Goal: Task Accomplishment & Management: Manage account settings

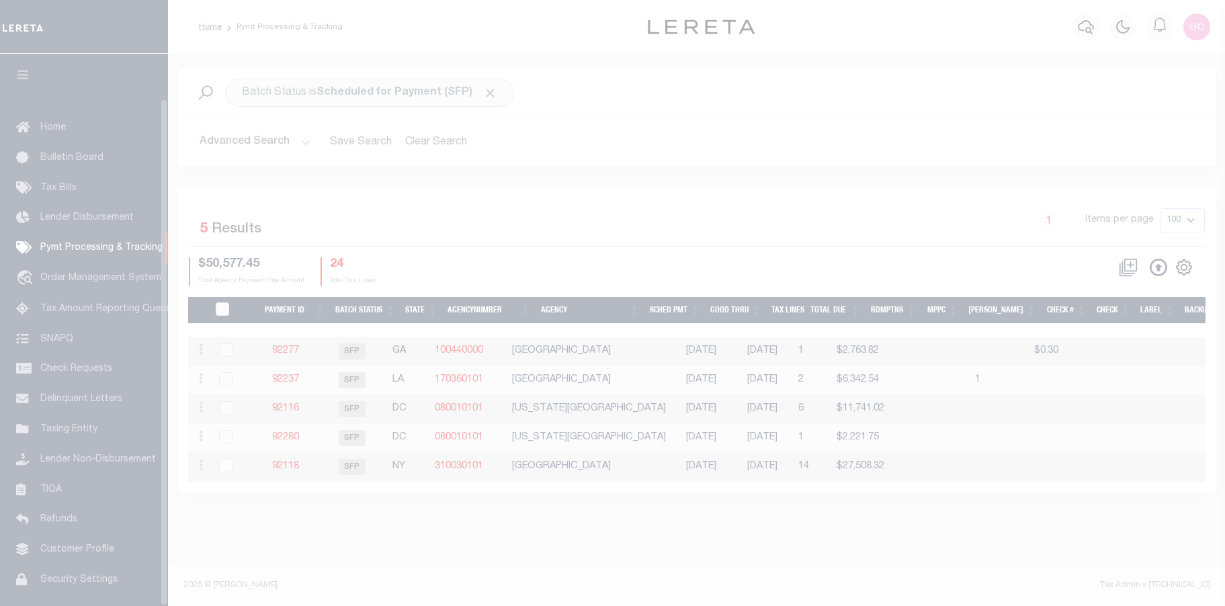
scroll to position [48, 0]
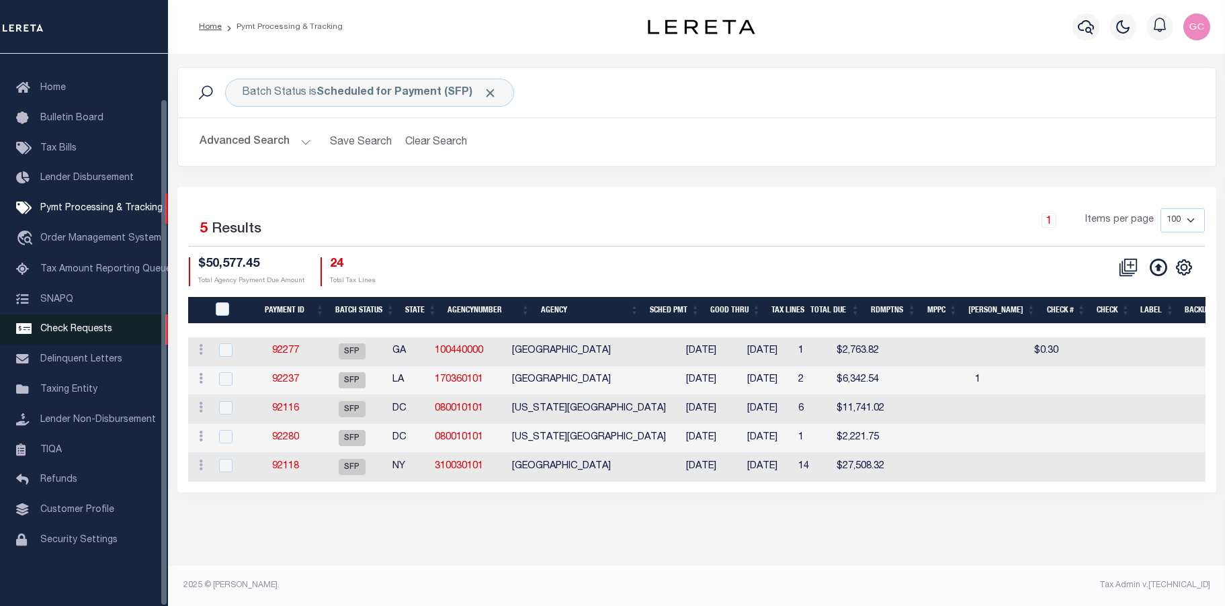
click at [79, 329] on span "Check Requests" at bounding box center [76, 328] width 72 height 9
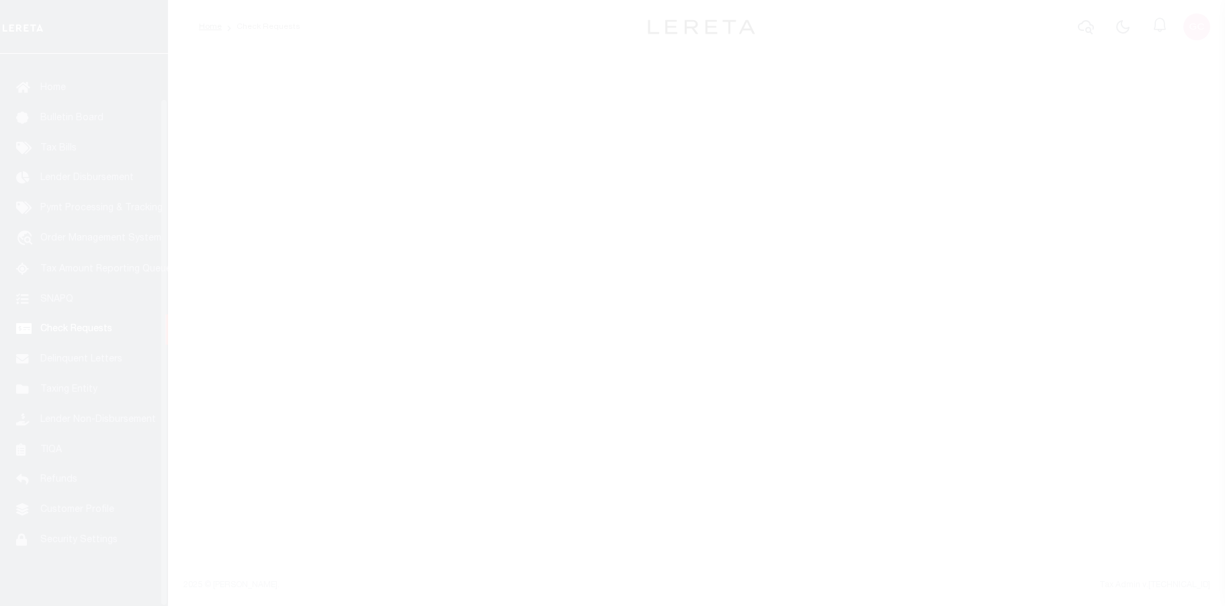
scroll to position [48, 0]
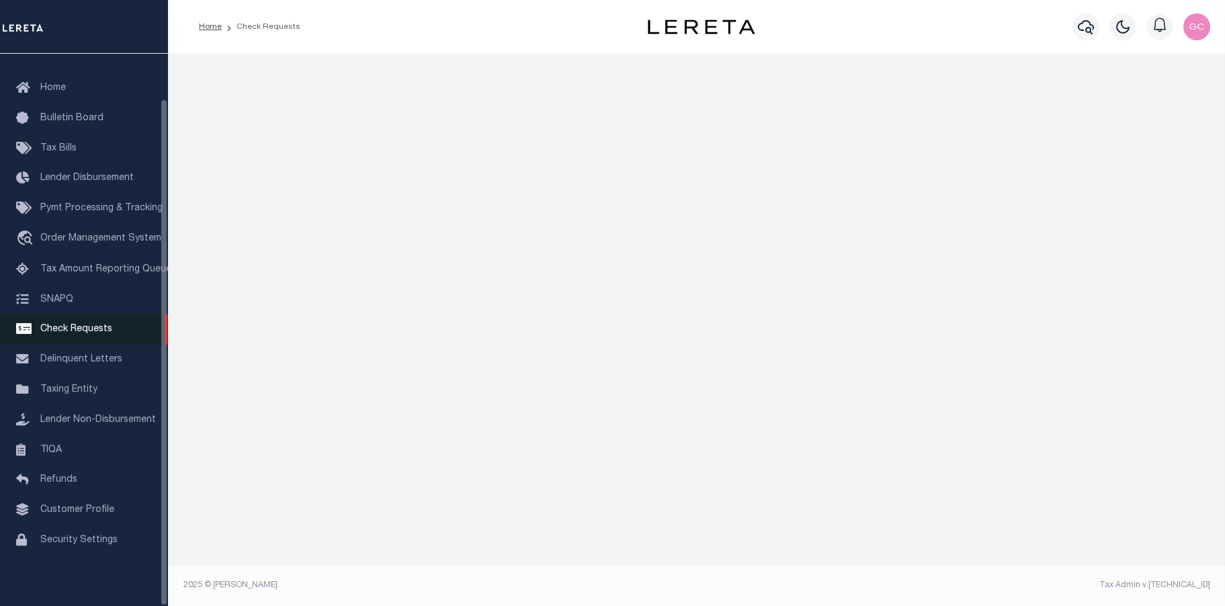
select select "50"
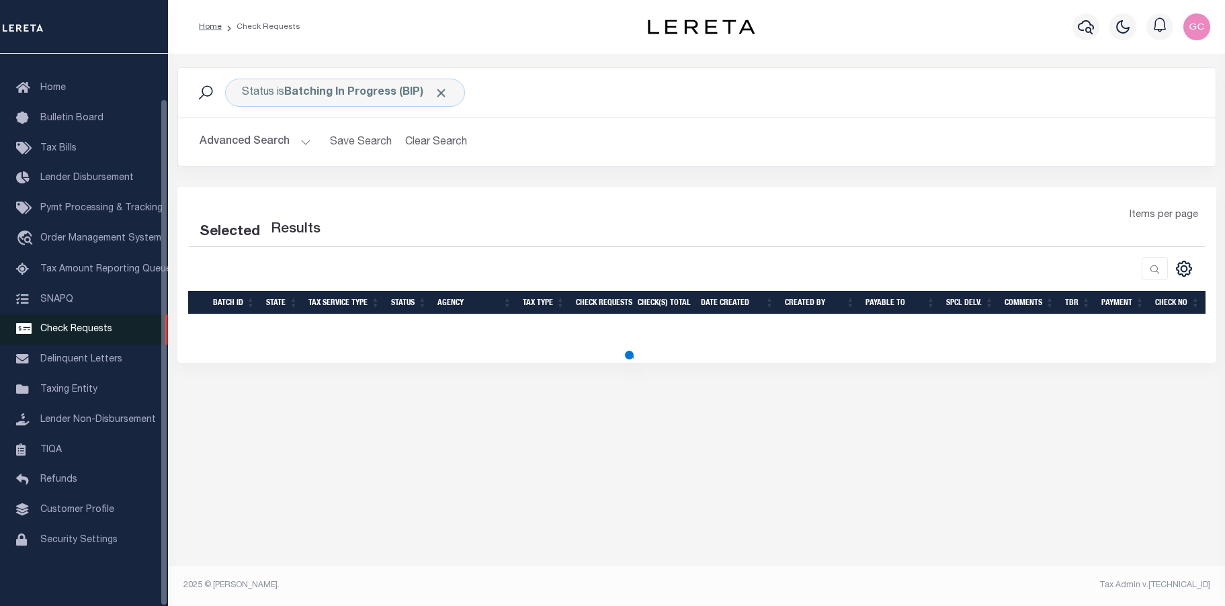
select select "50"
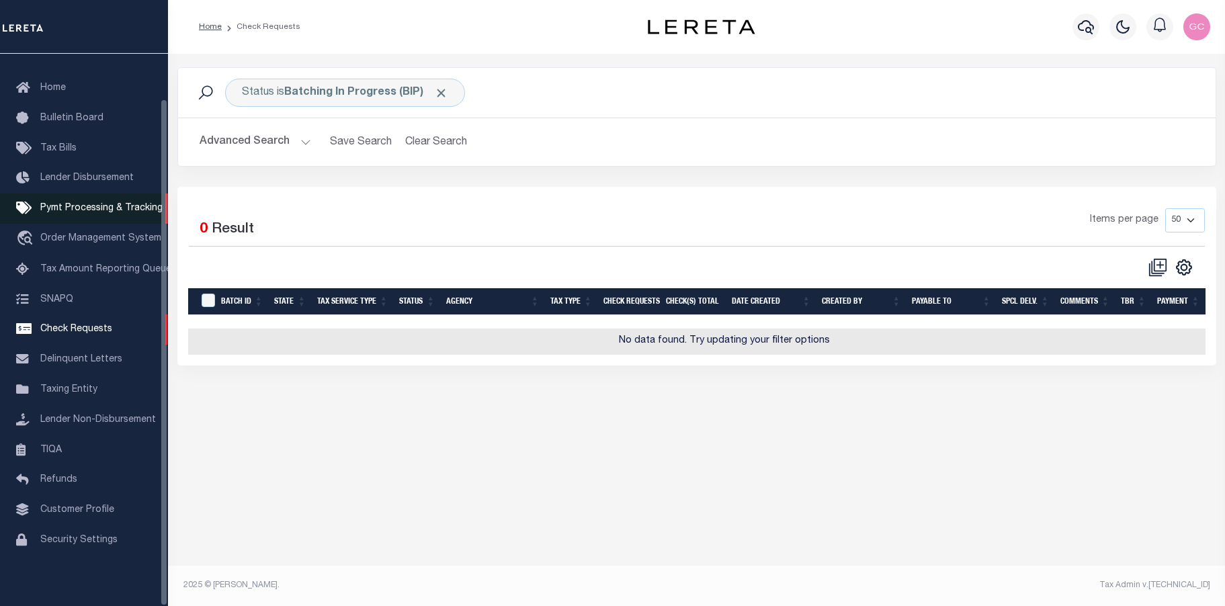
click at [71, 204] on span "Pymt Processing & Tracking" at bounding box center [101, 208] width 122 height 9
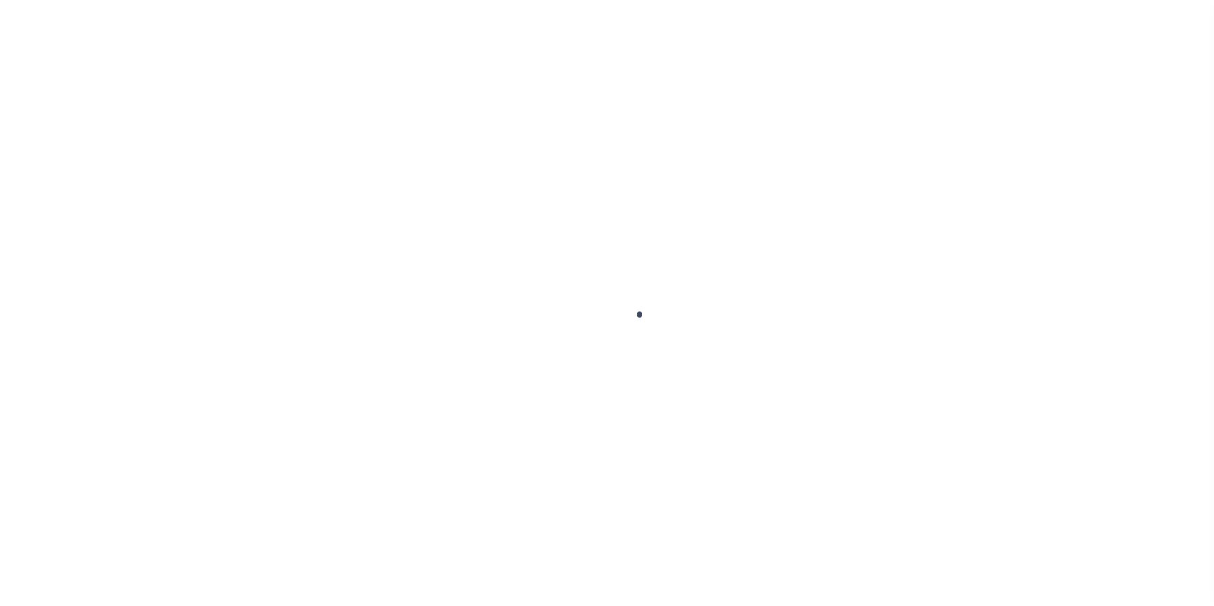
scroll to position [38, 0]
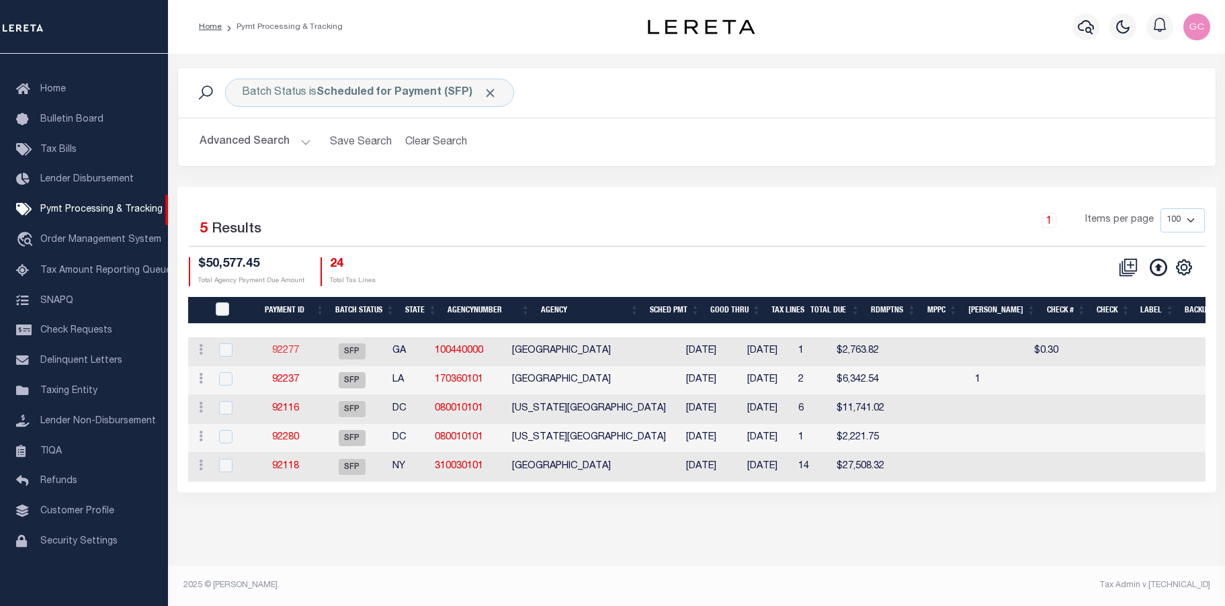
click at [296, 348] on link "92277" at bounding box center [285, 350] width 27 height 9
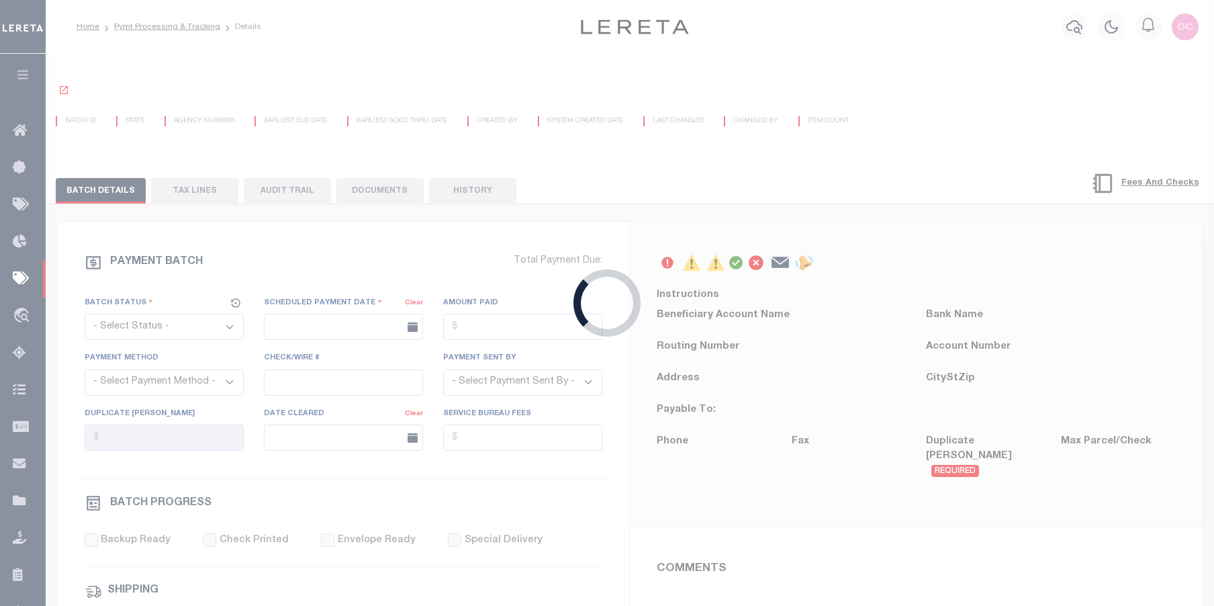
select select "SFP"
type input "10/14/2025"
type input "$2,763.82"
type input "N"
radio input "true"
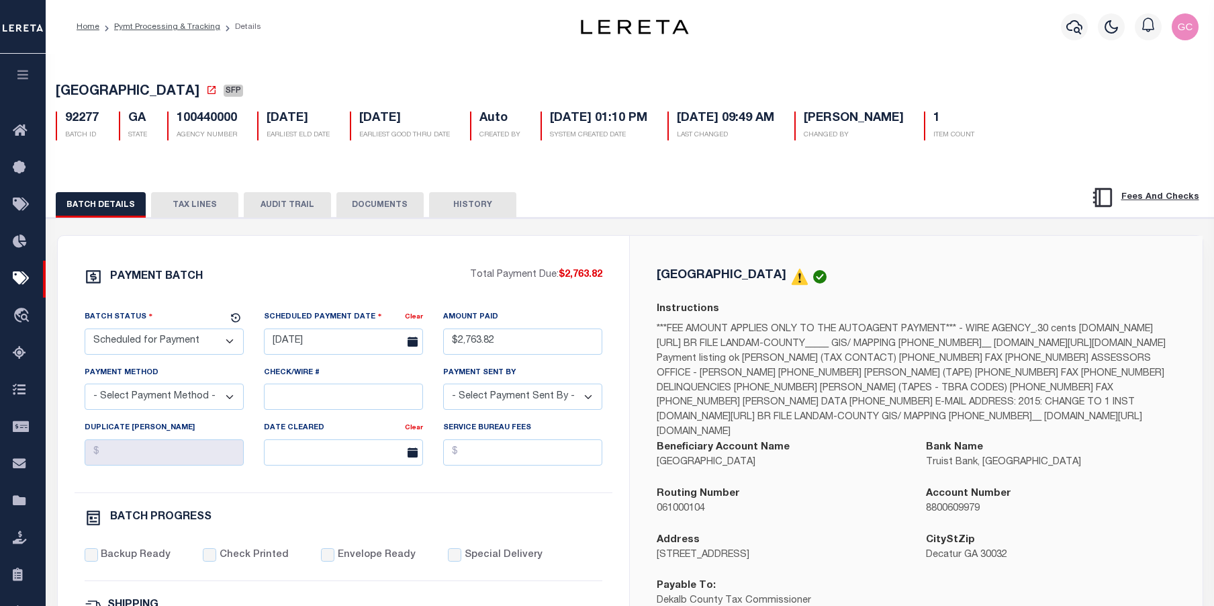
click at [228, 349] on select "- Select Status - Scheduled for Payment Ready For Payment Payment Sent Cleared …" at bounding box center [164, 341] width 159 height 26
select select "RFP"
click at [85, 331] on select "- Select Status - Scheduled for Payment Ready For Payment Payment Sent Cleared …" at bounding box center [164, 341] width 159 height 26
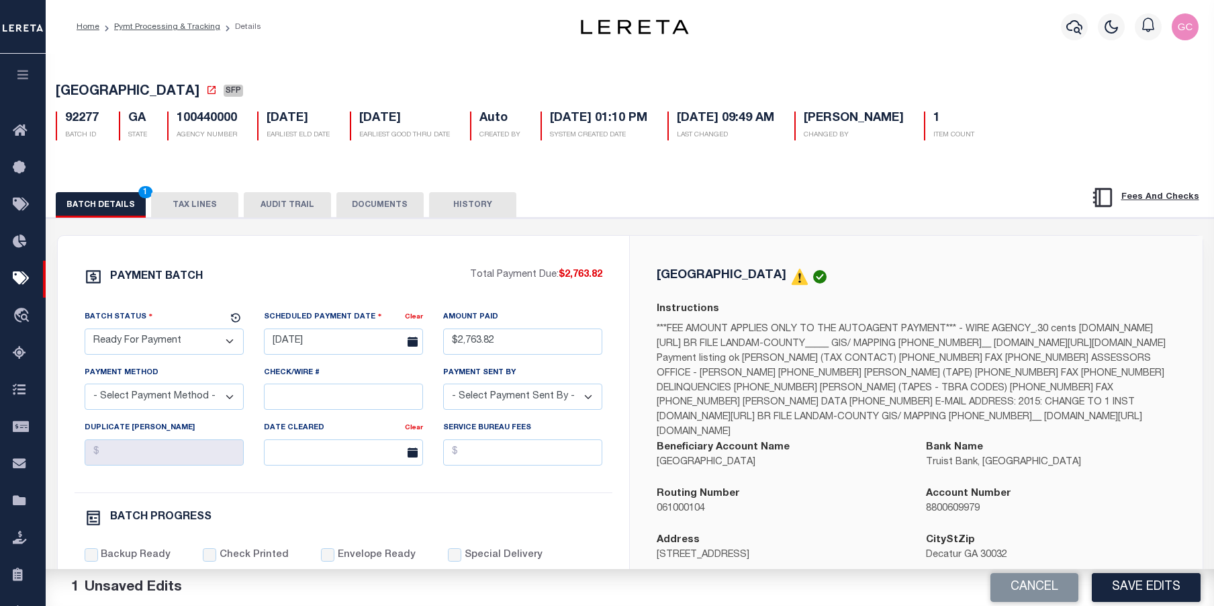
click at [240, 400] on select "- Select Payment Method - ACH Certified Check Check Direct Deposit Wire Transfer" at bounding box center [164, 397] width 159 height 26
select select "CCK"
click at [85, 388] on select "- Select Payment Method - ACH Certified Check Check Direct Deposit Wire Transfer" at bounding box center [164, 397] width 159 height 26
drag, startPoint x: 310, startPoint y: 397, endPoint x: 320, endPoint y: 394, distance: 10.4
click at [310, 396] on input "Check/Wire #" at bounding box center [343, 397] width 159 height 26
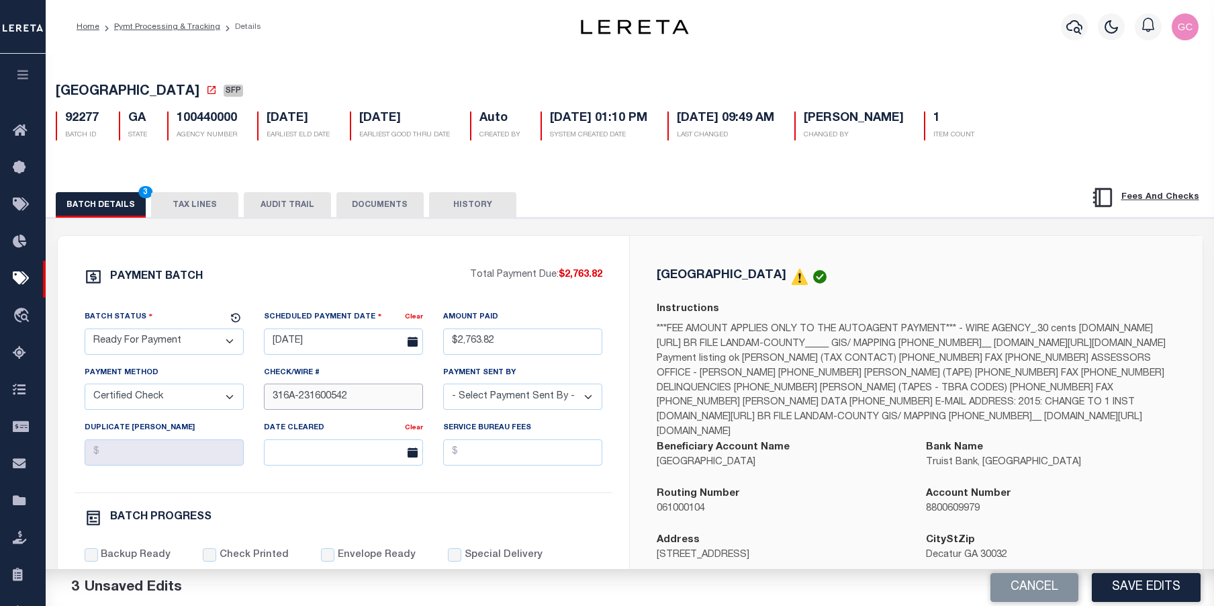
drag, startPoint x: 366, startPoint y: 402, endPoint x: 320, endPoint y: 403, distance: 46.4
click at [320, 403] on input "316A-231600542" at bounding box center [343, 397] width 159 height 26
type input "316A-231601567"
click at [590, 394] on select "- Select Payment Sent By - Aakash Patel Abdul Muzain Adams, Pamela S Adhikary R…" at bounding box center [522, 397] width 159 height 26
select select "Cole, Gloria"
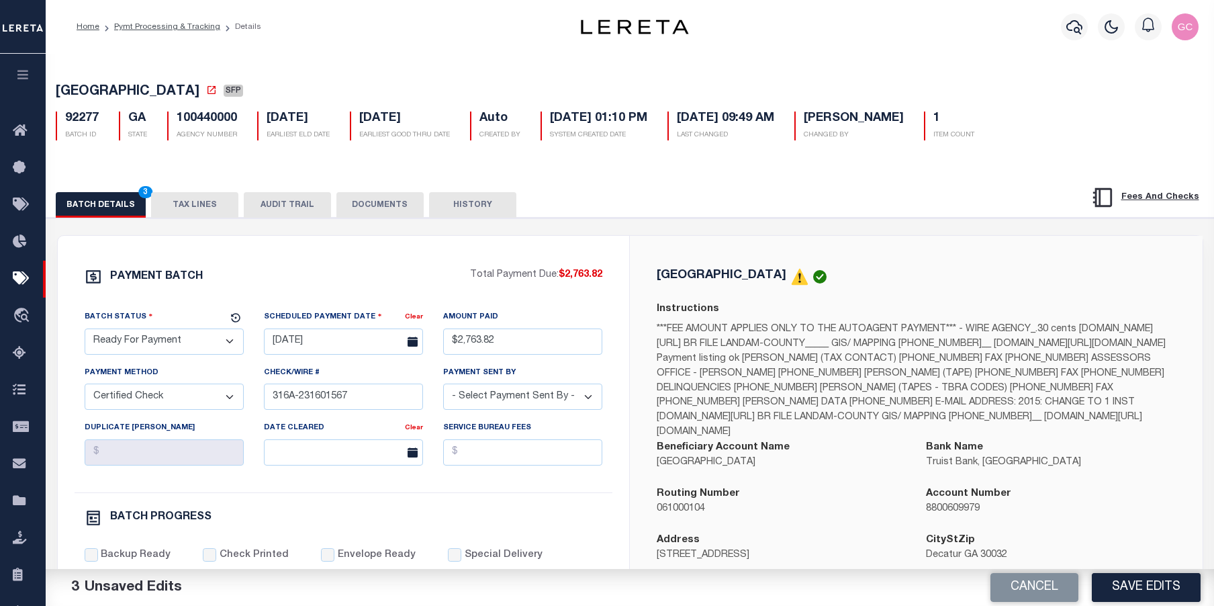
click at [443, 388] on select "- Select Payment Sent By - Aakash Patel Abdul Muzain Adams, Pamela S Adhikary R…" at bounding box center [522, 397] width 159 height 26
drag, startPoint x: 361, startPoint y: 404, endPoint x: 240, endPoint y: 390, distance: 121.1
click at [241, 390] on div "Batch Status - Select Status - Scheduled for Payment Ready For Payment Payment …" at bounding box center [344, 401] width 539 height 183
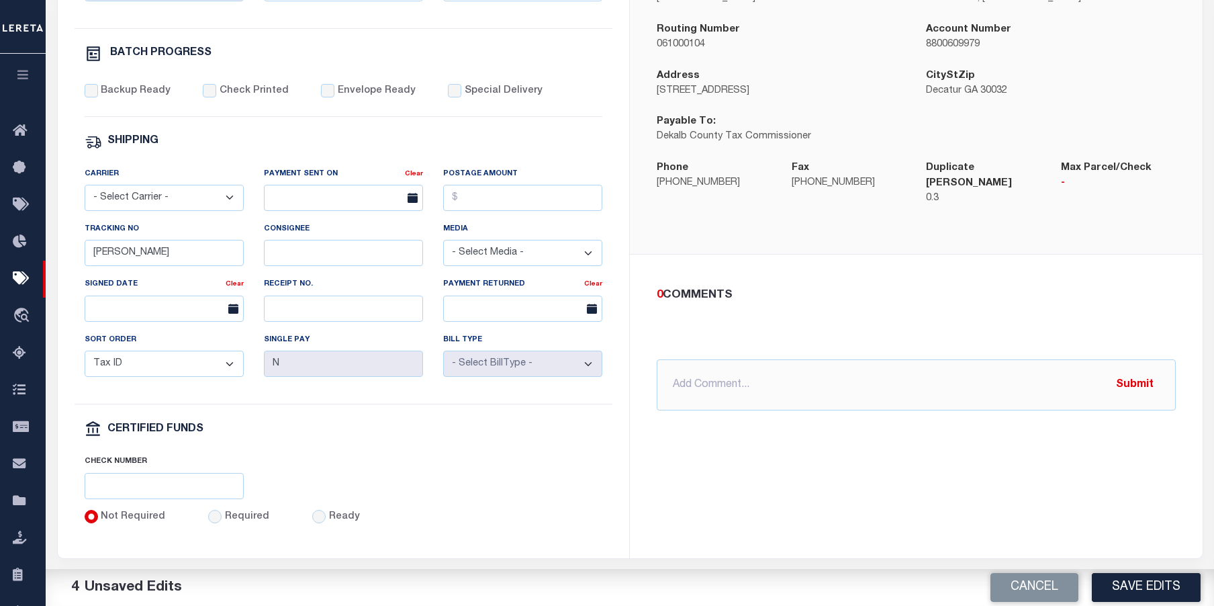
scroll to position [531, 0]
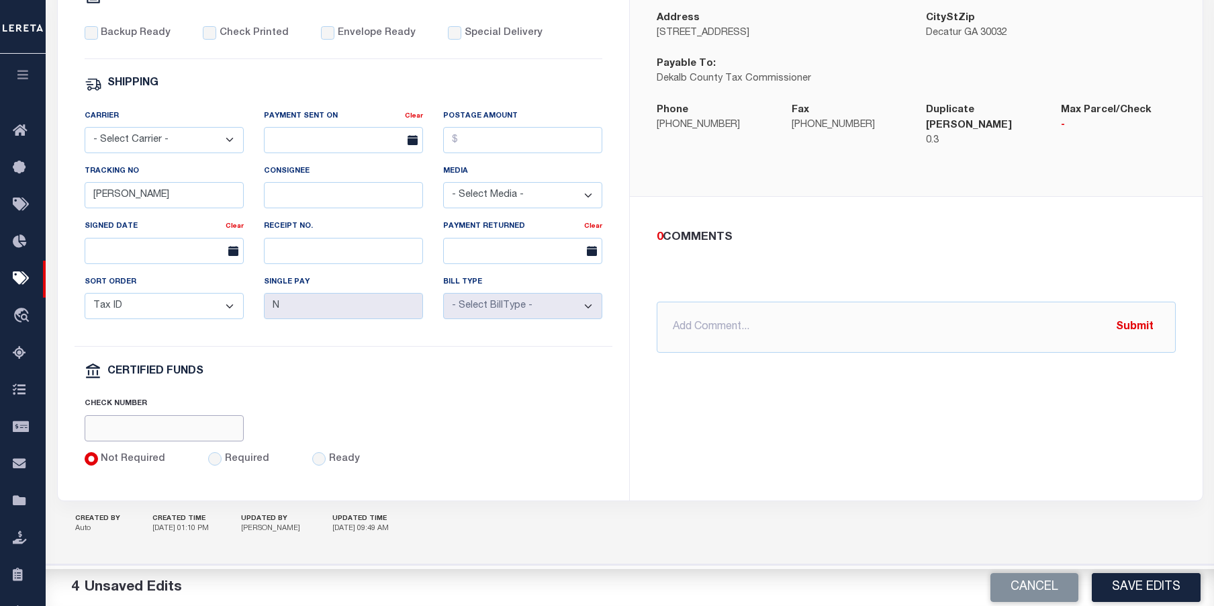
paste input "316A-231601567"
type input "316A-231601567"
click at [215, 460] on input "Required" at bounding box center [214, 458] width 13 height 13
radio input "true"
drag, startPoint x: 135, startPoint y: 192, endPoint x: 26, endPoint y: 181, distance: 109.4
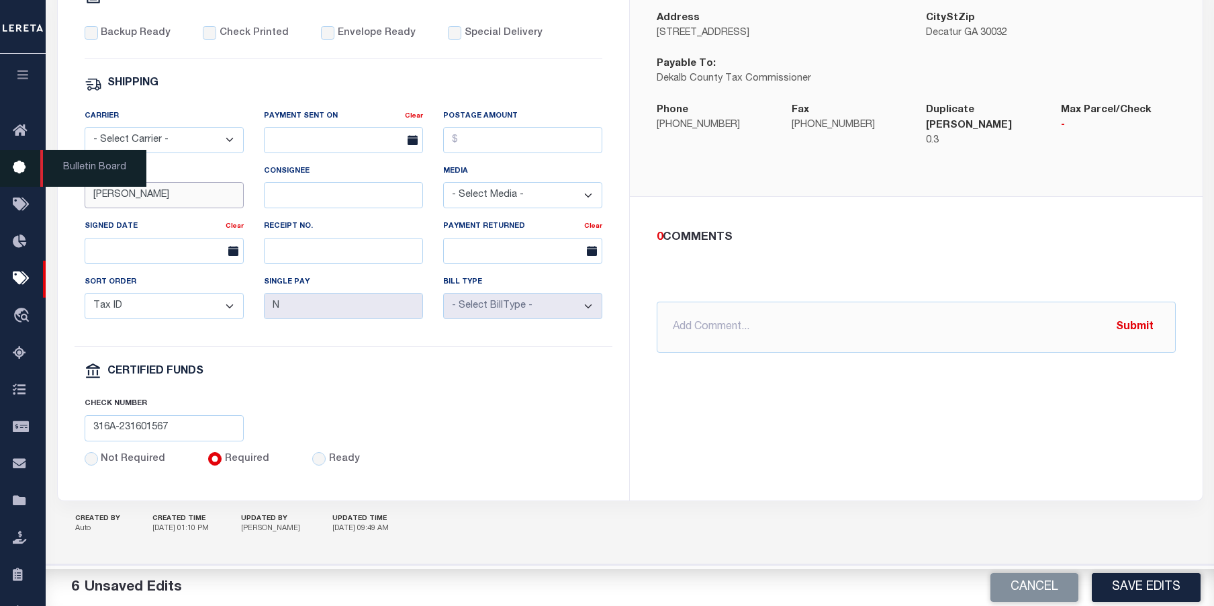
click at [26, 181] on div "Home Pymt Processing & Tracking Details Profile Sign out" at bounding box center [607, 42] width 1214 height 1128
paste input "885175346610"
type input "885175346610"
click at [212, 130] on select "- Select Carrier - E-mail Fax Fedex FTP Other UPS USPS" at bounding box center [164, 140] width 159 height 26
select select "FDX"
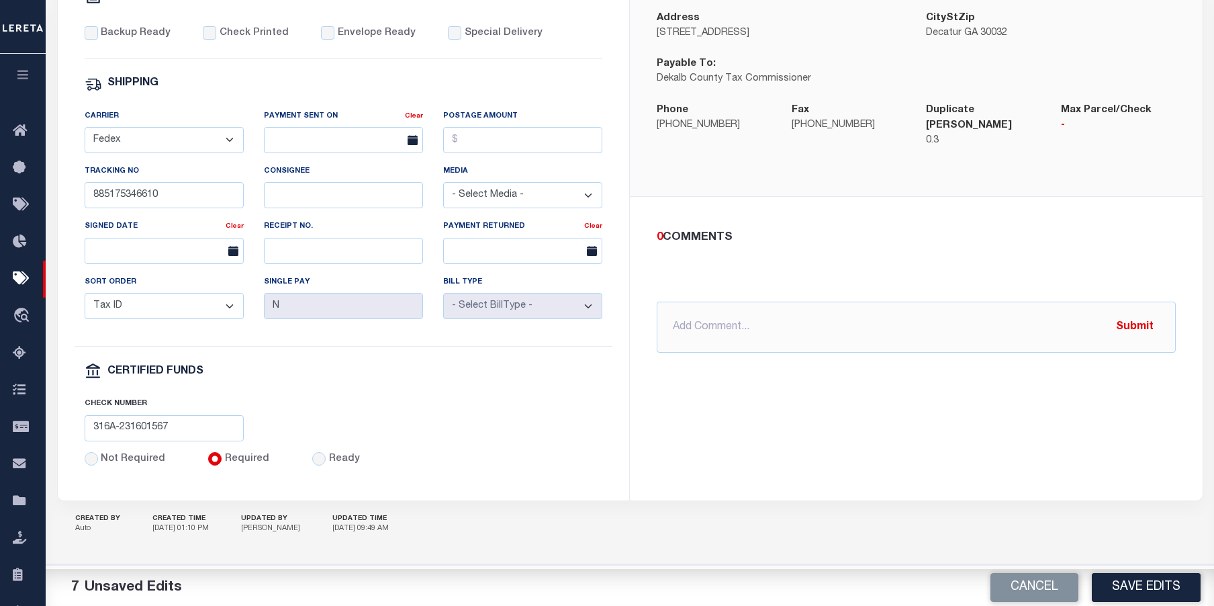
click at [85, 127] on select "- Select Carrier - E-mail Fax Fedex FTP Other UPS USPS" at bounding box center [164, 140] width 159 height 26
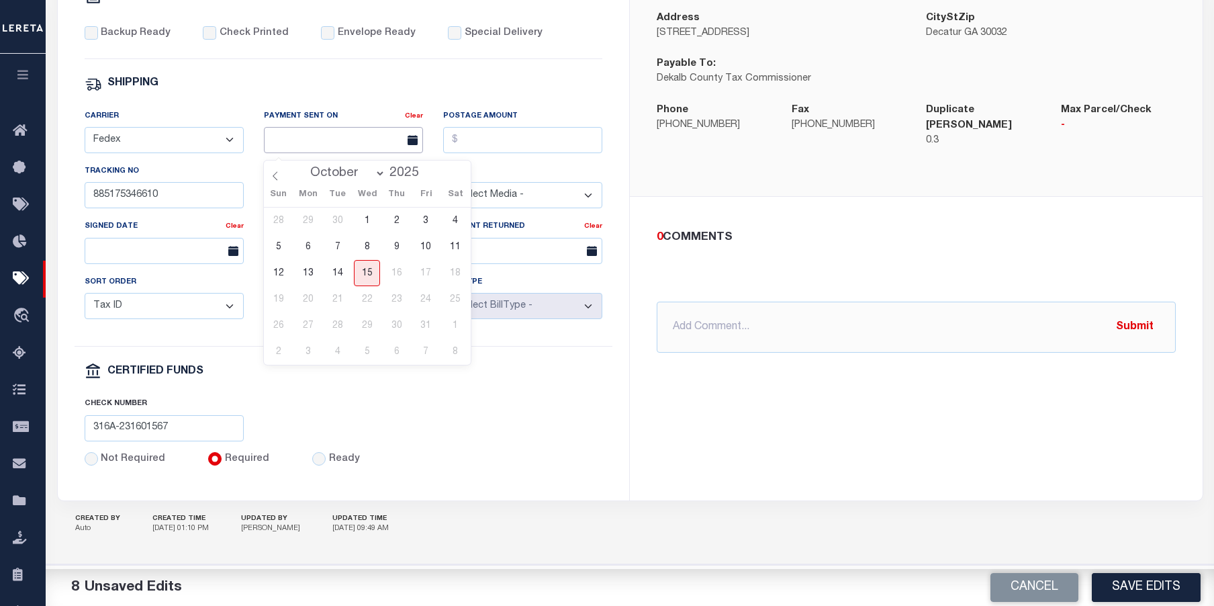
click at [314, 142] on input "text" at bounding box center [343, 140] width 159 height 26
drag, startPoint x: 343, startPoint y: 265, endPoint x: 391, endPoint y: 211, distance: 72.4
click at [343, 264] on span "14" at bounding box center [337, 273] width 26 height 26
type input "10/14/2025"
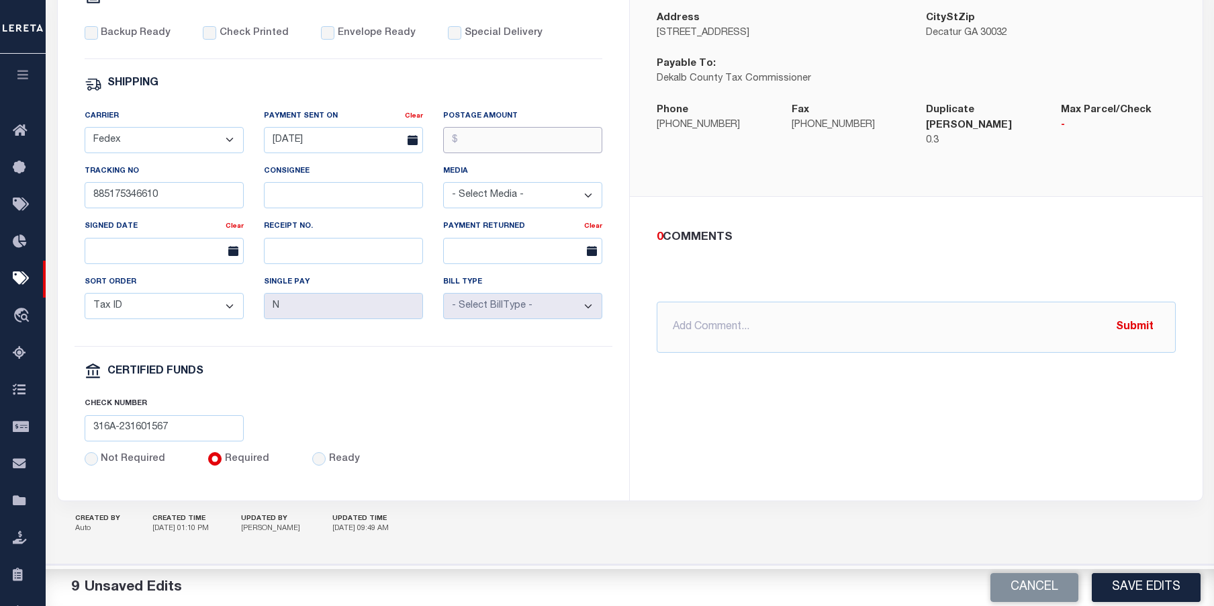
click at [503, 134] on input "Postage Amount" at bounding box center [522, 140] width 159 height 26
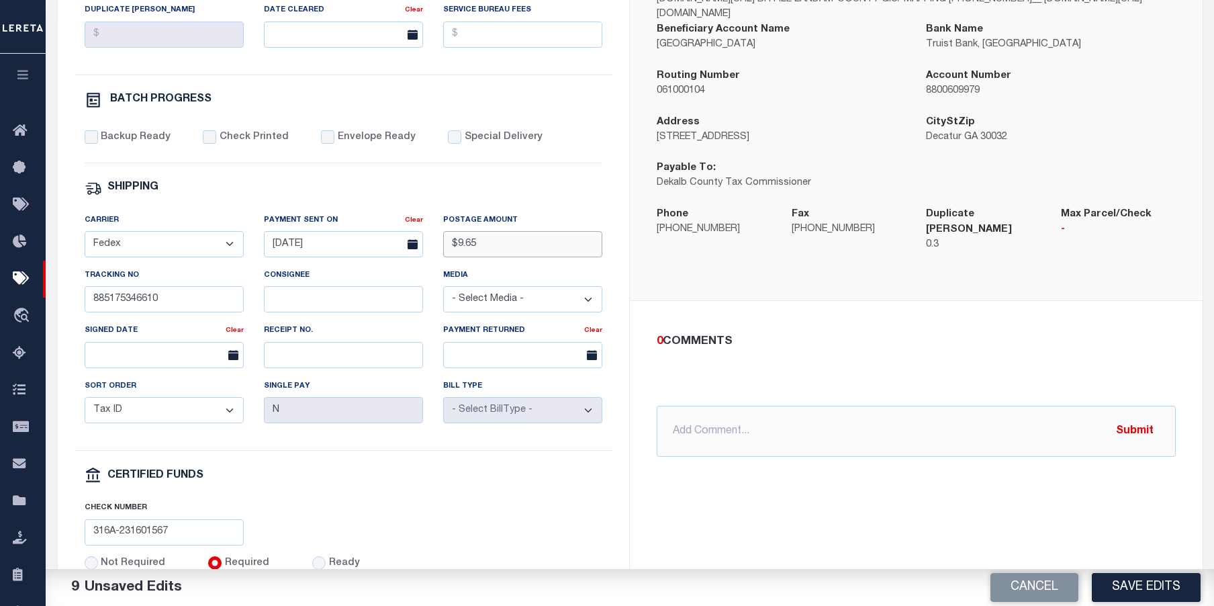
scroll to position [396, 0]
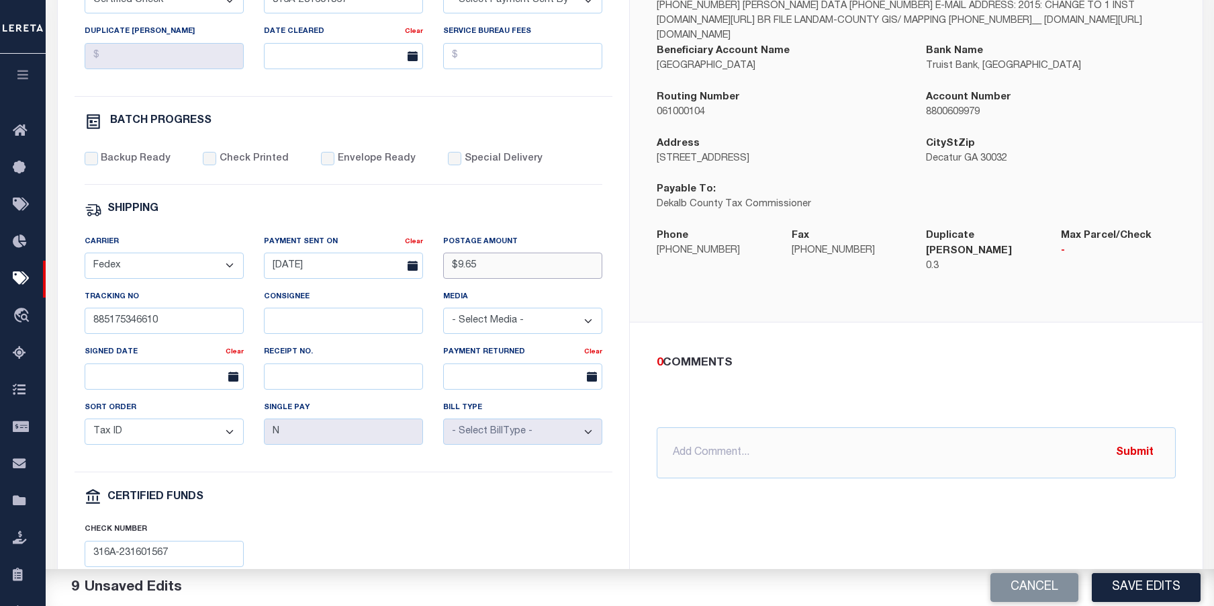
type input "$9.65"
click at [91, 165] on input "Backup Ready" at bounding box center [91, 158] width 13 height 13
checkbox input "true"
click at [220, 166] on label "Check Printed" at bounding box center [254, 159] width 69 height 15
click at [216, 165] on input "Check Printed" at bounding box center [209, 158] width 13 height 13
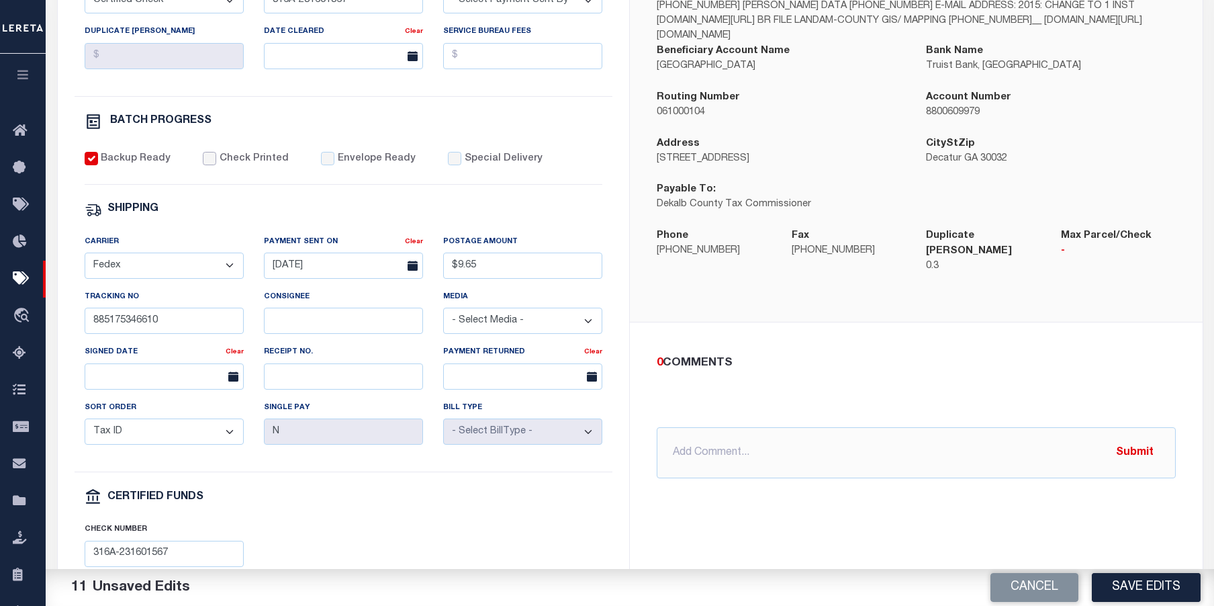
checkbox input "true"
click at [323, 161] on input "Envelope Ready" at bounding box center [327, 158] width 13 height 13
checkbox input "true"
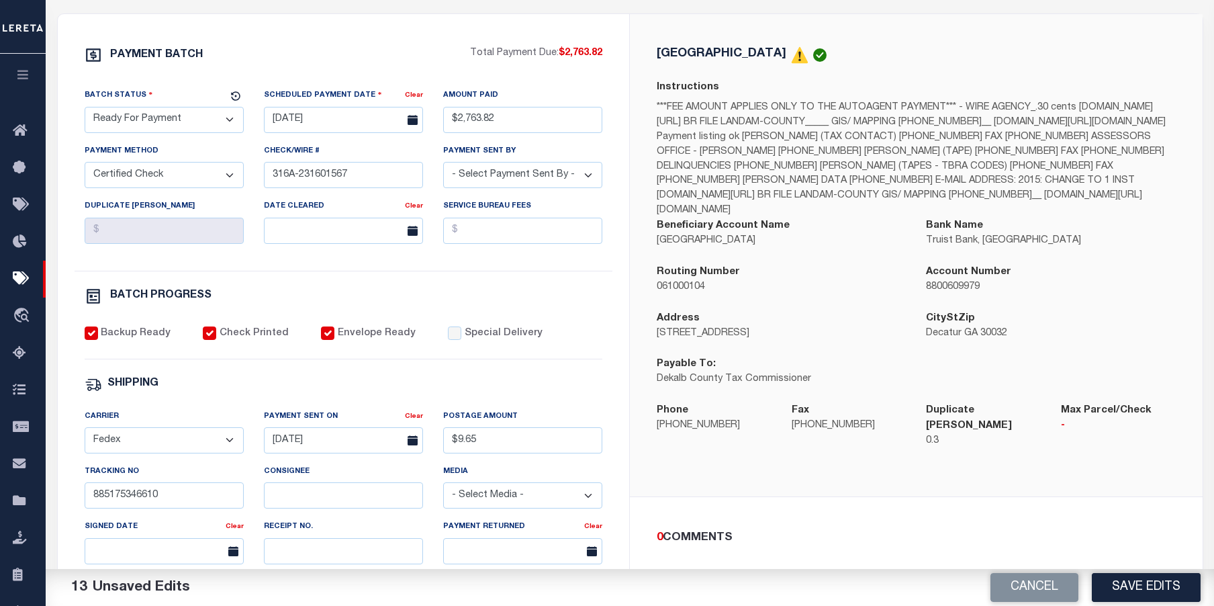
scroll to position [195, 0]
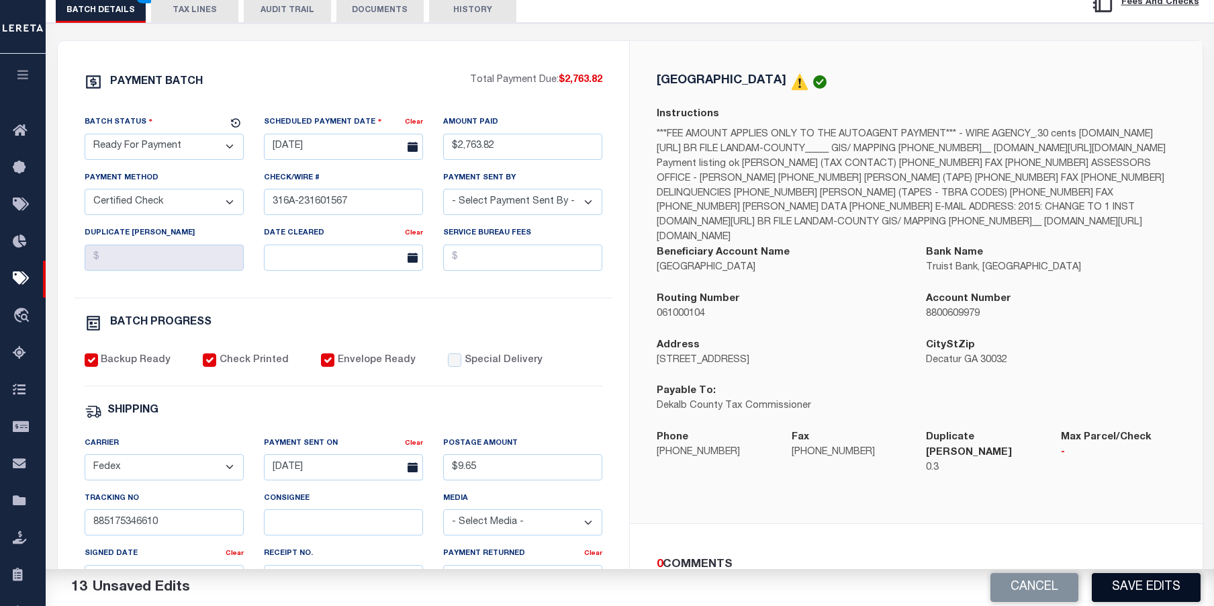
click at [1172, 588] on button "Save Edits" at bounding box center [1146, 587] width 109 height 29
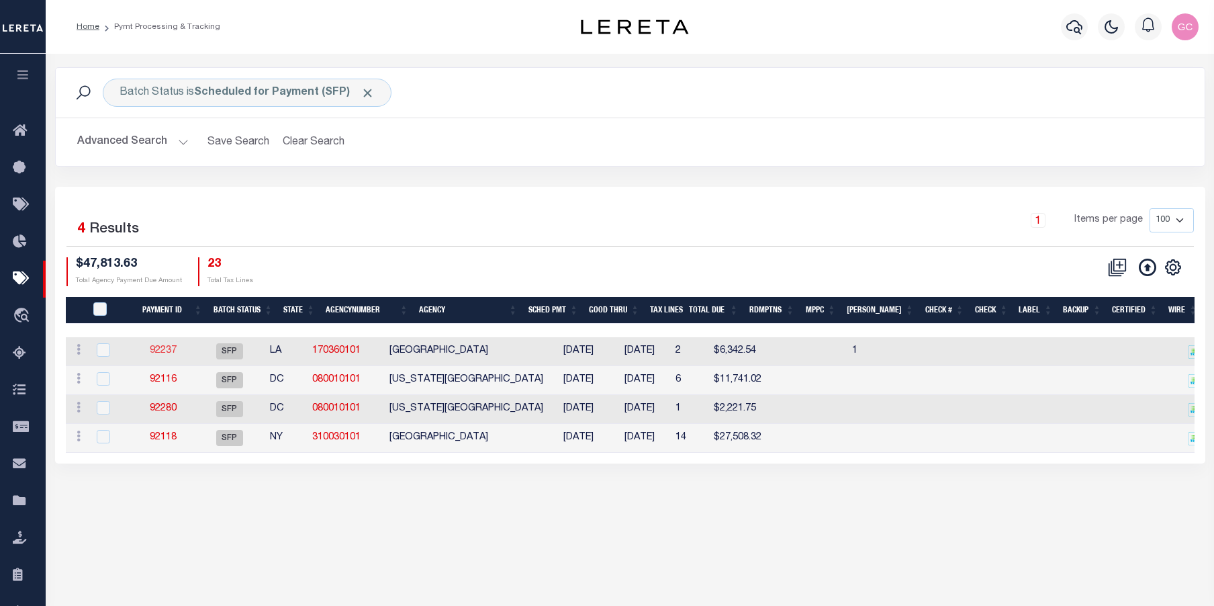
click at [172, 355] on link "92237" at bounding box center [163, 350] width 27 height 9
select select "SFP"
type input "$6,342.54"
select select
checkbox input "false"
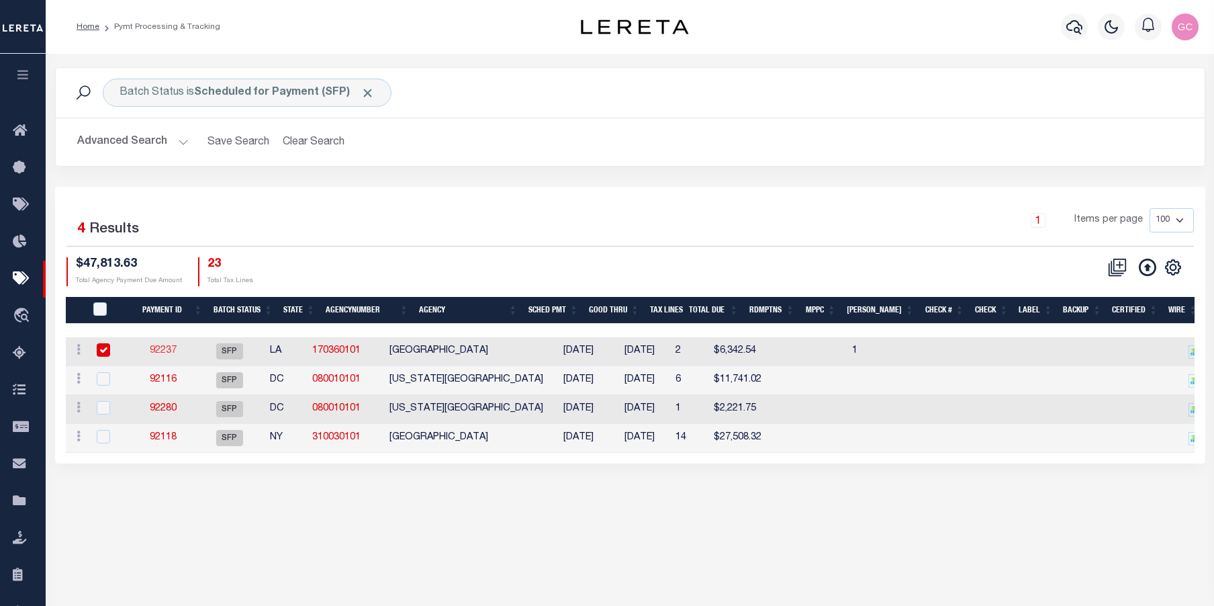
checkbox input "false"
select select
type input "Gloria"
type input "1"
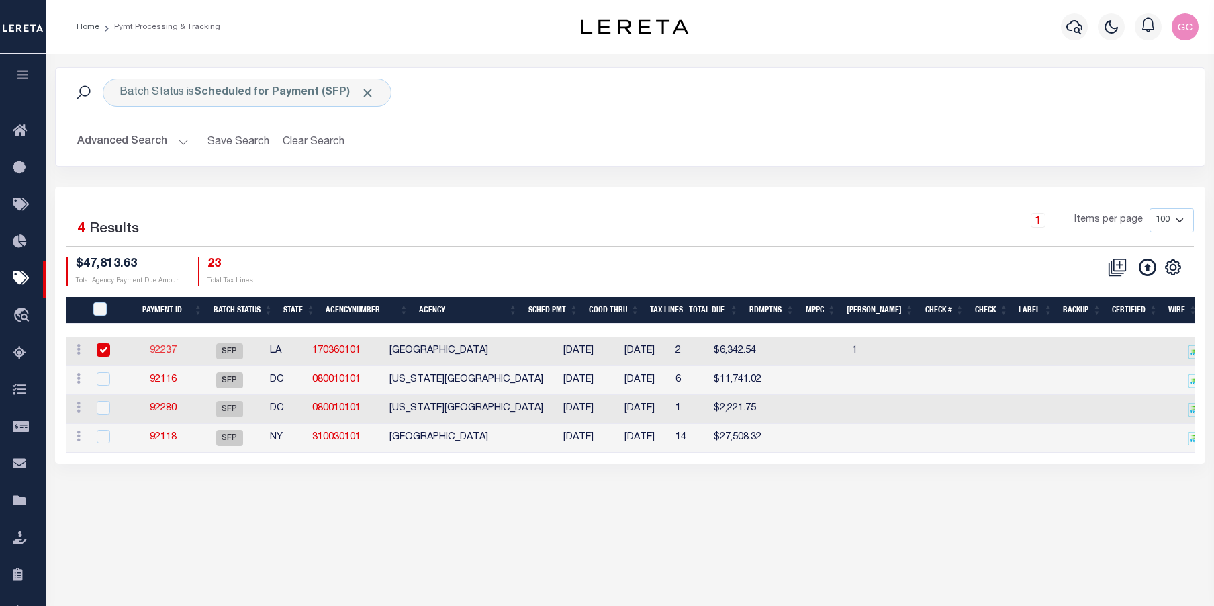
radio input "true"
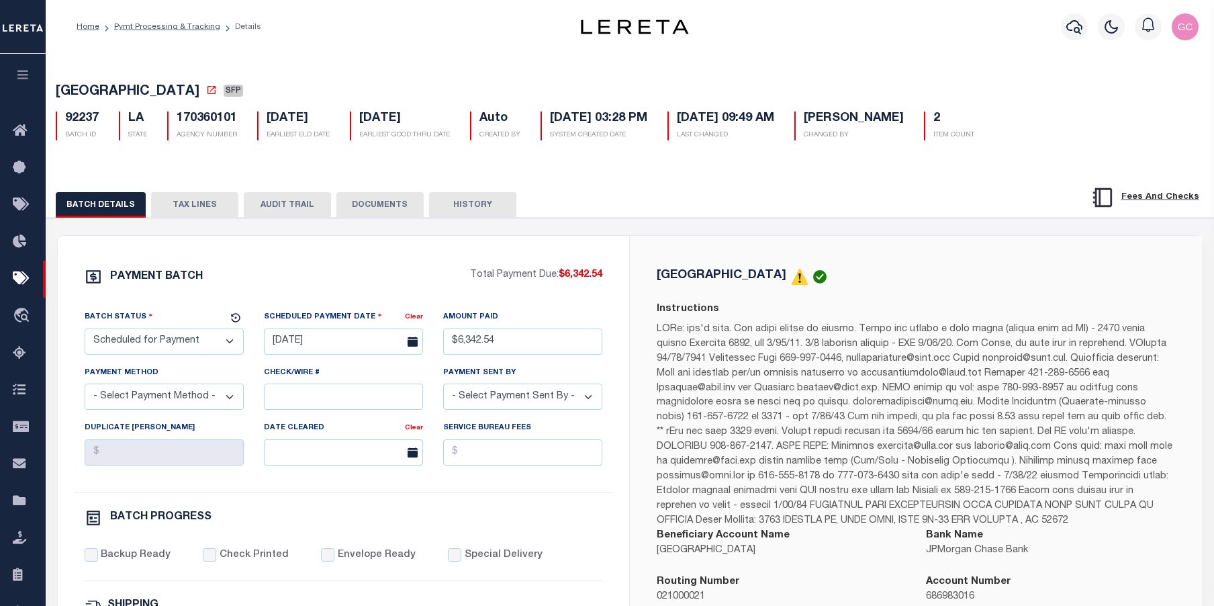
click at [231, 347] on select "- Select Status - Scheduled for Payment Ready For Payment Payment Sent Cleared …" at bounding box center [164, 341] width 159 height 26
select select "RFP"
click at [85, 331] on select "- Select Status - Scheduled for Payment Ready For Payment Payment Sent Cleared …" at bounding box center [164, 341] width 159 height 26
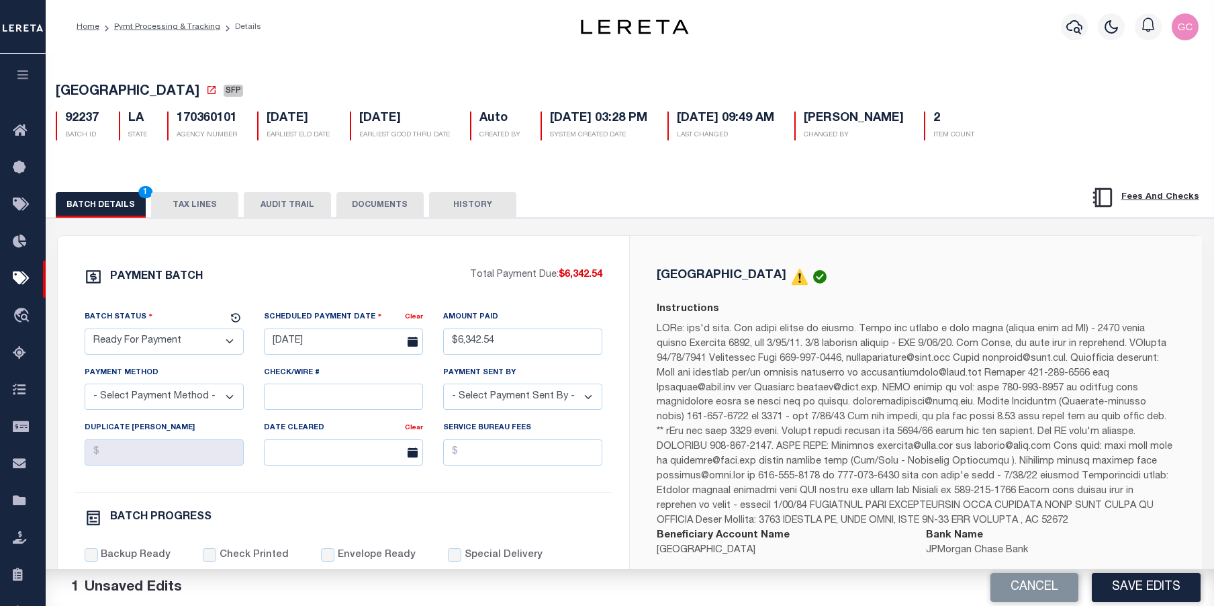
click at [181, 404] on select "- Select Payment Method - ACH Certified Check Check Direct Deposit Wire Transfer" at bounding box center [164, 397] width 159 height 26
select select "CCK"
click at [85, 388] on select "- Select Payment Method - ACH Certified Check Check Direct Deposit Wire Transfer" at bounding box center [164, 397] width 159 height 26
click at [301, 402] on input "Check/Wire #" at bounding box center [343, 397] width 159 height 26
drag, startPoint x: 301, startPoint y: 401, endPoint x: 275, endPoint y: 403, distance: 26.3
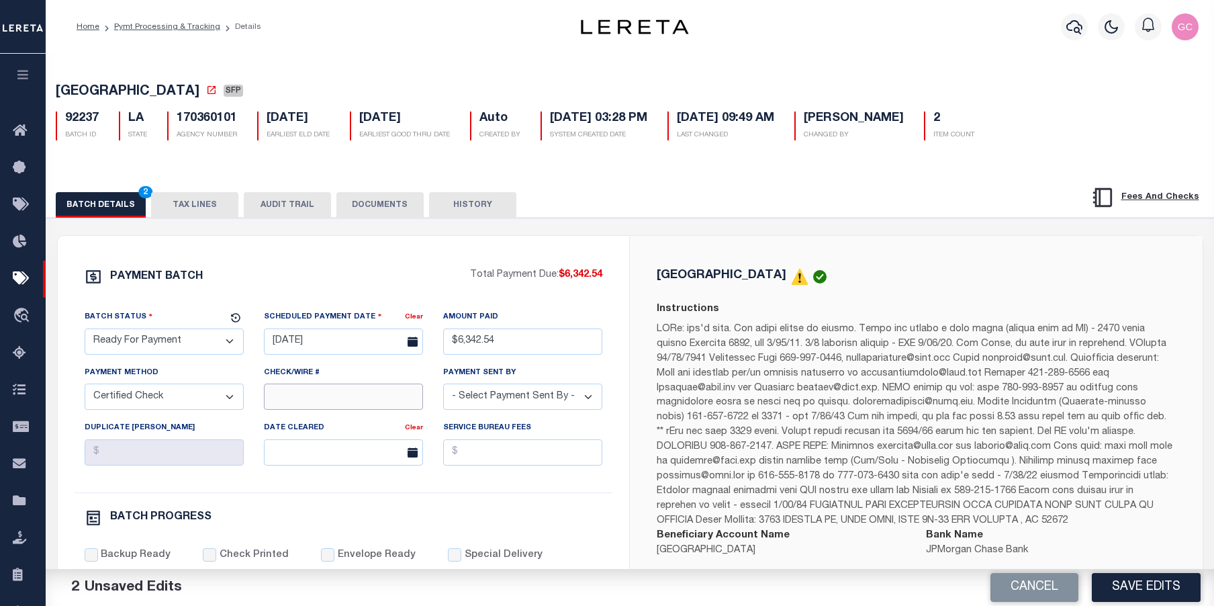
click at [275, 403] on input "Check/Wire #" at bounding box center [343, 397] width 159 height 26
drag, startPoint x: 361, startPoint y: 406, endPoint x: 324, endPoint y: 399, distance: 37.0
click at [324, 399] on input "316A-231600542" at bounding box center [343, 397] width 159 height 26
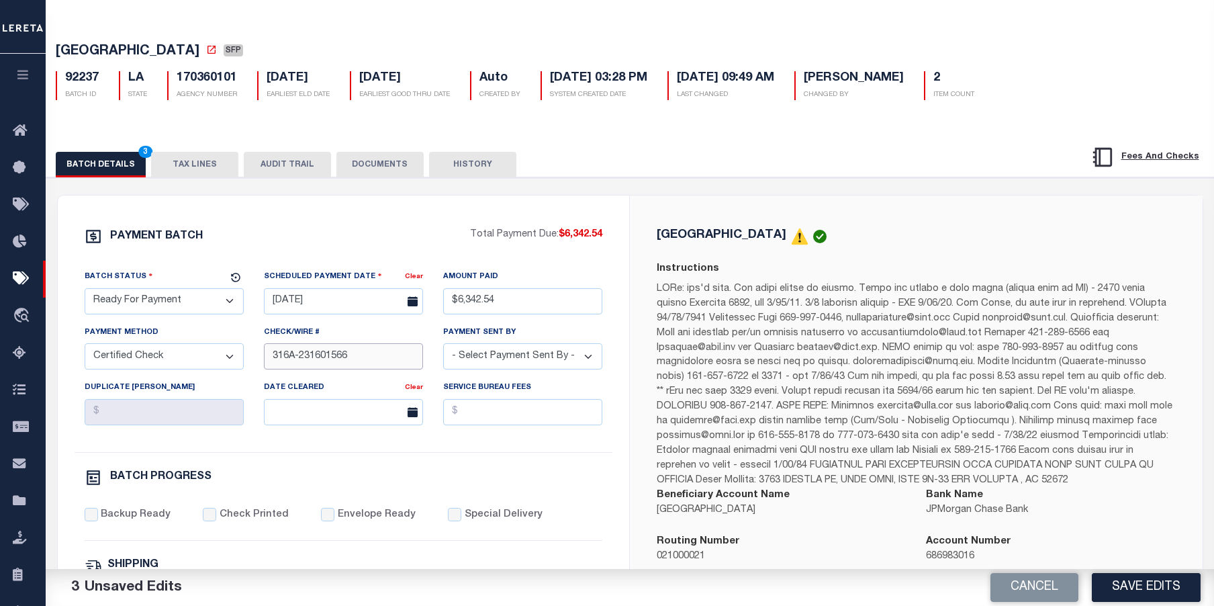
scroll to position [202, 0]
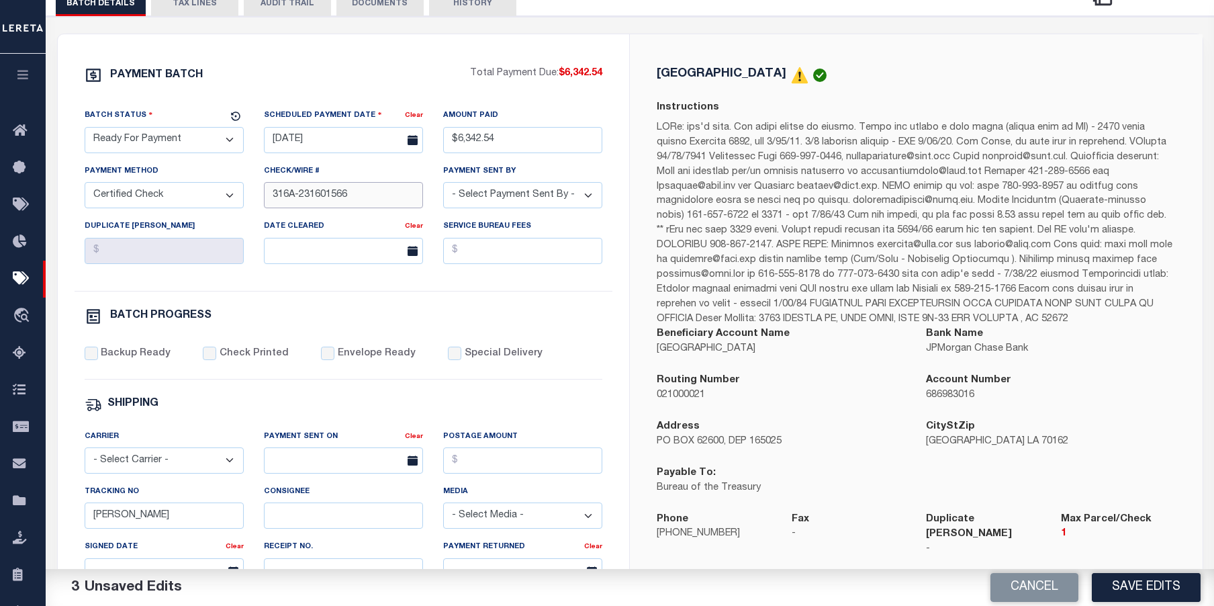
type input "316A-231601566"
click at [99, 355] on div "Backup Ready" at bounding box center [128, 354] width 87 height 15
click at [211, 356] on input "Check Printed" at bounding box center [209, 353] width 13 height 13
checkbox input "true"
click at [86, 358] on input "Backup Ready" at bounding box center [91, 353] width 13 height 13
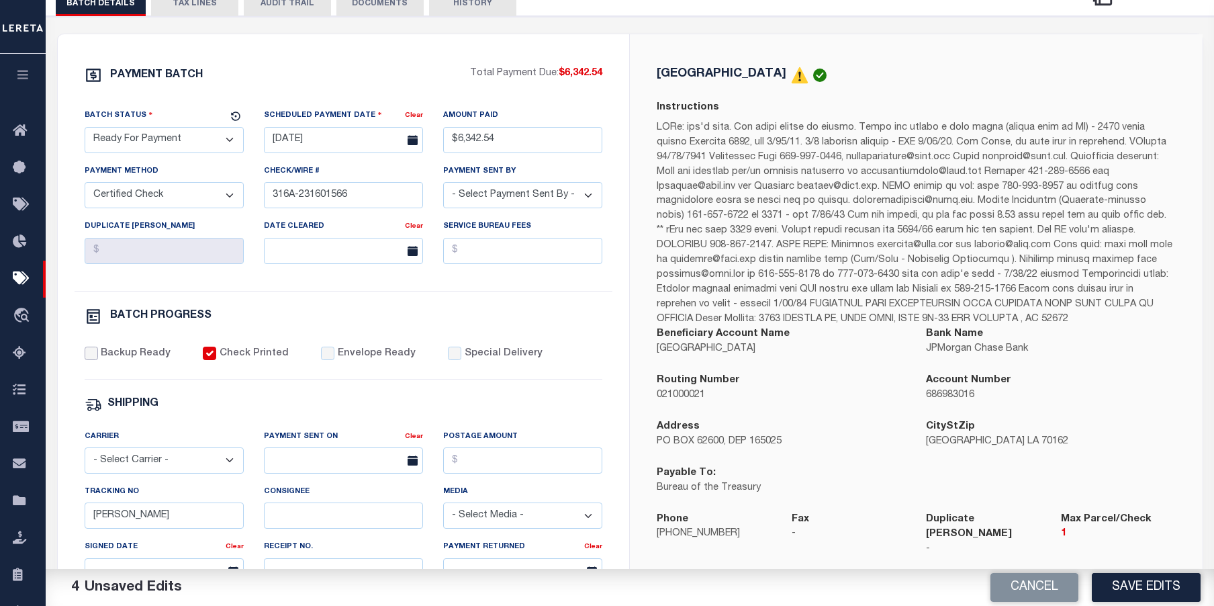
checkbox input "true"
click at [323, 357] on input "Envelope Ready" at bounding box center [327, 353] width 13 height 13
checkbox input "true"
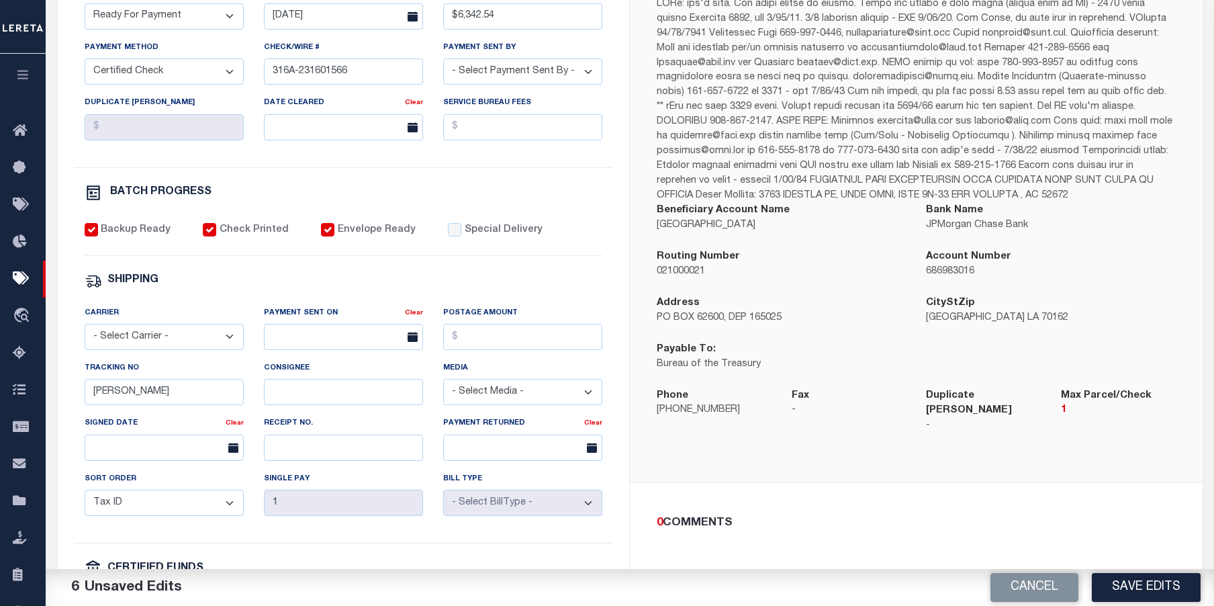
scroll to position [470, 0]
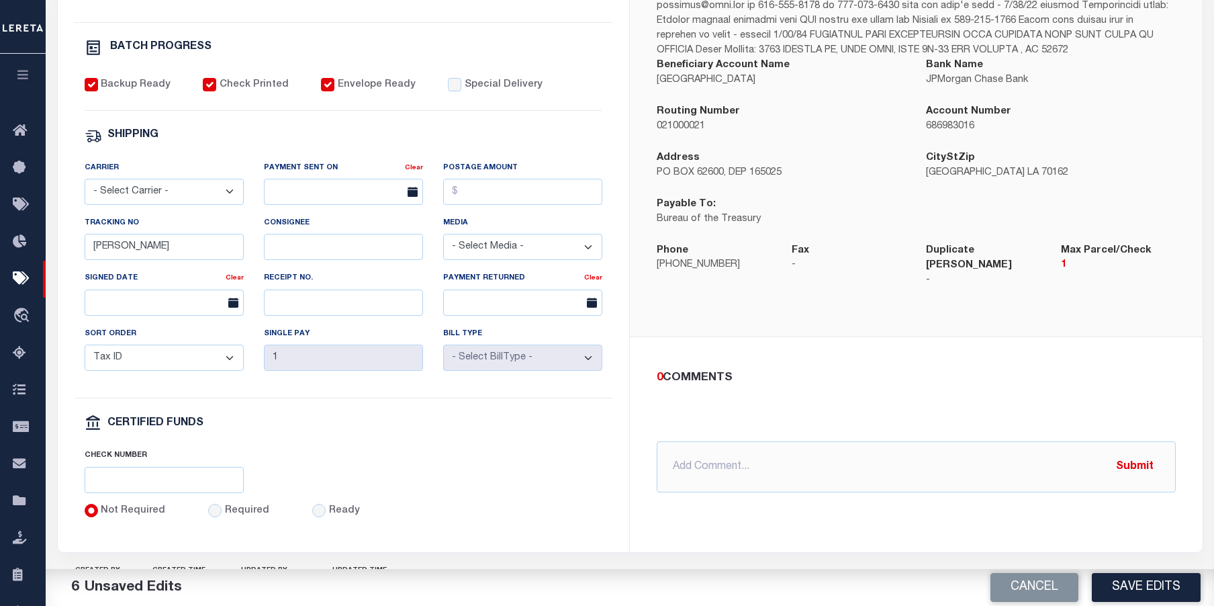
click at [228, 196] on select "- Select Carrier - E-mail Fax Fedex FTP Other UPS USPS" at bounding box center [164, 192] width 159 height 26
select select "FDX"
click at [85, 185] on select "- Select Carrier - E-mail Fax Fedex FTP Other UPS USPS" at bounding box center [164, 192] width 159 height 26
click at [312, 193] on input "text" at bounding box center [343, 192] width 159 height 26
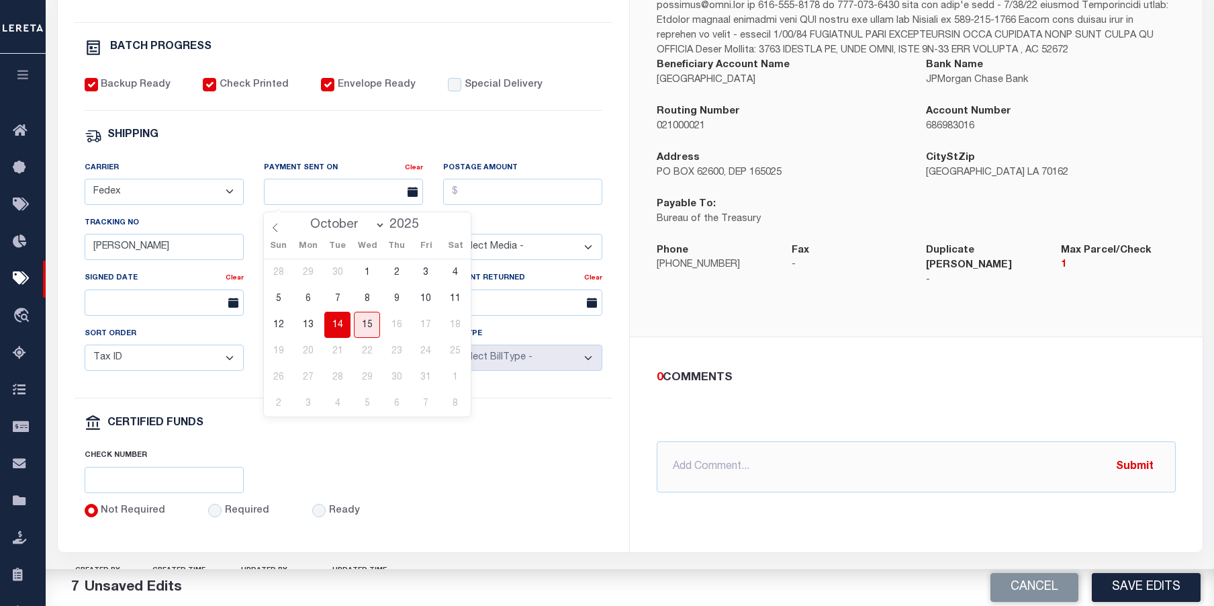
click at [337, 323] on span "14" at bounding box center [337, 325] width 26 height 26
type input "10/14/2025"
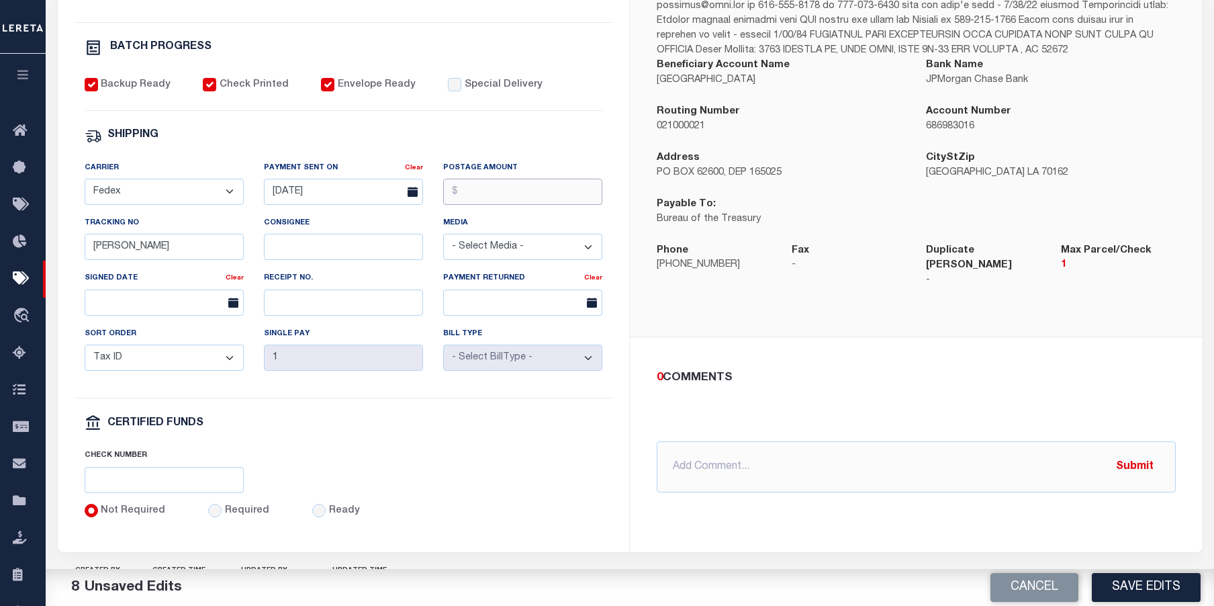
drag, startPoint x: 476, startPoint y: 197, endPoint x: 477, endPoint y: 190, distance: 6.9
click at [476, 192] on input "Postage Amount" at bounding box center [522, 192] width 159 height 26
type input "$9.65"
click at [217, 519] on div "Required" at bounding box center [238, 511] width 61 height 15
click at [215, 517] on input "Required" at bounding box center [214, 510] width 13 height 13
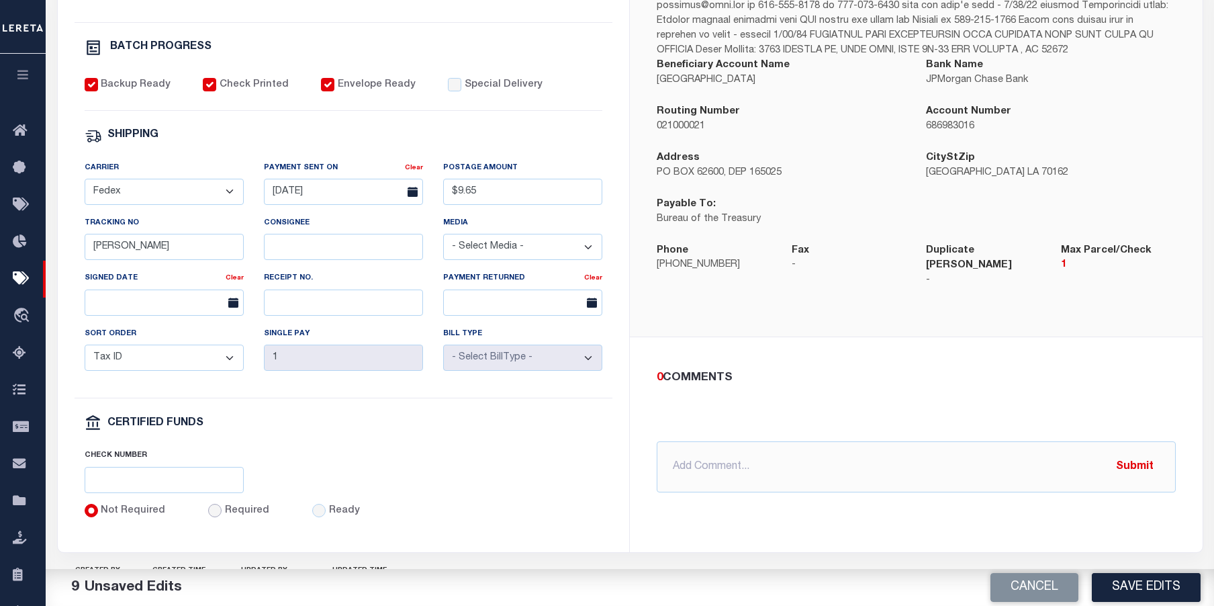
radio input "true"
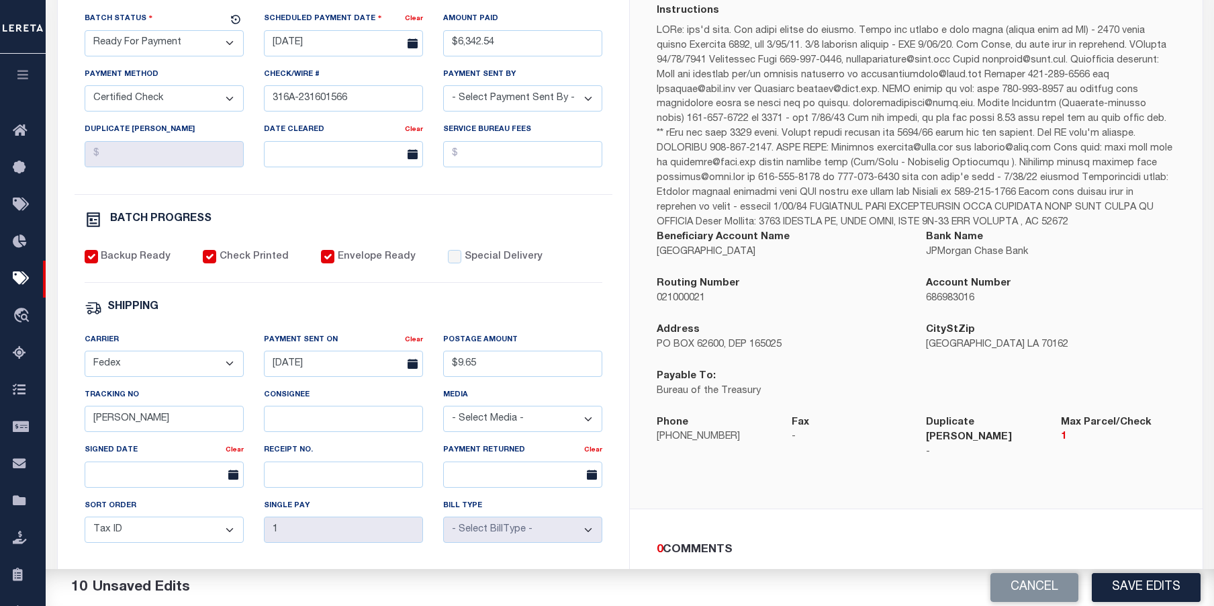
scroll to position [269, 0]
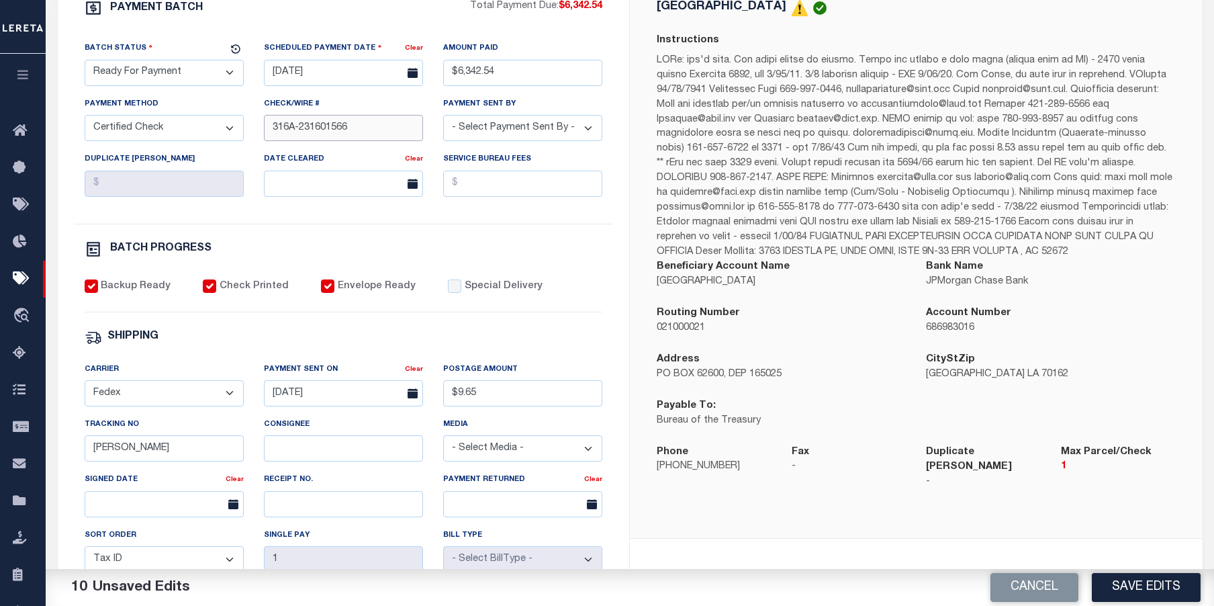
drag, startPoint x: 369, startPoint y: 136, endPoint x: 234, endPoint y: 122, distance: 136.4
click at [234, 122] on div "Batch Status - Select Status - Scheduled for Payment Ready For Payment Payment …" at bounding box center [344, 132] width 539 height 183
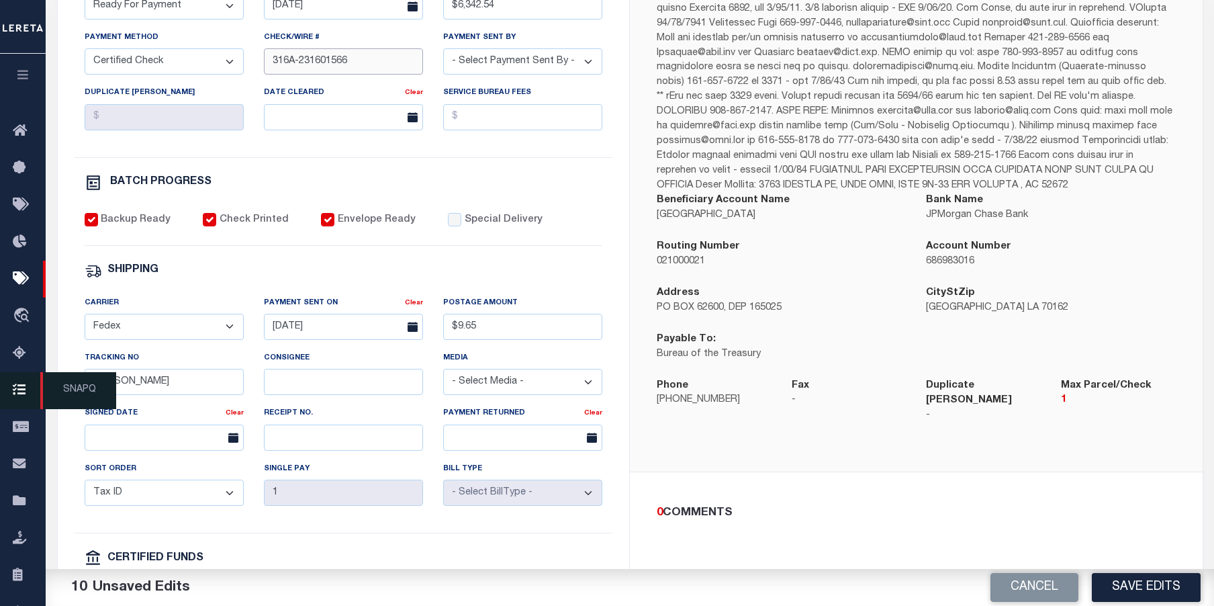
scroll to position [403, 0]
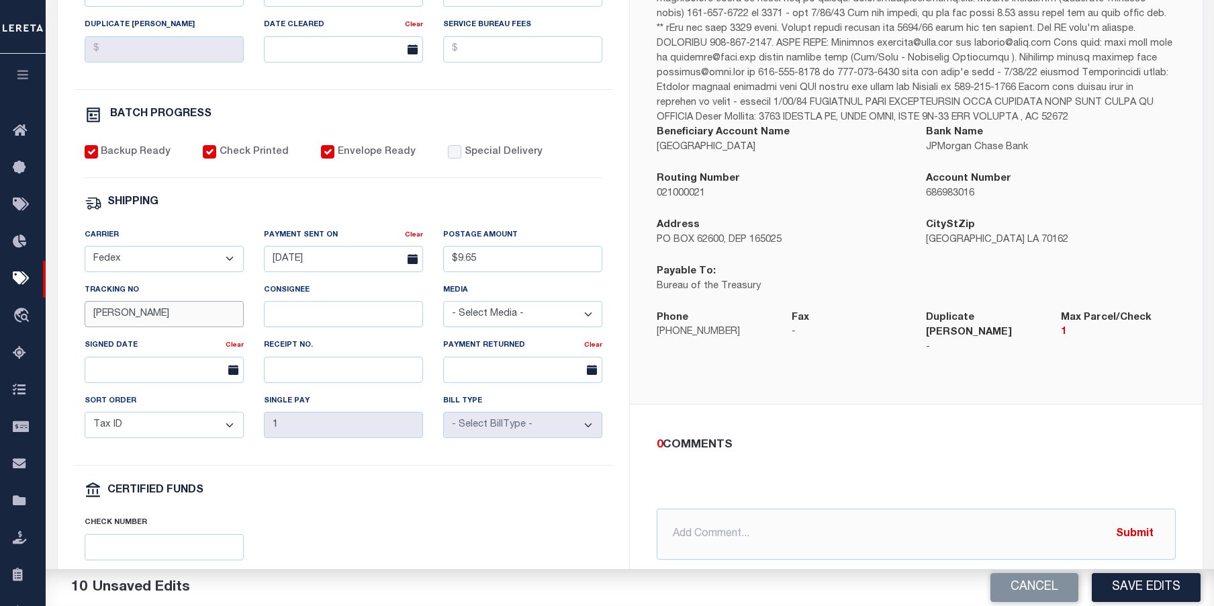
drag, startPoint x: 130, startPoint y: 318, endPoint x: 57, endPoint y: 309, distance: 73.7
click at [58, 309] on div "PAYMENT BATCH Total Payment Due: $6,342.54 Batch Status" at bounding box center [344, 226] width 572 height 786
paste input "316A-231601566"
type input "316A-231601566"
click at [150, 559] on input "text" at bounding box center [164, 547] width 159 height 26
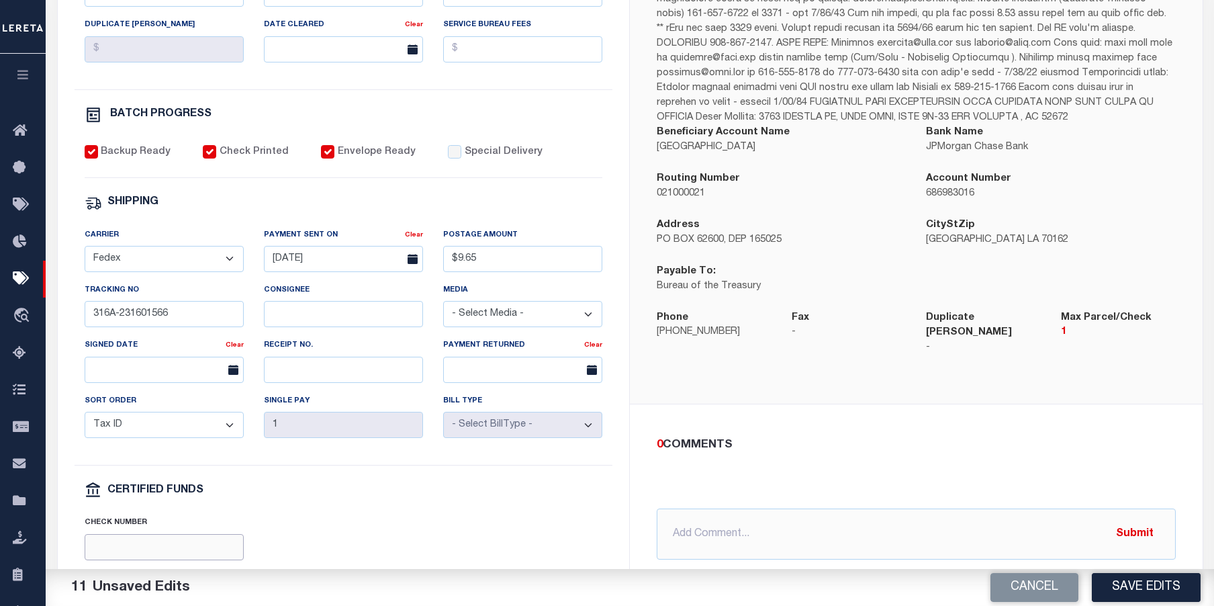
paste input "316A-231601566"
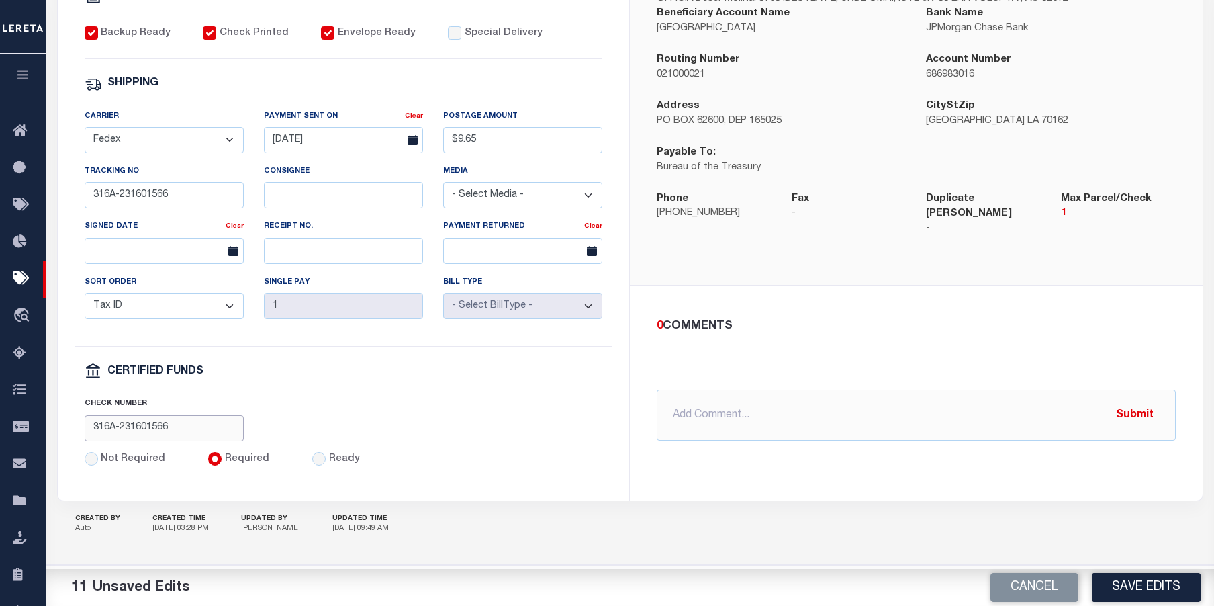
scroll to position [531, 0]
type input "316A-231601566"
drag, startPoint x: 194, startPoint y: 191, endPoint x: 60, endPoint y: 187, distance: 134.4
click at [60, 187] on div "PAYMENT BATCH Total Payment Due: $6,342.54 Batch Status" at bounding box center [344, 107] width 572 height 786
paste input "885175484999"
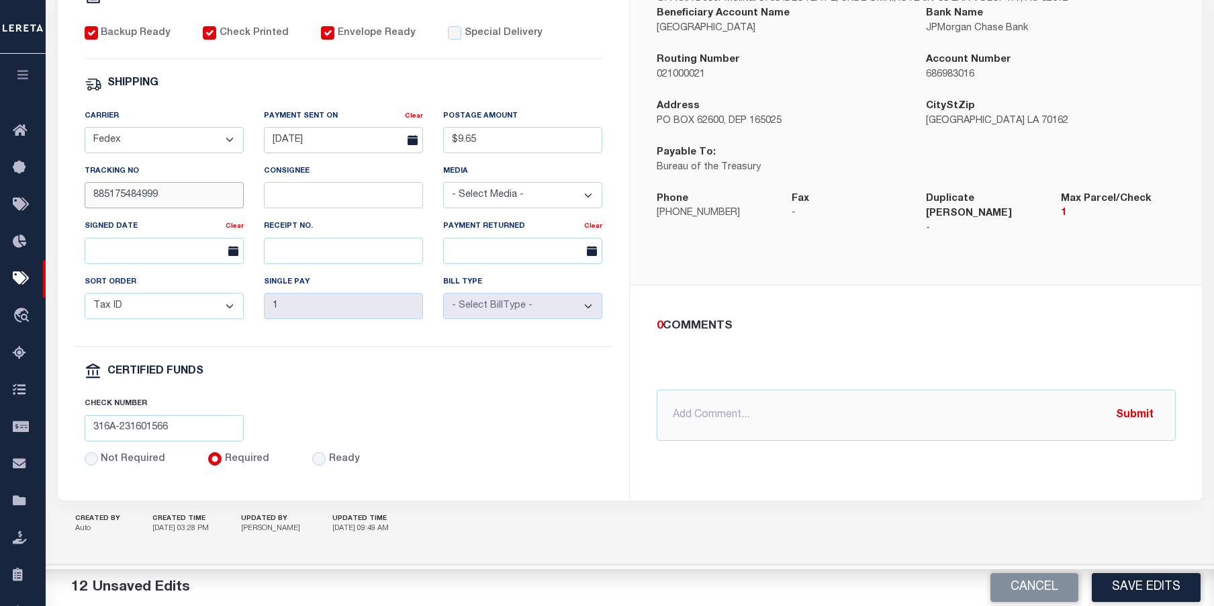
type input "885175484999"
click at [480, 416] on div "Check Number 316A-231601566" at bounding box center [344, 423] width 539 height 55
click at [732, 390] on input "text" at bounding box center [916, 415] width 519 height 51
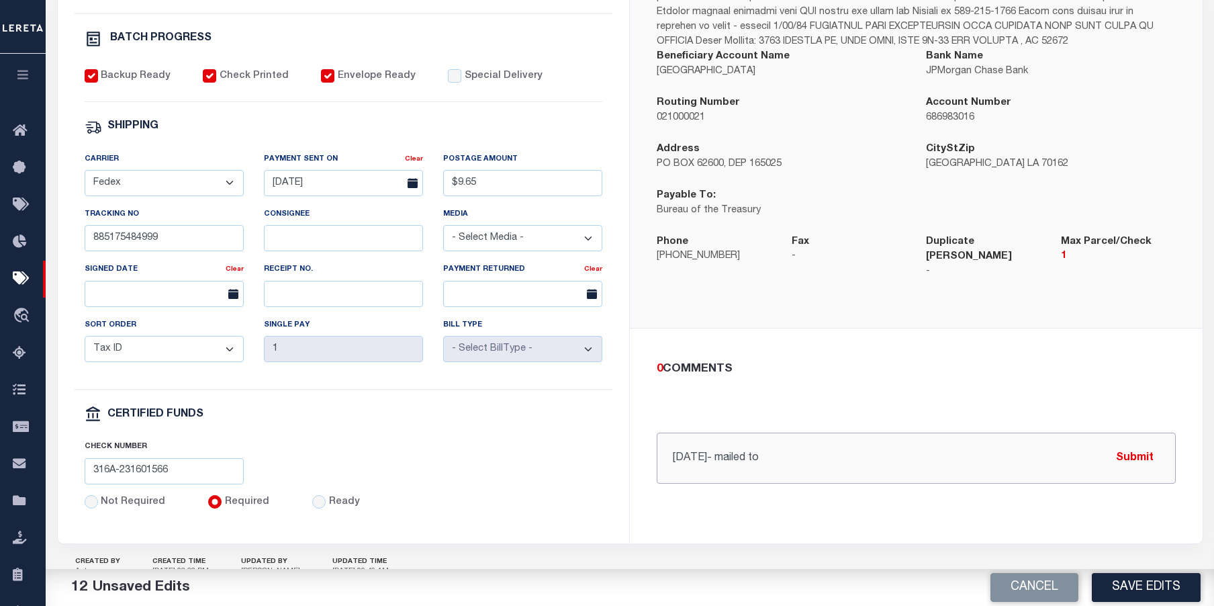
scroll to position [463, 0]
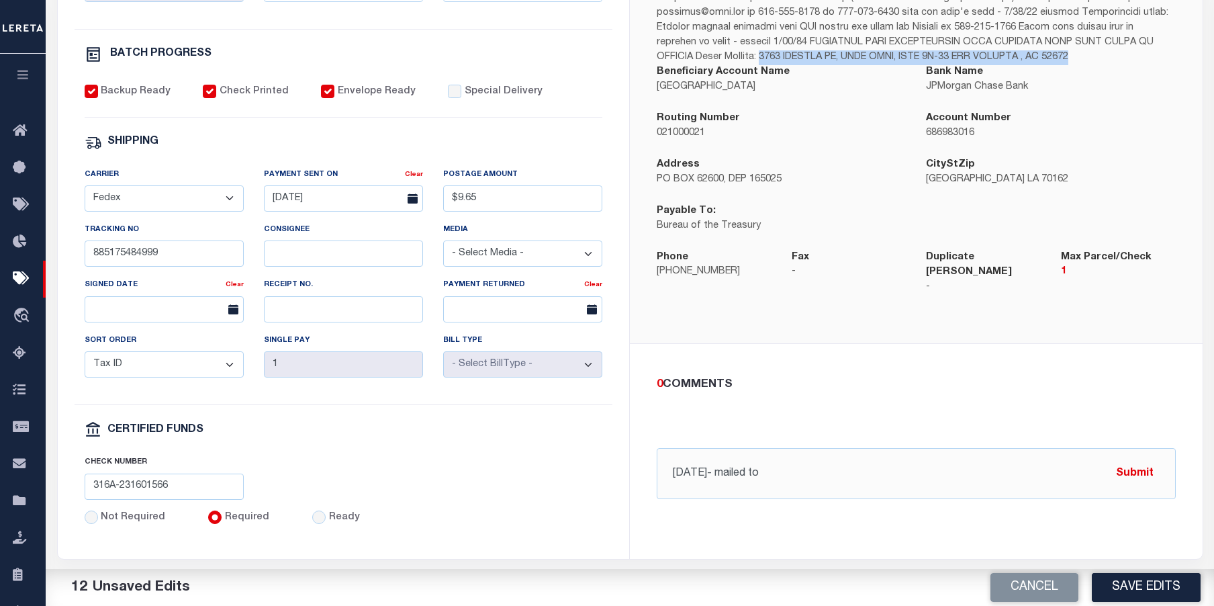
drag, startPoint x: 723, startPoint y: 57, endPoint x: 1056, endPoint y: 57, distance: 333.2
copy p "1300 PERDIDO ST, CITY HALL, ROOM 1W-40 NEW ORLEANS , LA 70112"
click at [894, 451] on input "10/14/2025- mailed to" at bounding box center [916, 473] width 519 height 51
paste input "1300 PERDIDO ST, CITY HALL, ROOM 1W-40 NEW ORLEANS , LA 70112"
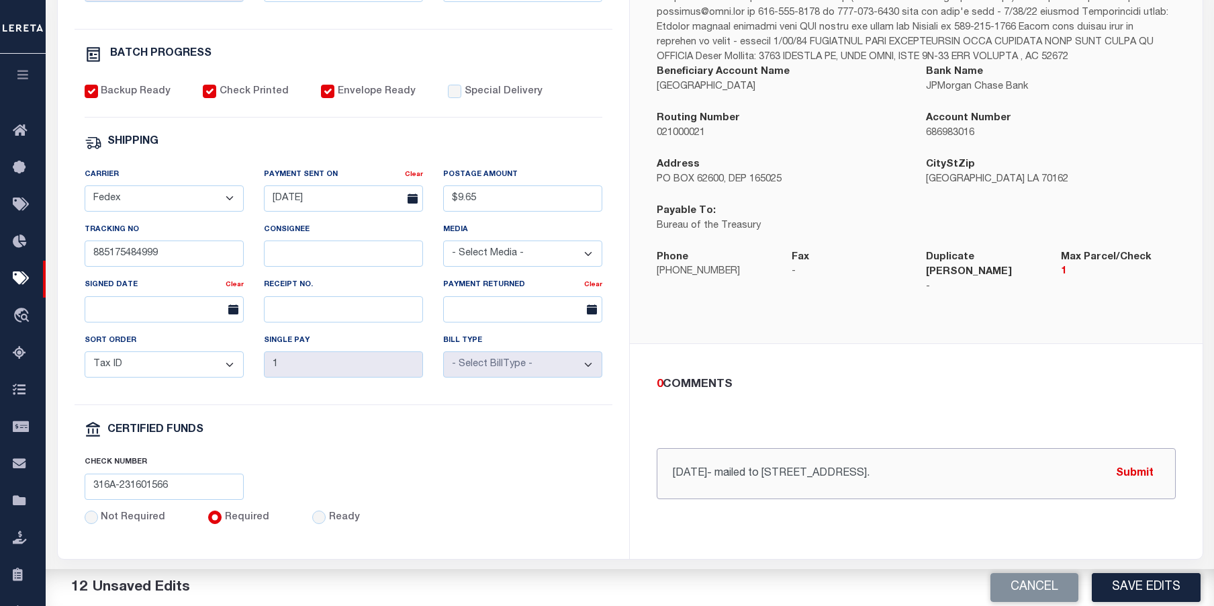
scroll to position [0, 42]
type input "10/14/2025- mailed to 1300 PERDIDO ST, CITY HALL, ROOM 1W-40 NEW ORLEANS , LA 7…"
click at [1144, 466] on button "Submit" at bounding box center [1135, 473] width 55 height 28
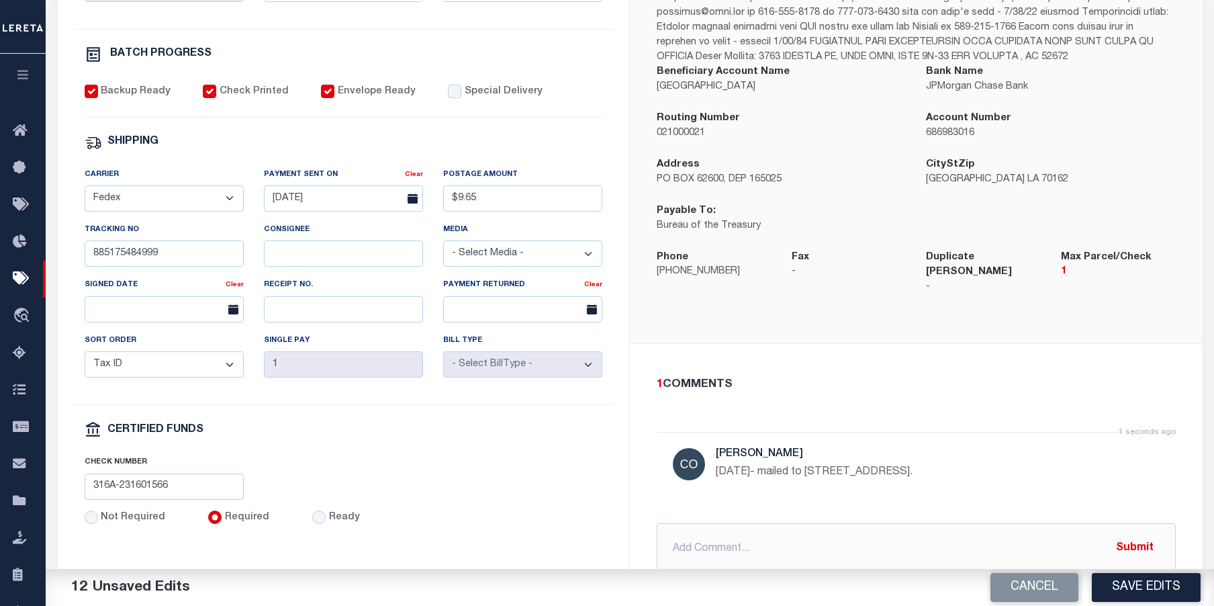
click at [1141, 590] on button "Save Edits" at bounding box center [1146, 587] width 109 height 29
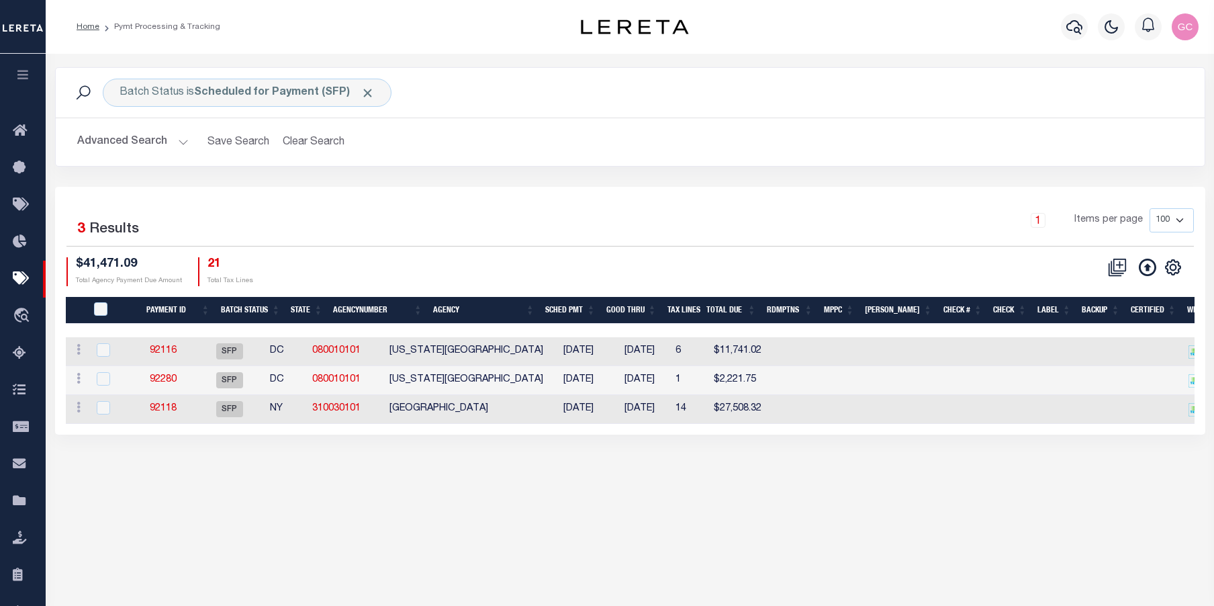
click at [187, 136] on h2 "Advanced Search Save Search Clear Search PayeeSearchTable_dynamictable_____Defa…" at bounding box center [630, 142] width 1128 height 26
click at [183, 140] on button "Advanced Search" at bounding box center [133, 142] width 112 height 26
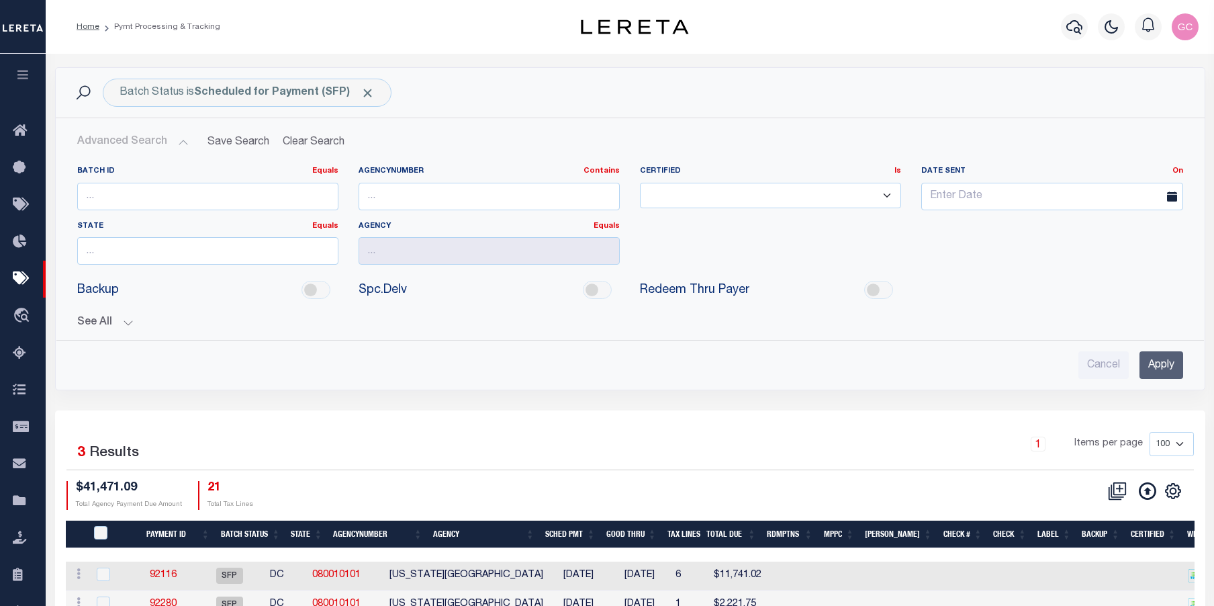
click at [125, 322] on button "See All" at bounding box center [630, 322] width 1106 height 13
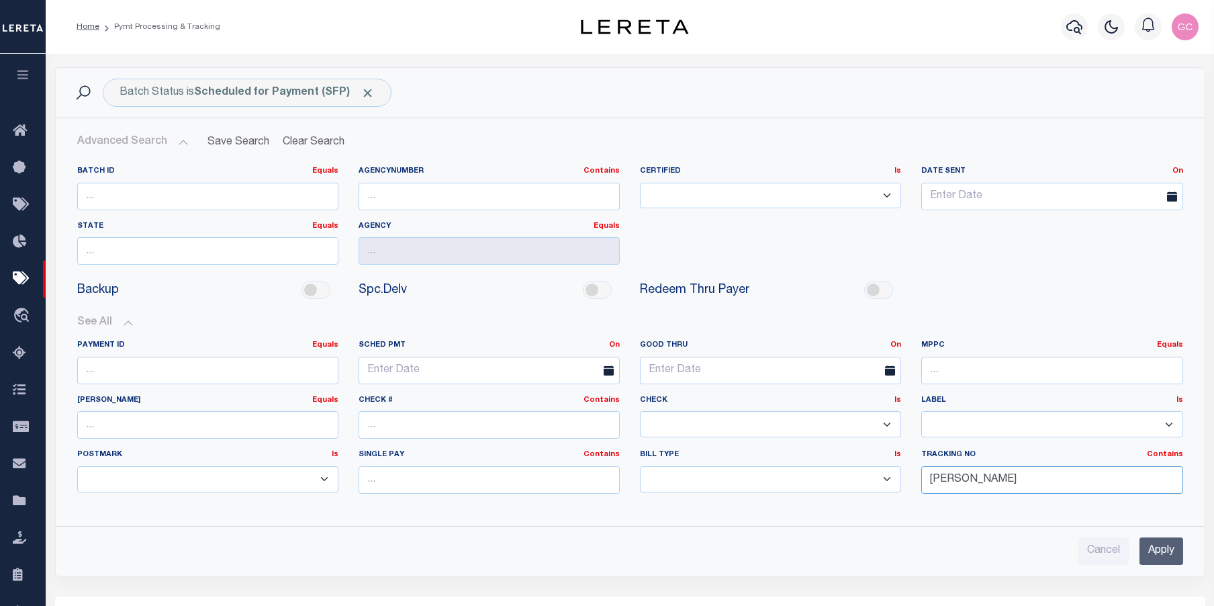
drag, startPoint x: 980, startPoint y: 480, endPoint x: 875, endPoint y: 478, distance: 105.5
click at [875, 478] on div "Payment ID Equals Equals Is Not Equal To Is Greater Than Is Less Than SCHED PMT…" at bounding box center [630, 422] width 1126 height 165
click at [1173, 553] on input "Apply" at bounding box center [1162, 551] width 44 height 28
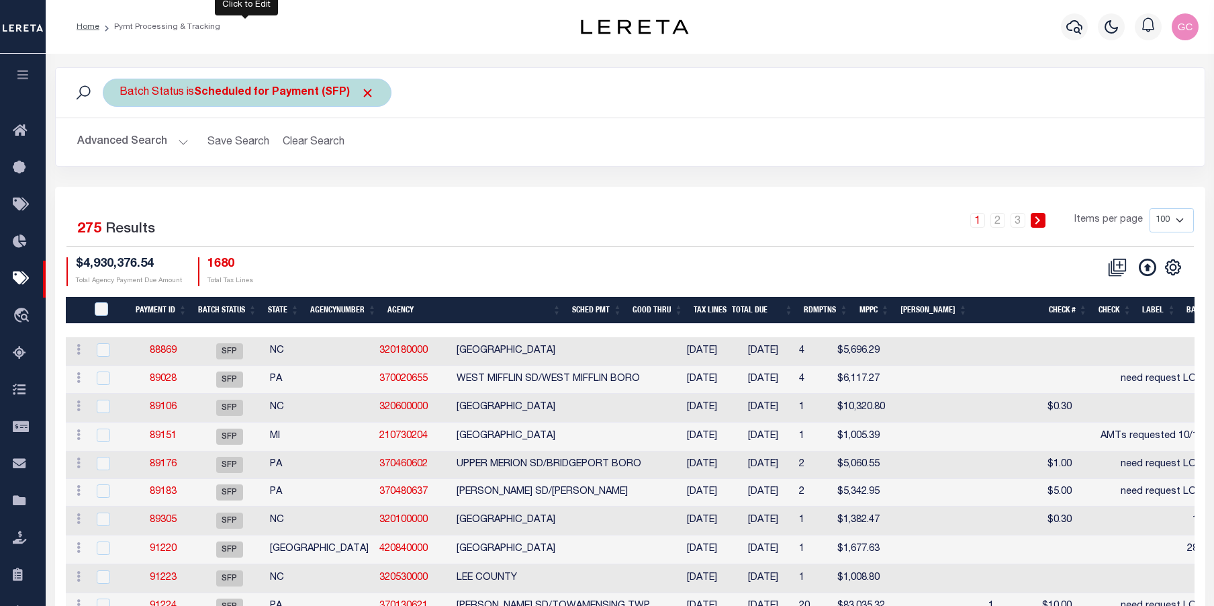
drag, startPoint x: 249, startPoint y: 93, endPoint x: 256, endPoint y: 95, distance: 7.7
click at [249, 94] on b "Scheduled for Payment (SFP)" at bounding box center [284, 92] width 181 height 11
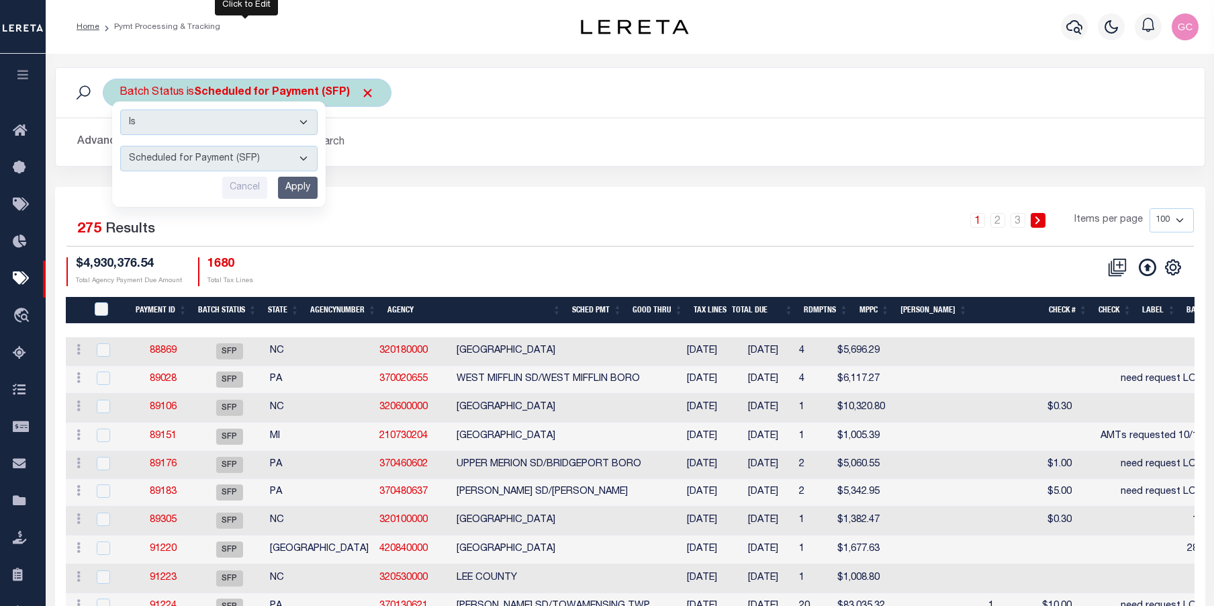
click at [309, 152] on select "Awaiting Funds (AWF) Cleared and Complete (CAC) New Check Needed (NCN) Payment …" at bounding box center [218, 159] width 197 height 26
select select "RFP"
click at [120, 146] on select "Awaiting Funds (AWF) Cleared and Complete (CAC) New Check Needed (NCN) Payment …" at bounding box center [218, 159] width 197 height 26
click at [301, 189] on input "Apply" at bounding box center [298, 188] width 40 height 22
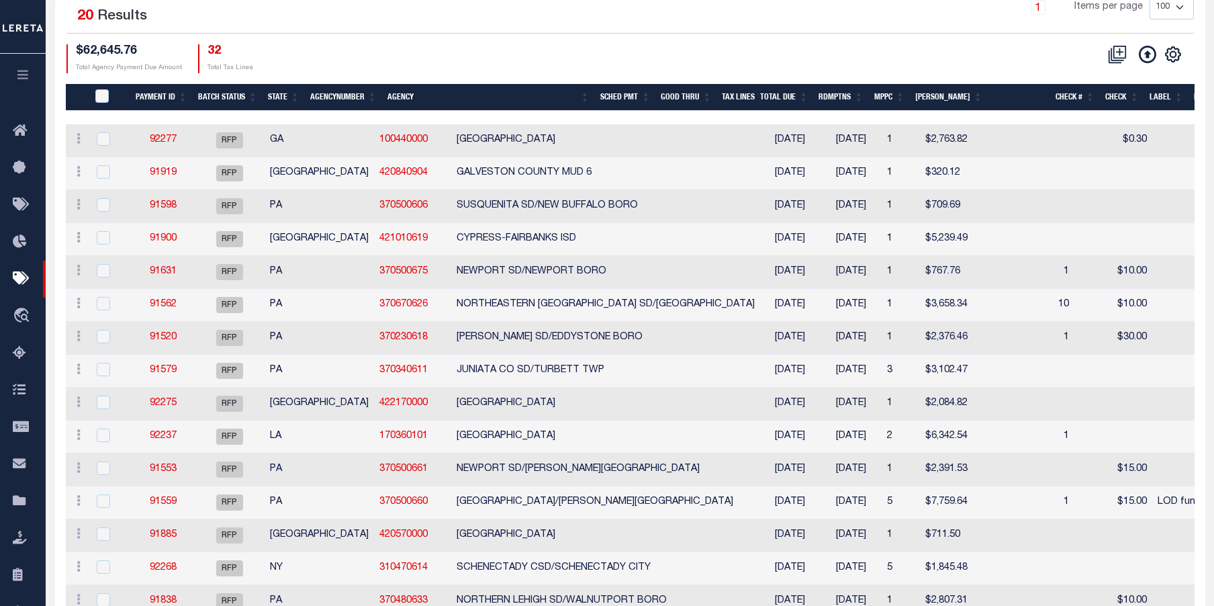
scroll to position [269, 0]
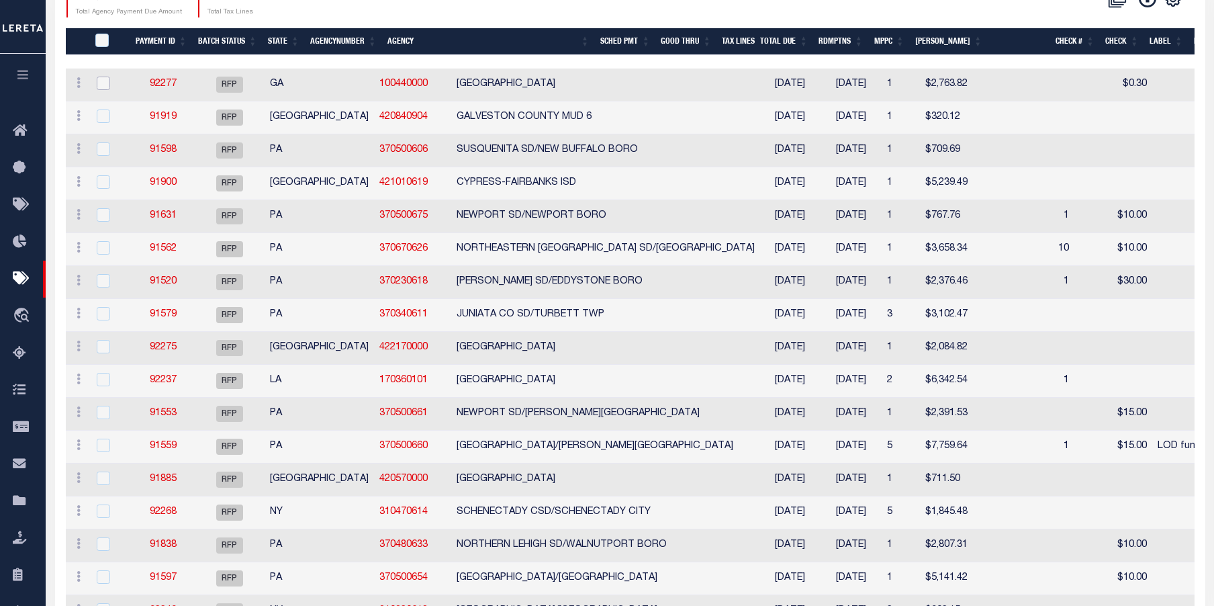
click at [104, 83] on input "checkbox" at bounding box center [103, 83] width 13 height 13
checkbox input "true"
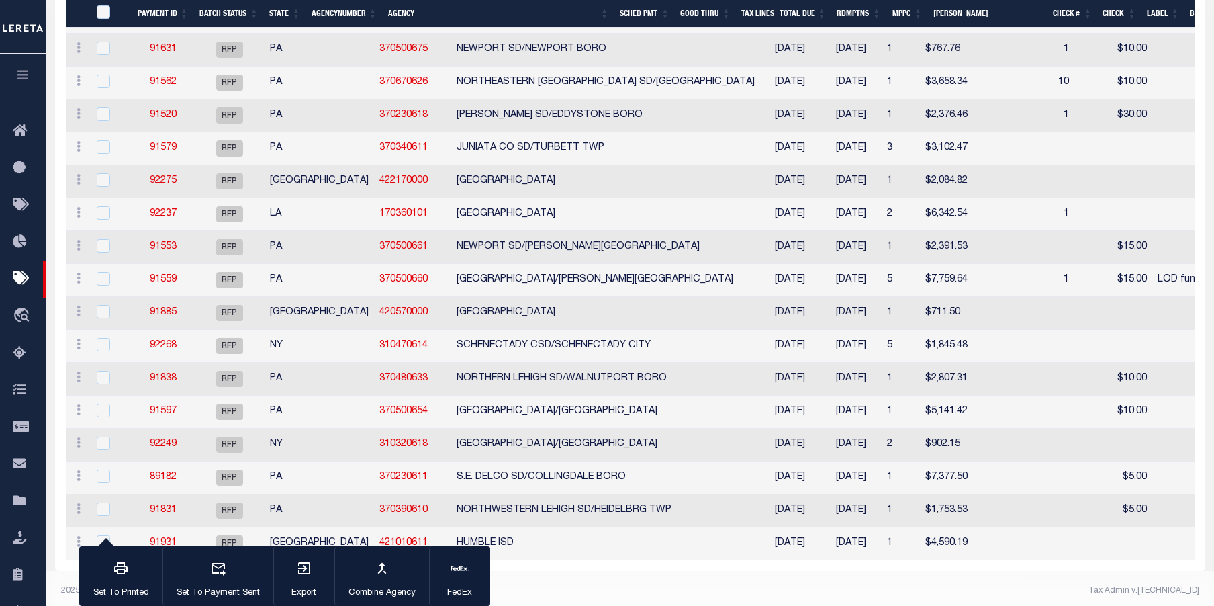
scroll to position [434, 0]
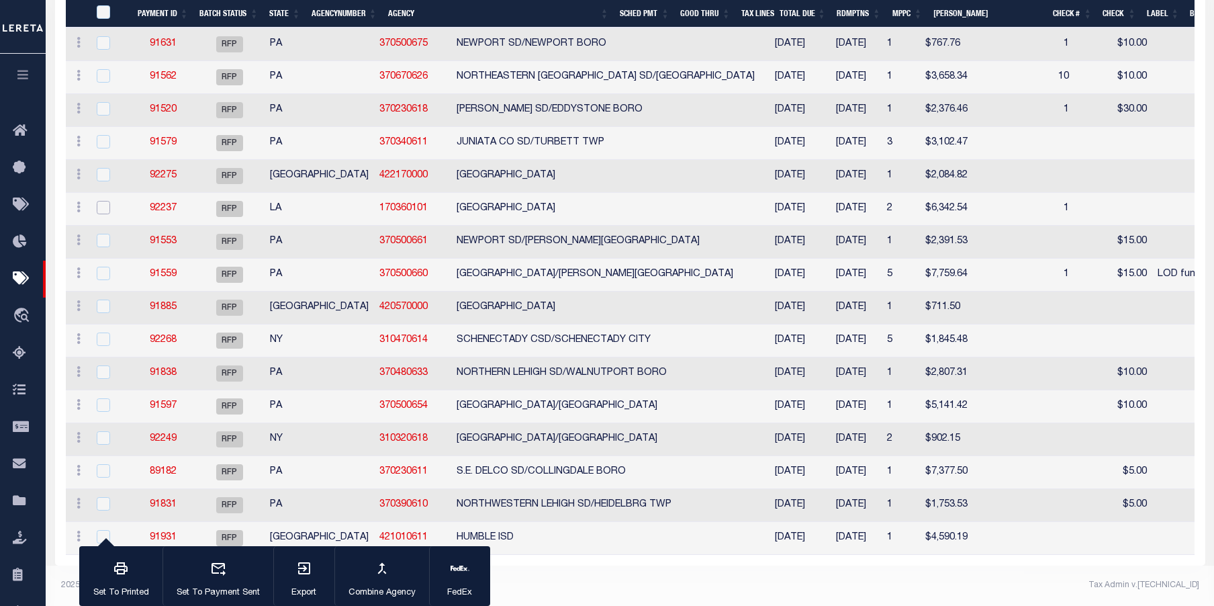
click at [108, 201] on input "checkbox" at bounding box center [103, 207] width 13 height 13
checkbox input "true"
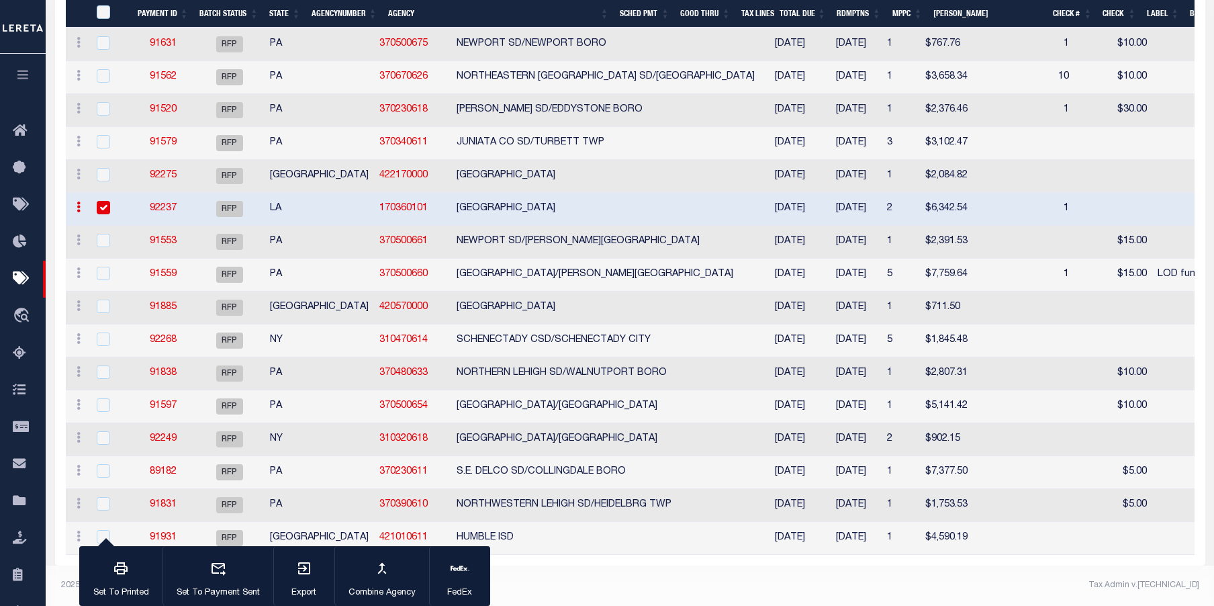
scroll to position [406, 0]
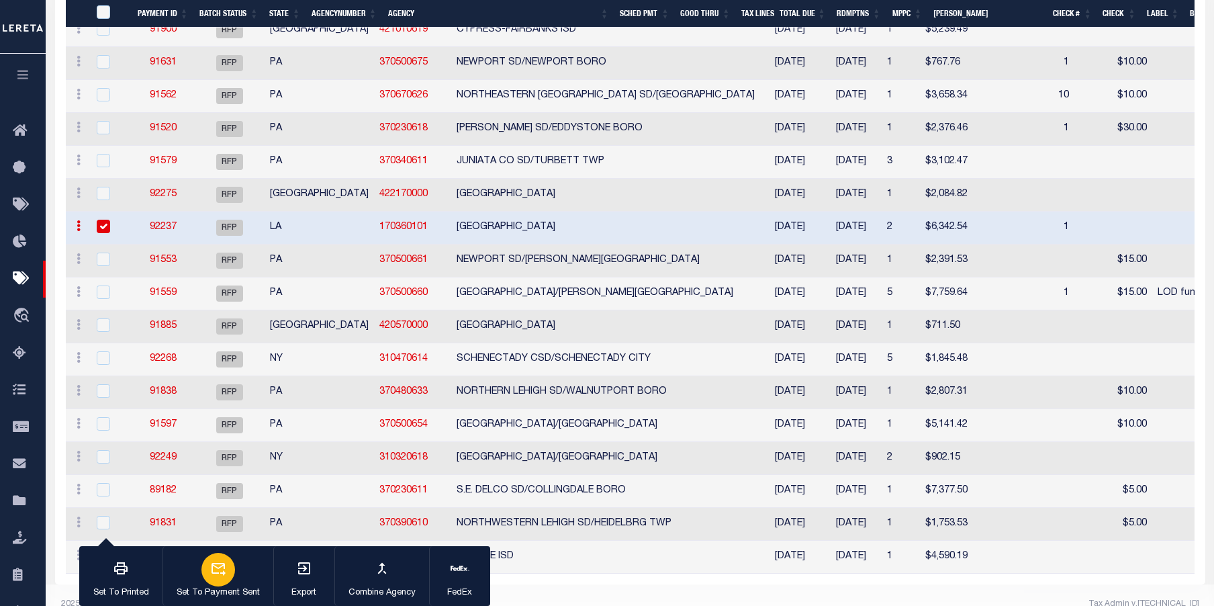
click at [224, 574] on icon "button" at bounding box center [219, 569] width 14 height 13
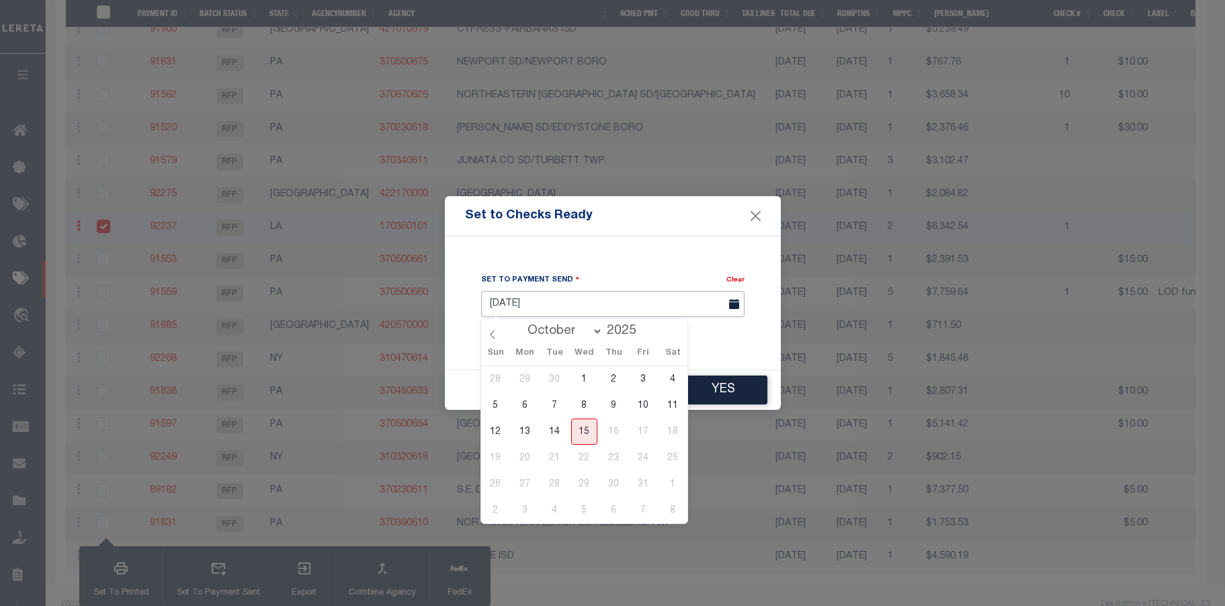
click at [559, 304] on input "[DATE]" at bounding box center [612, 304] width 263 height 26
click at [558, 430] on span "14" at bounding box center [554, 431] width 26 height 26
type input "10/14/2025"
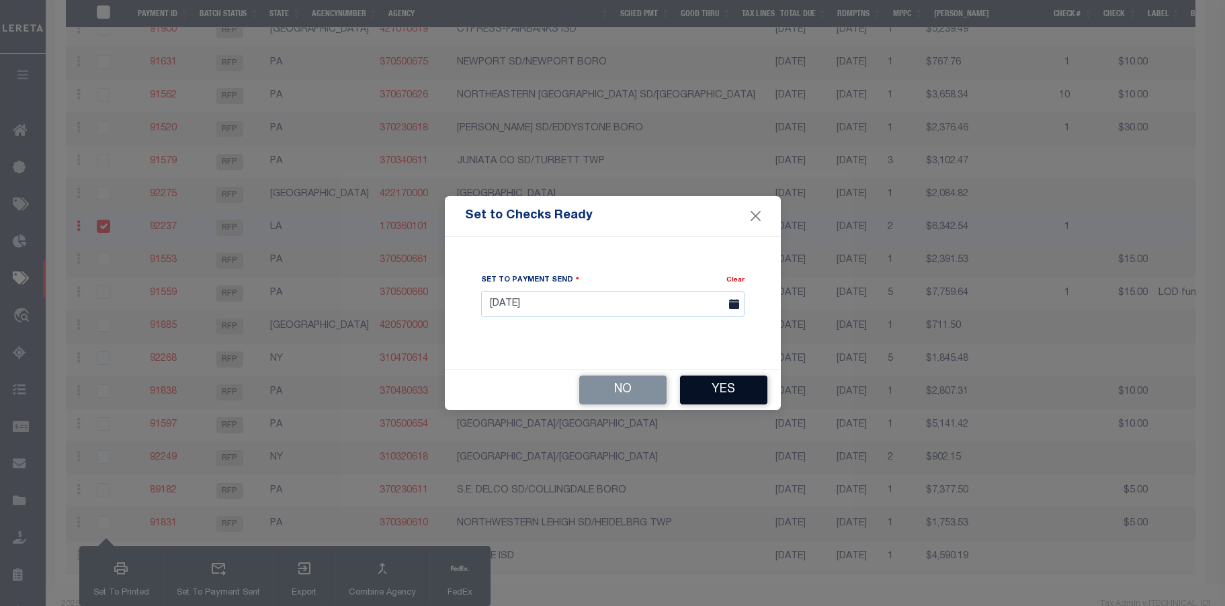
click at [728, 389] on button "Yes" at bounding box center [723, 389] width 87 height 29
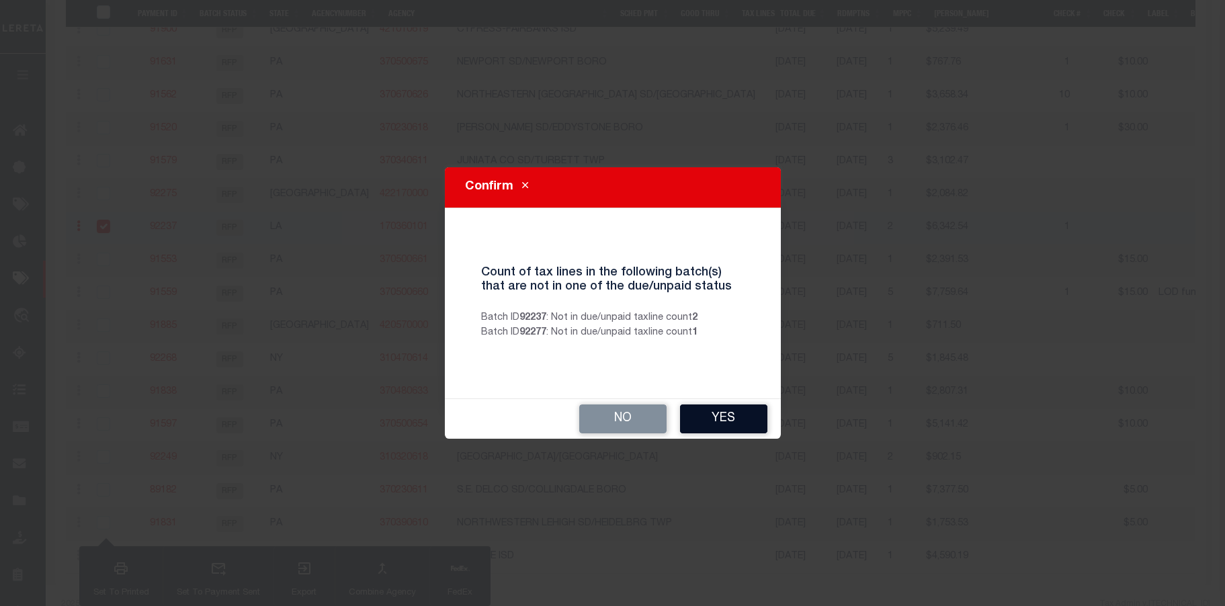
click at [727, 418] on button "Yes" at bounding box center [723, 418] width 87 height 29
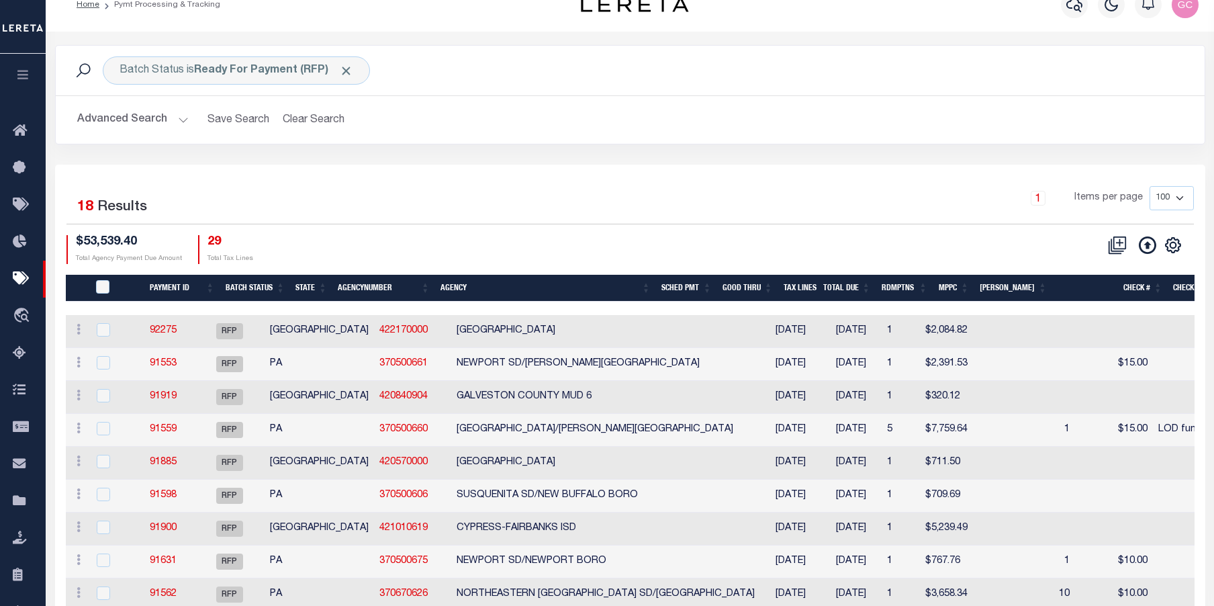
scroll to position [0, 0]
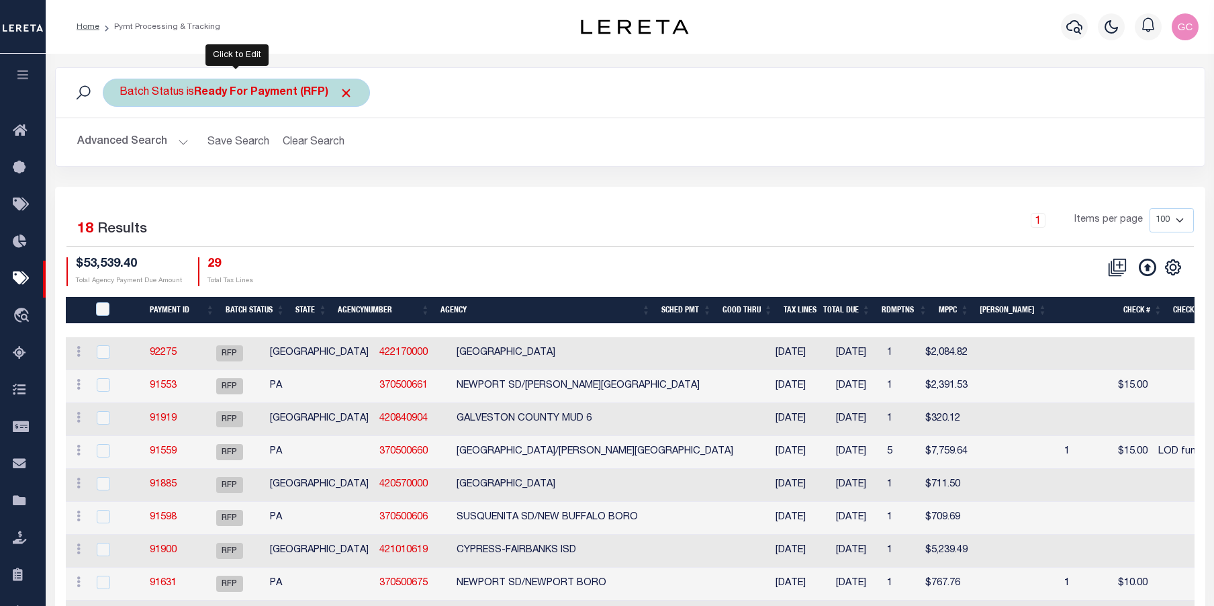
click at [236, 89] on b "Ready For Payment (RFP)" at bounding box center [273, 92] width 159 height 11
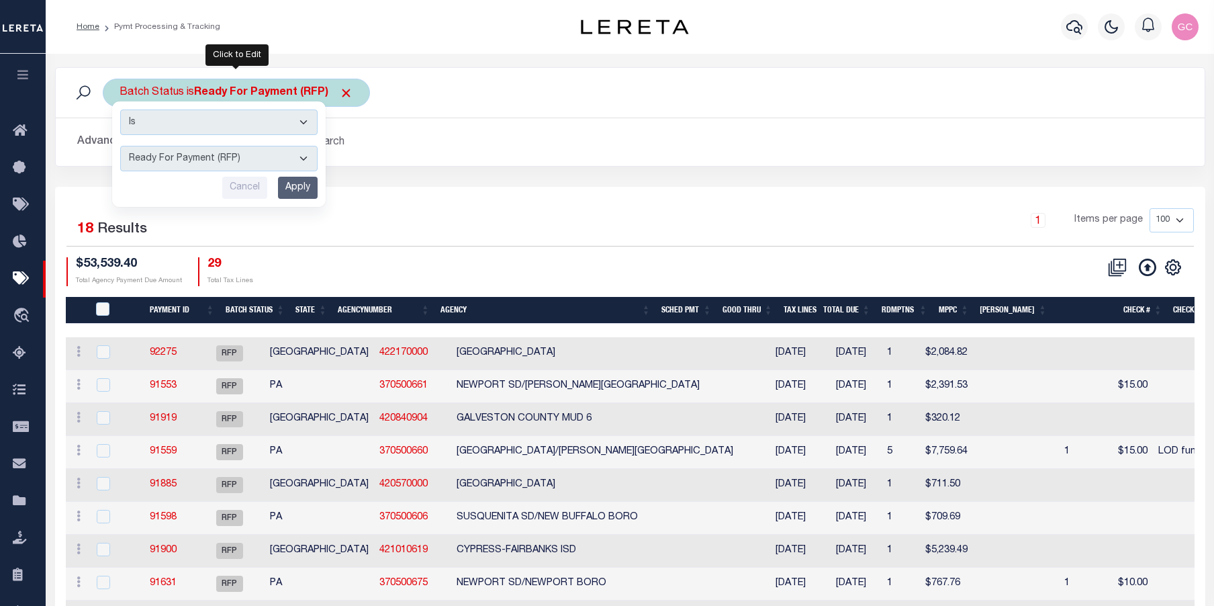
click at [304, 159] on select "Awaiting Funds (AWF) Cleared and Complete (CAC) New Check Needed (NCN) Payment …" at bounding box center [218, 159] width 197 height 26
select select "SFP"
click at [120, 146] on select "Awaiting Funds (AWF) Cleared and Complete (CAC) New Check Needed (NCN) Payment …" at bounding box center [218, 159] width 197 height 26
drag, startPoint x: 304, startPoint y: 187, endPoint x: 313, endPoint y: 187, distance: 8.7
click at [304, 187] on input "Apply" at bounding box center [298, 188] width 40 height 22
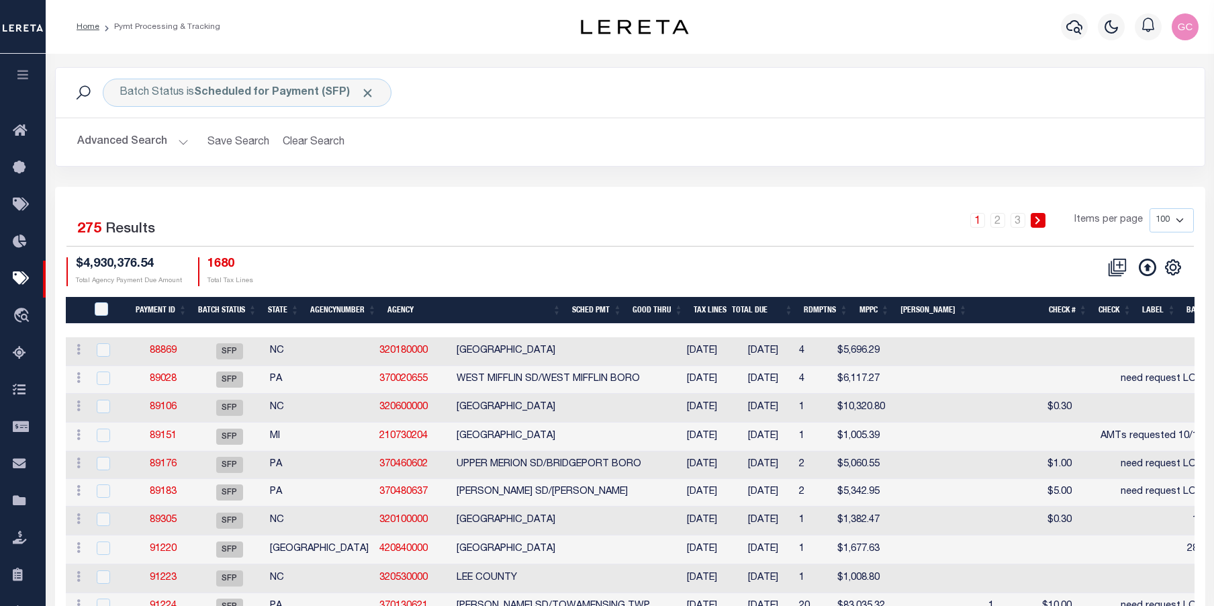
click at [1178, 218] on select "100 200 500 1000" at bounding box center [1172, 220] width 44 height 24
select select "1000"
click at [1150, 208] on select "100 200 500 1000" at bounding box center [1172, 220] width 44 height 24
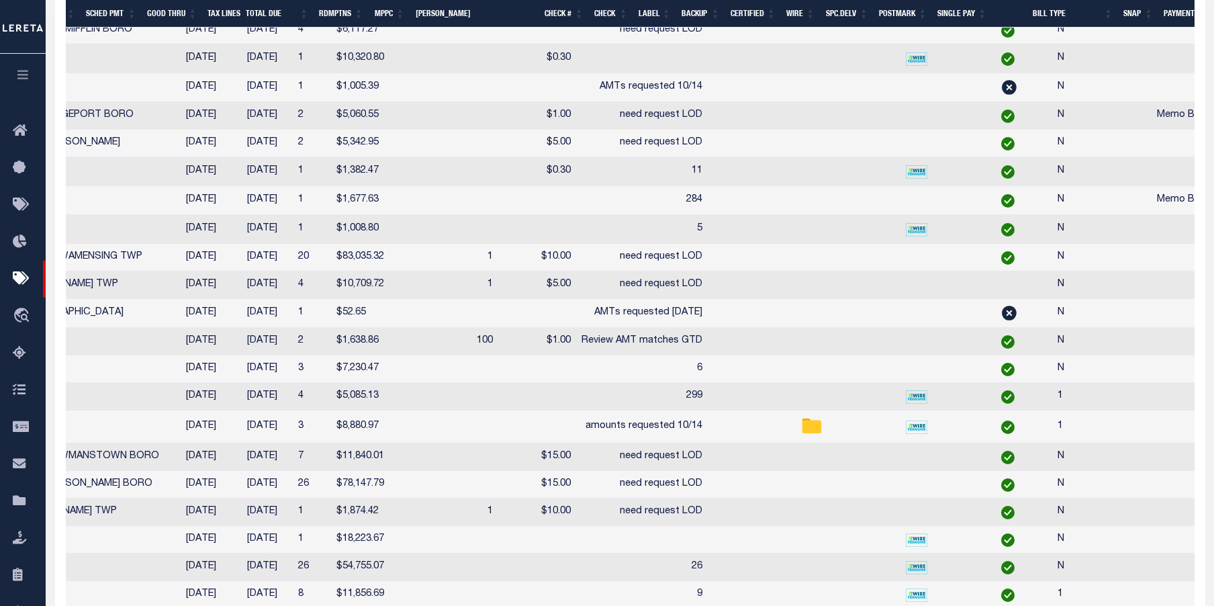
scroll to position [0, 508]
click at [1137, 11] on th "SNAP" at bounding box center [1138, 14] width 40 height 28
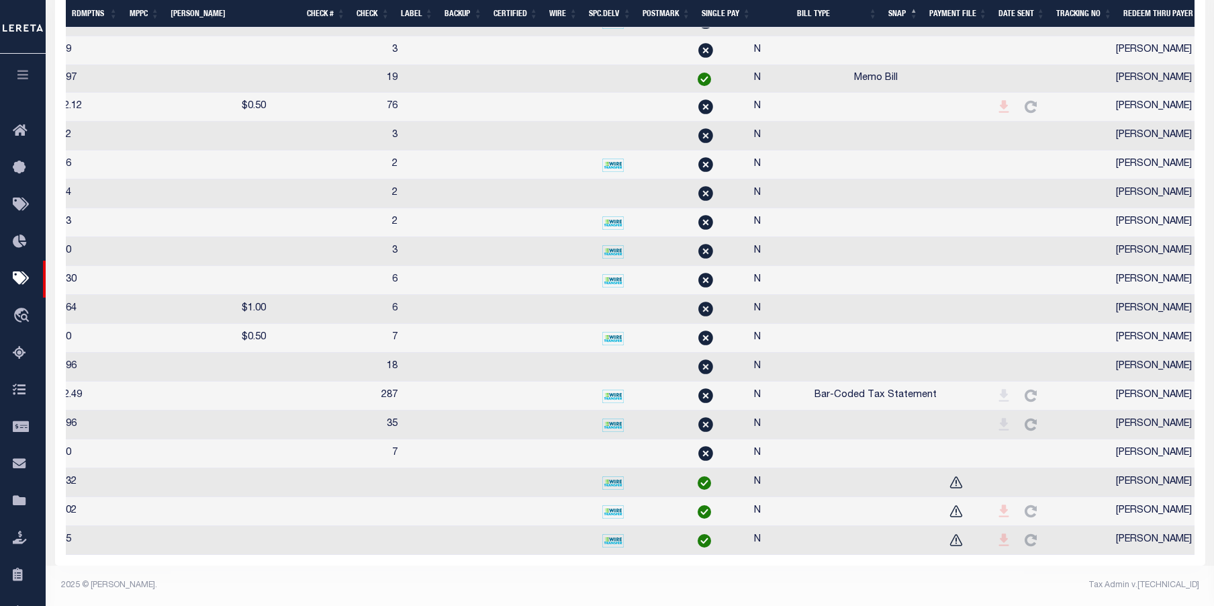
scroll to position [0, 816]
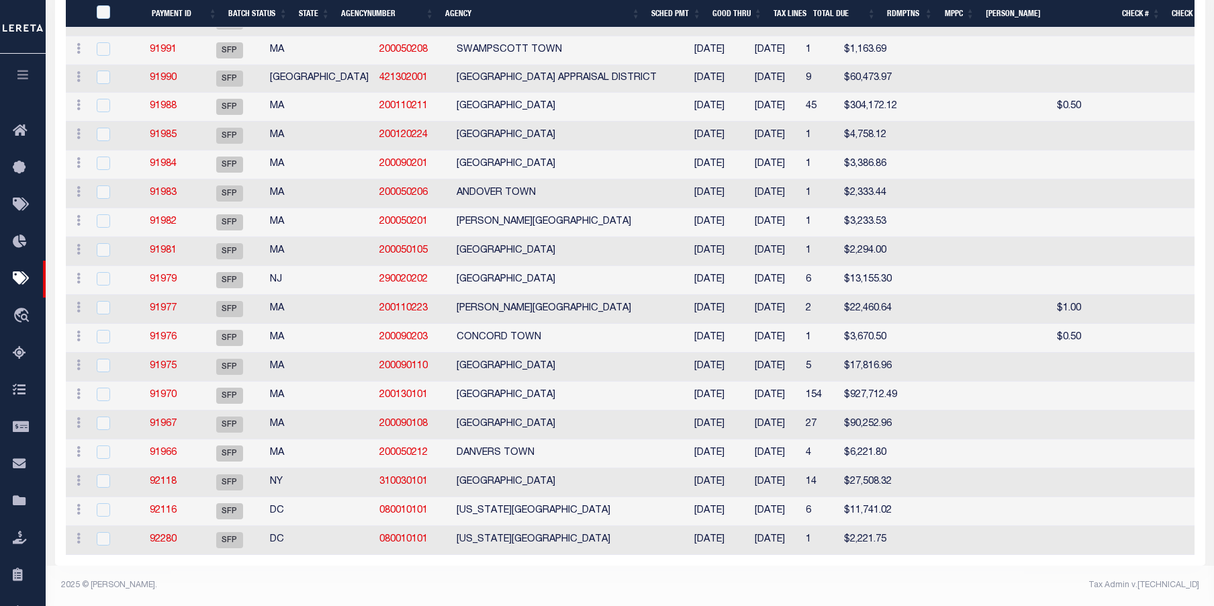
drag, startPoint x: 181, startPoint y: 532, endPoint x: 522, endPoint y: 603, distance: 348.4
click at [177, 535] on link "92280" at bounding box center [163, 539] width 27 height 9
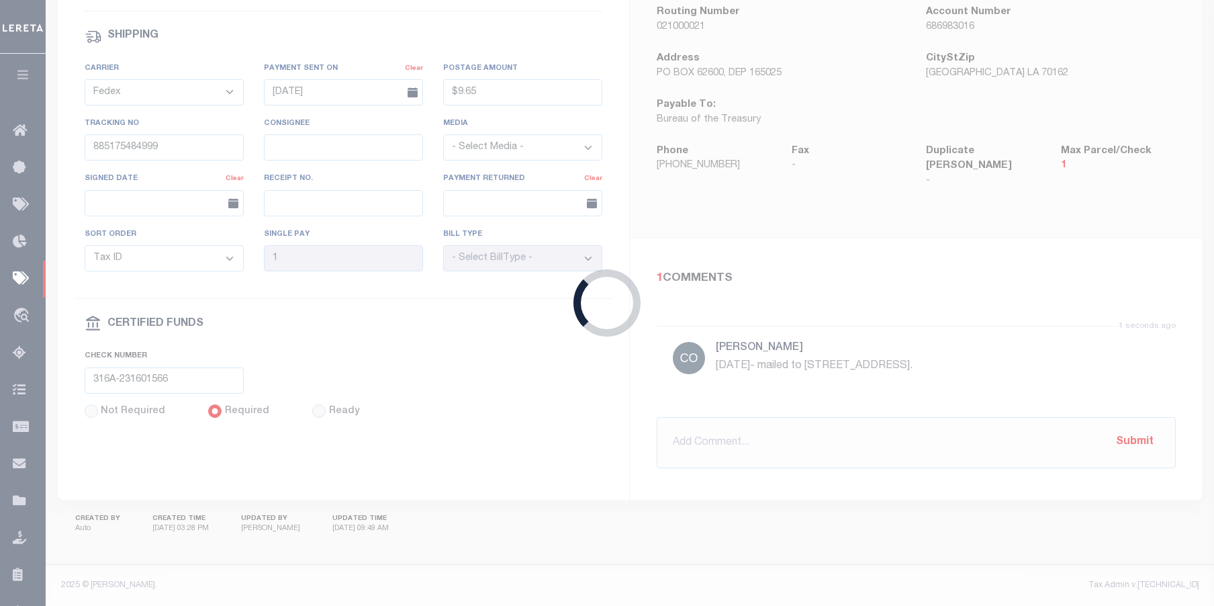
select select "SFP"
type input "09/06/2023"
select select
checkbox input "false"
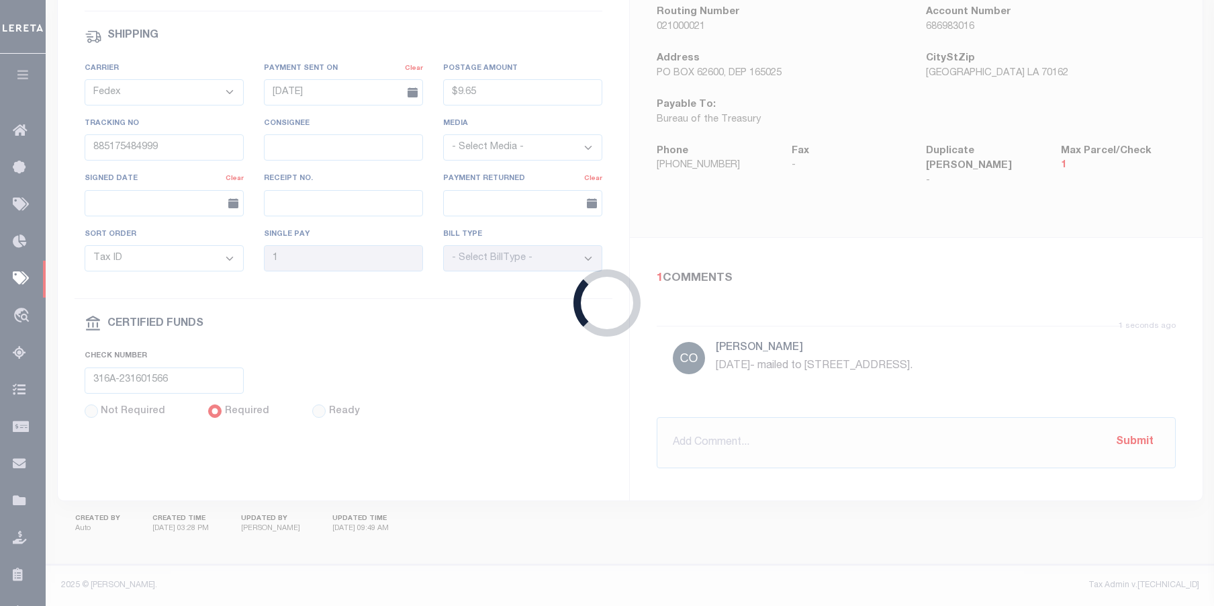
checkbox input "false"
select select
type input "Gloria"
type input "N"
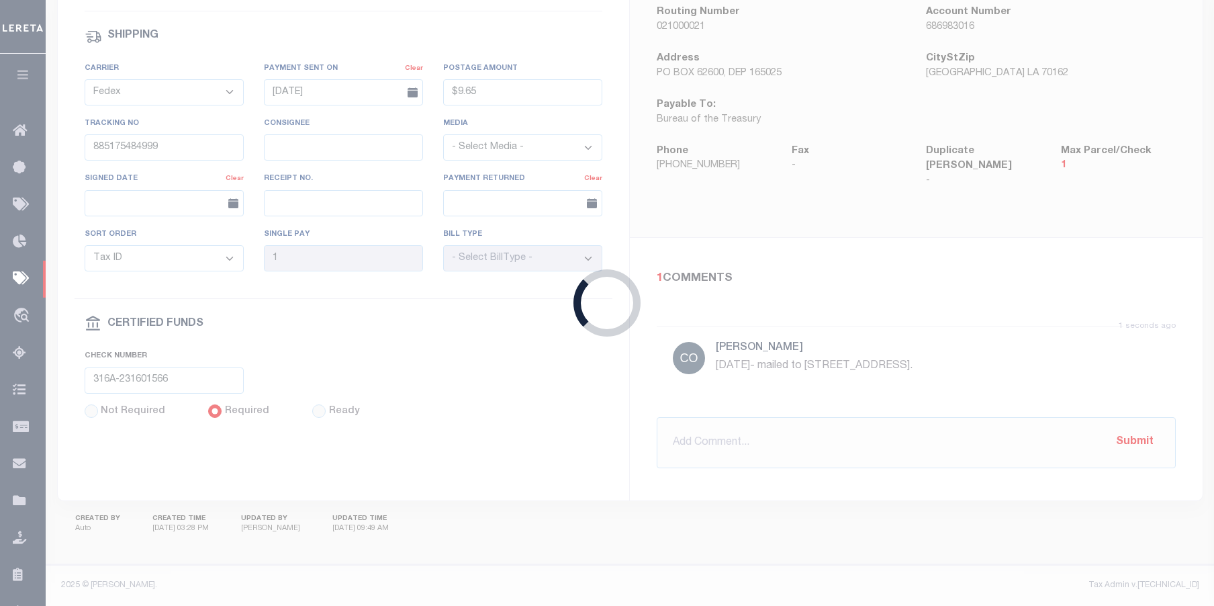
radio input "true"
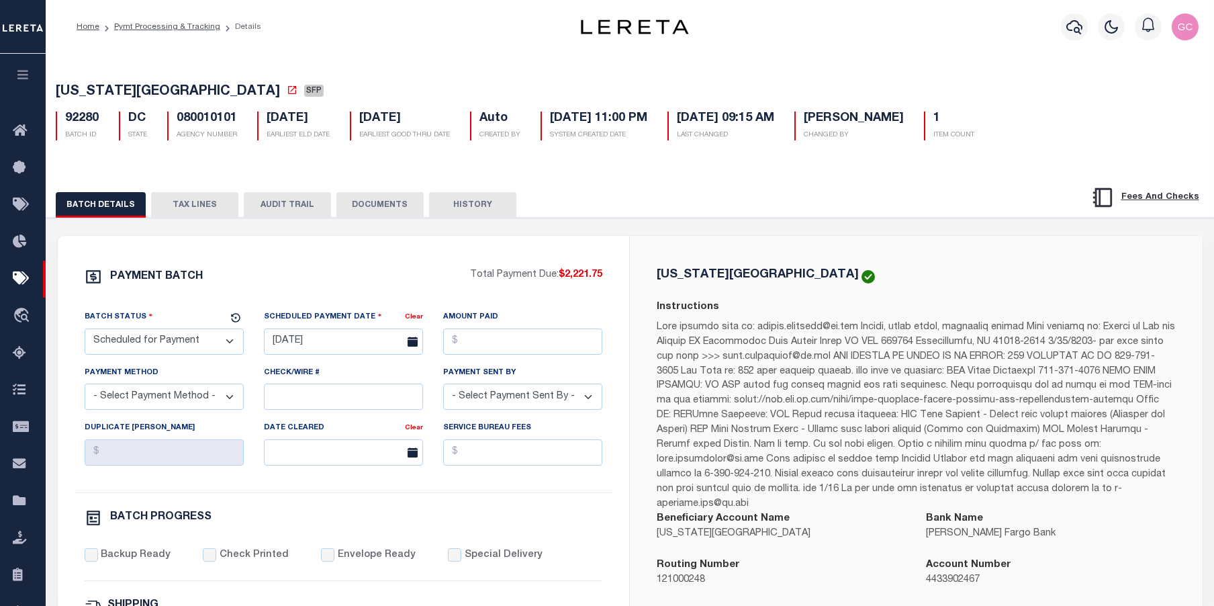
click at [199, 212] on button "TAX LINES" at bounding box center [194, 205] width 87 height 26
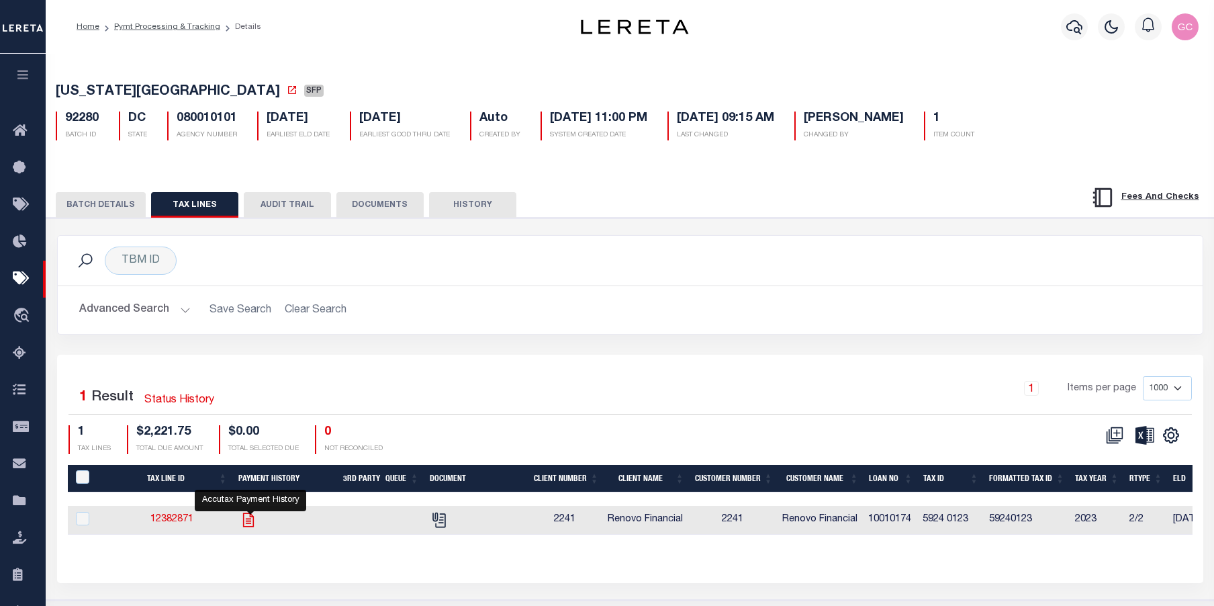
click at [257, 521] on icon "" at bounding box center [248, 519] width 17 height 17
checkbox input "true"
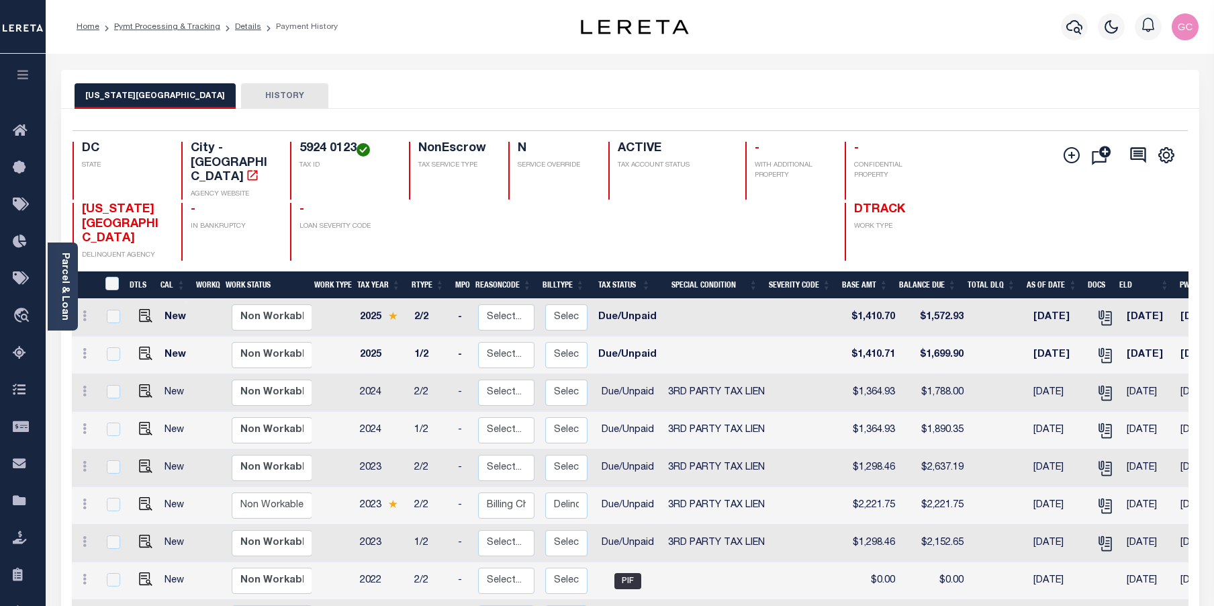
click at [21, 76] on icon "button" at bounding box center [22, 75] width 15 height 12
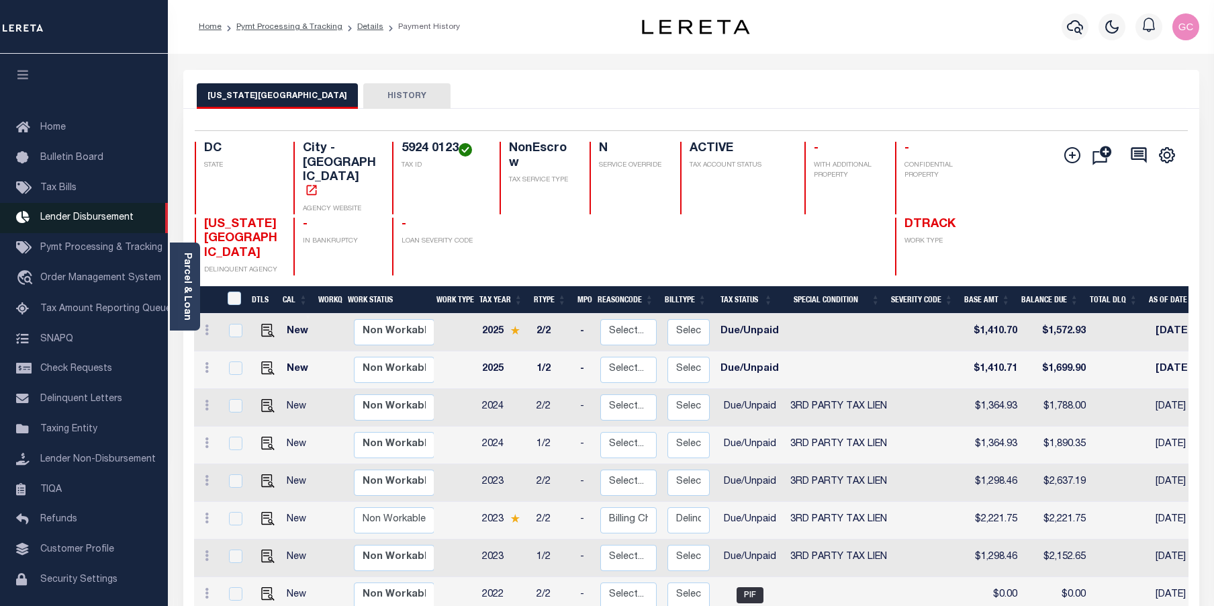
click at [74, 222] on span "Lender Disbursement" at bounding box center [86, 217] width 93 height 9
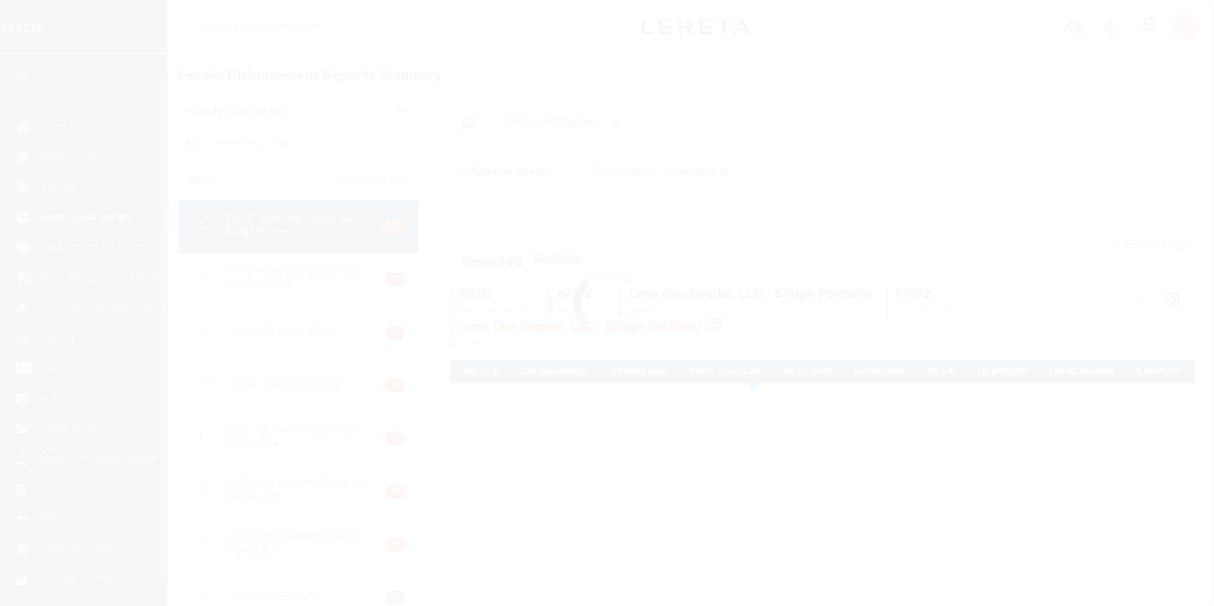
scroll to position [24, 0]
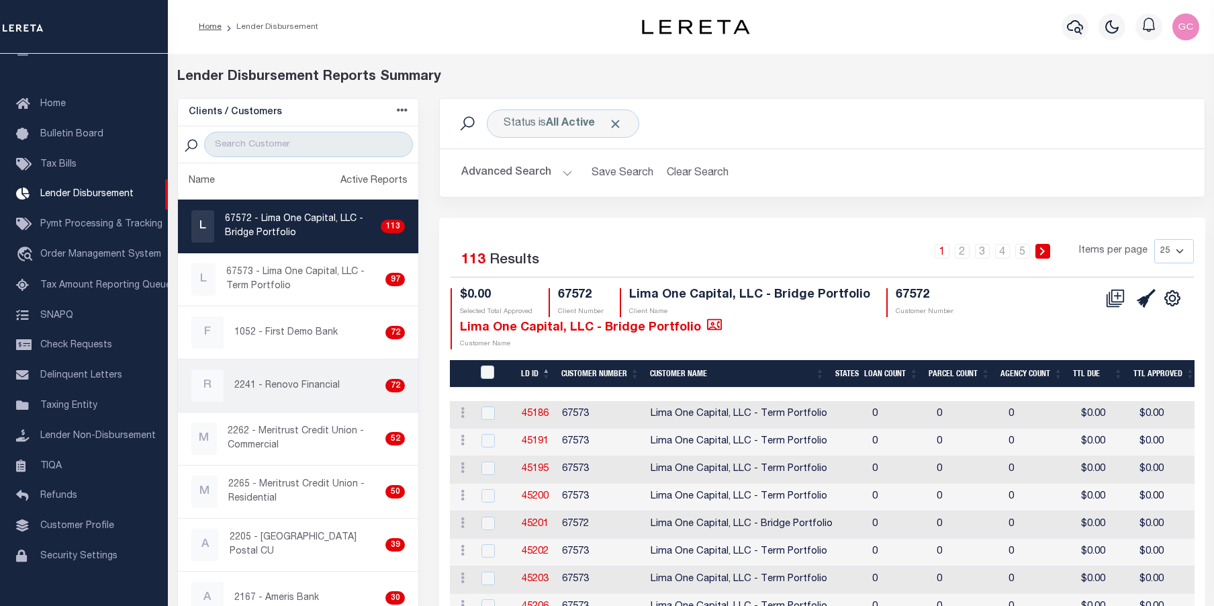
click at [308, 383] on p "2241 - Renovo Financial" at bounding box center [286, 386] width 105 height 14
checkbox input "true"
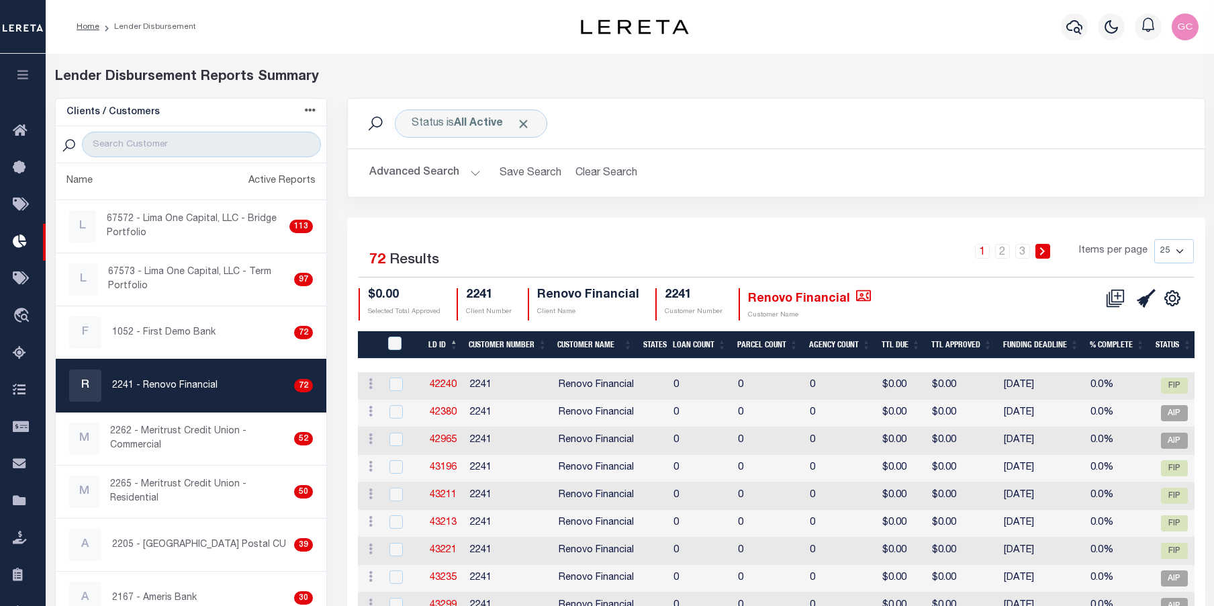
click at [1182, 250] on select "25 50 100 200" at bounding box center [1175, 251] width 40 height 24
select select "200"
click at [1155, 239] on select "25 50 100 200" at bounding box center [1175, 251] width 40 height 24
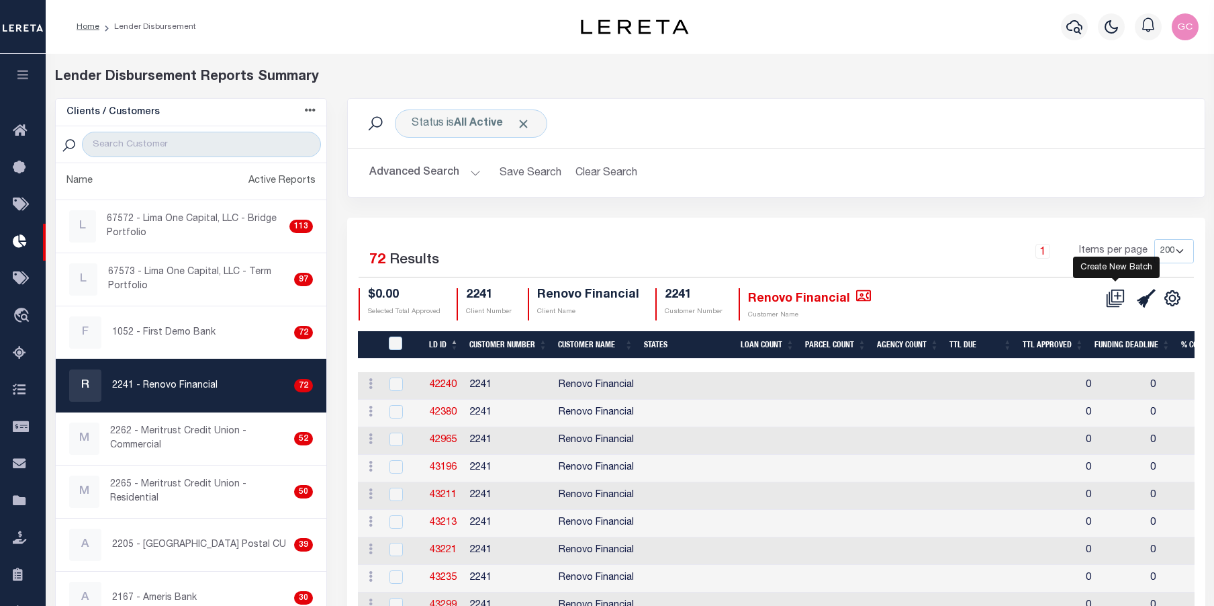
click at [1118, 300] on icon at bounding box center [1115, 298] width 19 height 19
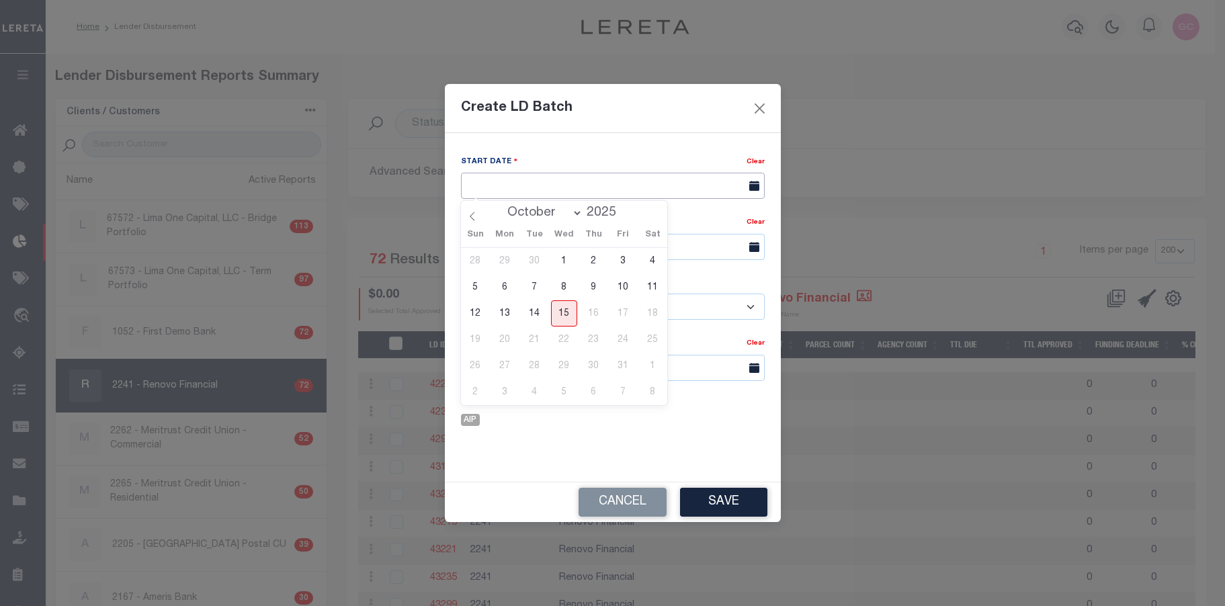
click at [662, 185] on input "text" at bounding box center [613, 186] width 304 height 26
click at [568, 314] on span "15" at bounding box center [564, 313] width 26 height 26
type input "[DATE]"
click at [635, 252] on input "text" at bounding box center [613, 247] width 304 height 26
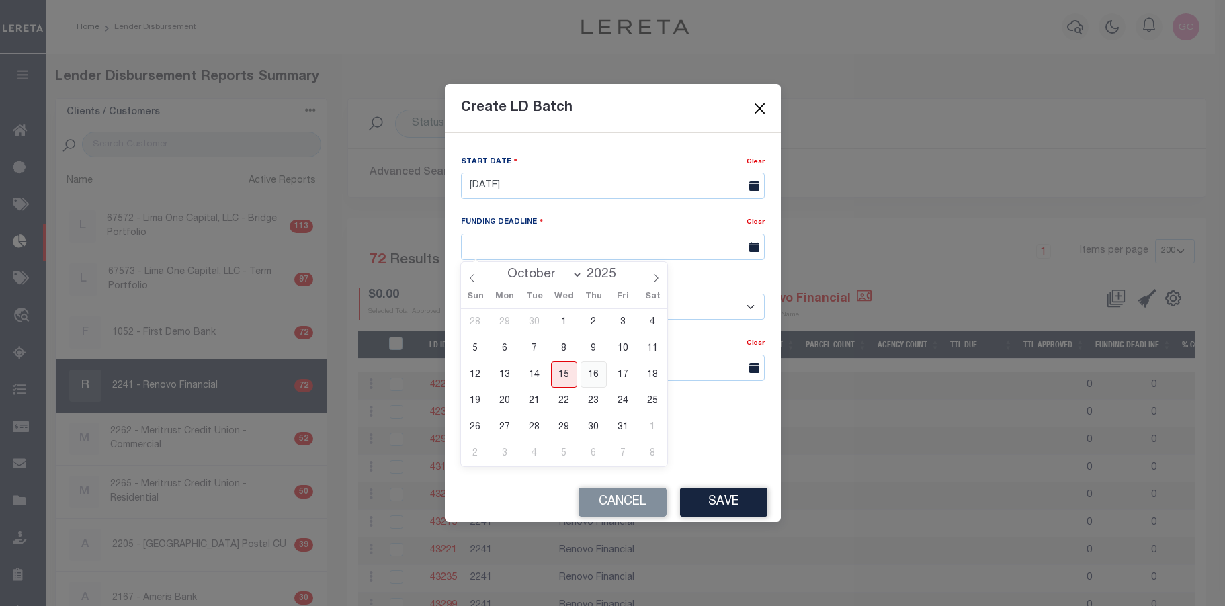
click at [590, 374] on span "16" at bounding box center [593, 374] width 26 height 26
type input "10/16/25"
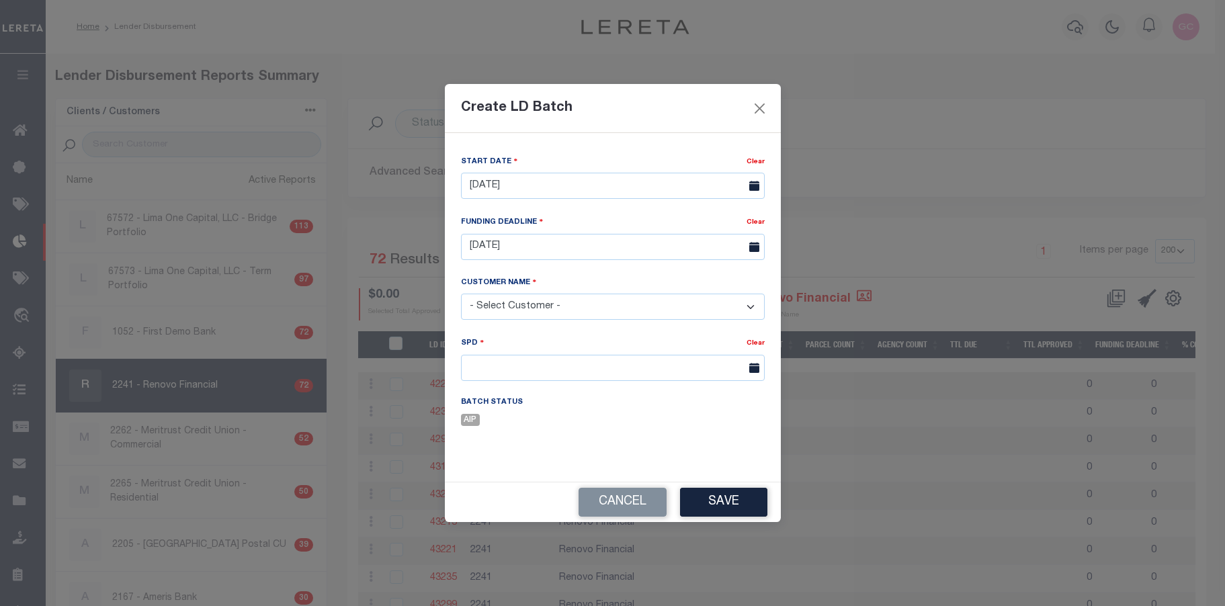
click at [566, 314] on select "- Select Customer - Accumatch - Refunds All In Credit Union Amarillo National B…" at bounding box center [613, 307] width 304 height 26
select select "2241"
click at [461, 294] on select "- Select Customer - Accumatch - Refunds All In Credit Union Amarillo National B…" at bounding box center [613, 307] width 304 height 26
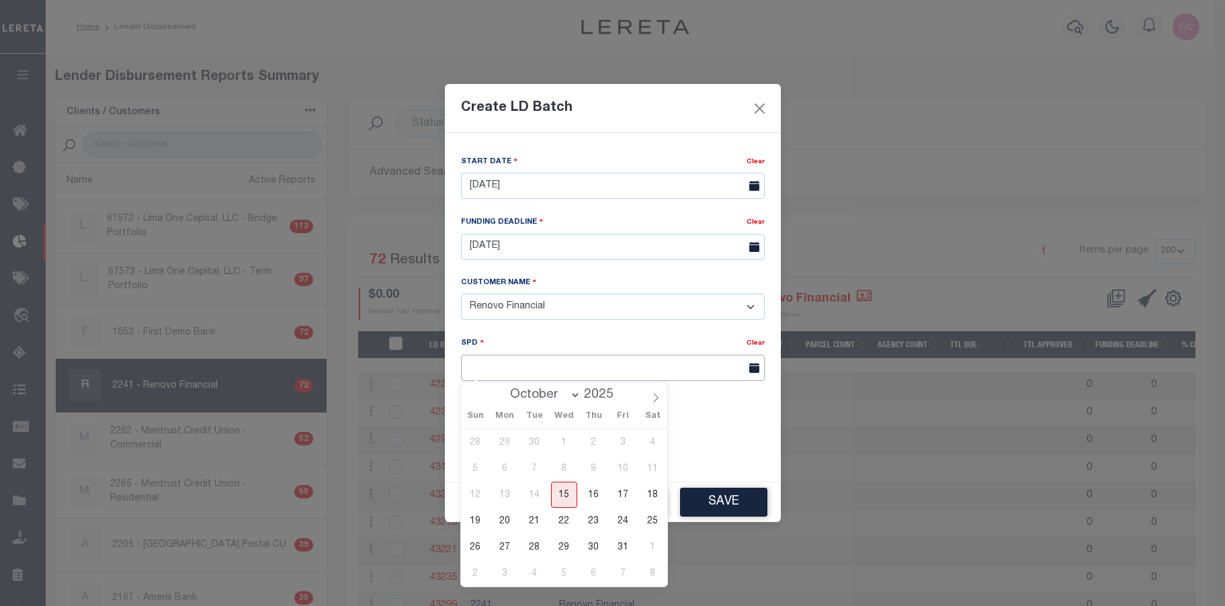
click at [692, 372] on input "text" at bounding box center [613, 368] width 304 height 26
click at [598, 497] on span "16" at bounding box center [593, 495] width 26 height 26
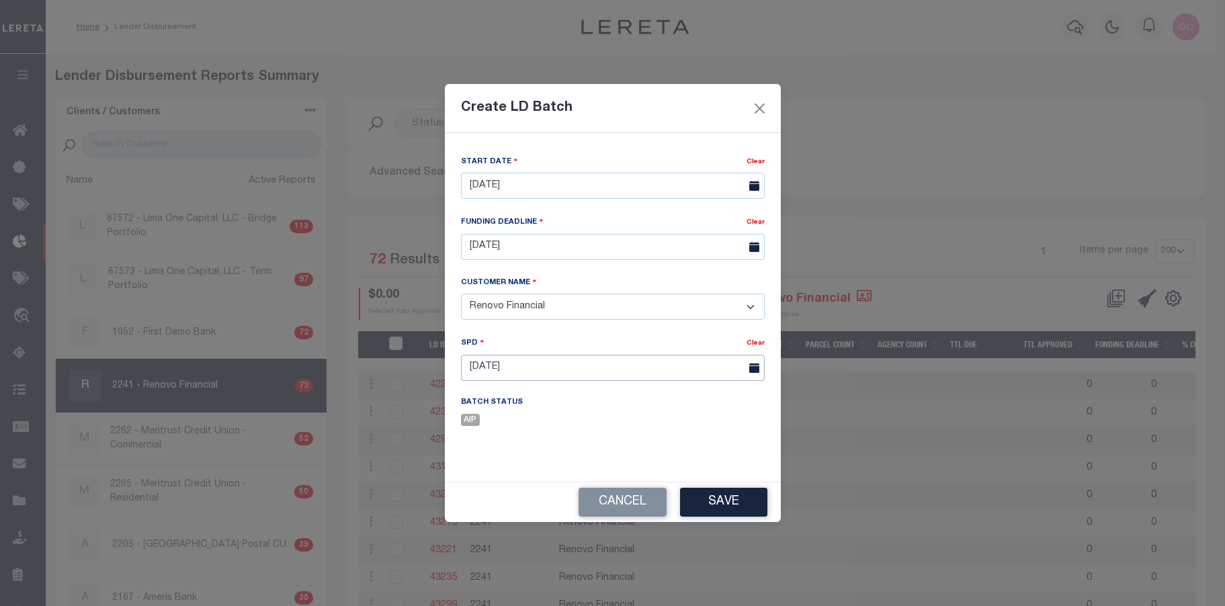
click at [558, 369] on input "10/16/2025" at bounding box center [613, 368] width 304 height 26
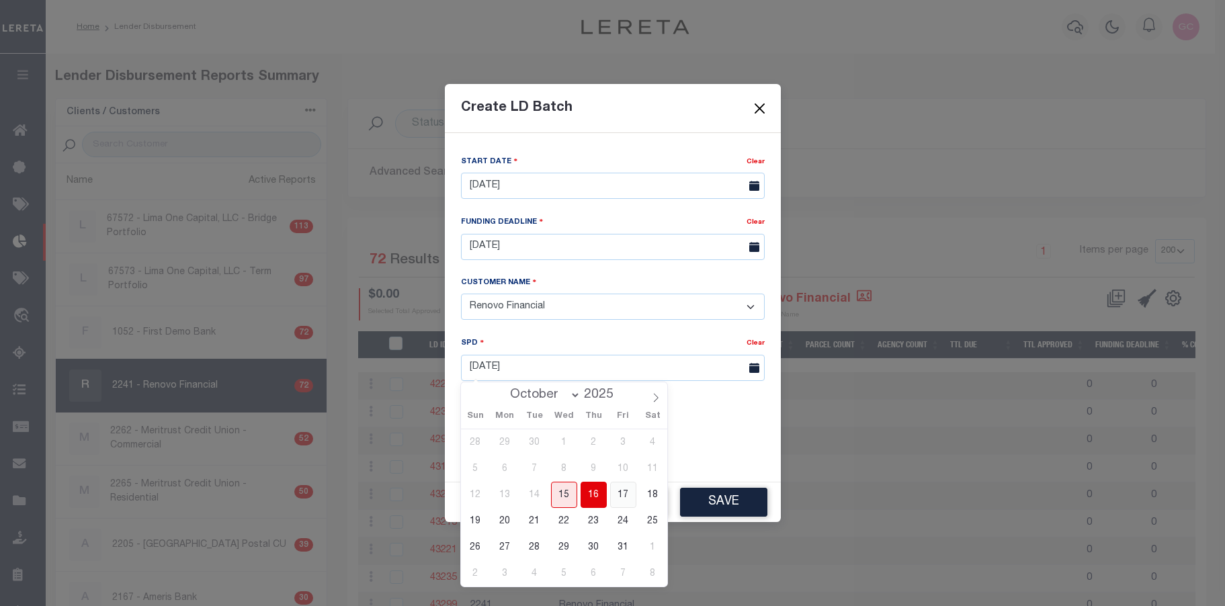
click at [625, 489] on span "17" at bounding box center [623, 495] width 26 height 26
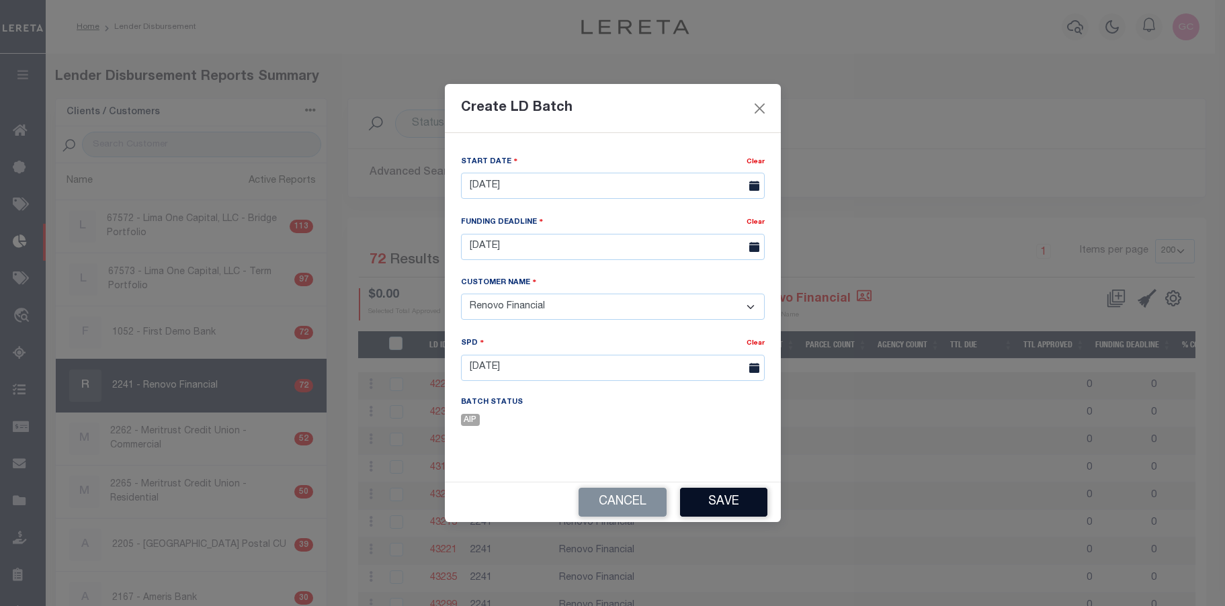
click at [731, 504] on button "Save" at bounding box center [723, 502] width 87 height 29
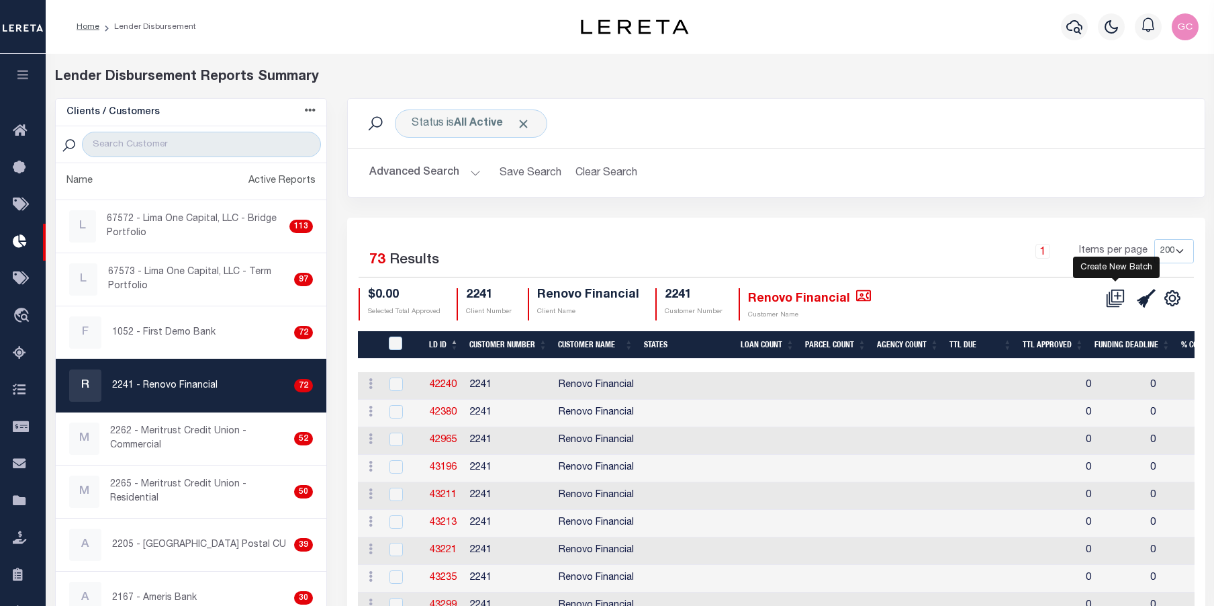
click at [1122, 294] on icon at bounding box center [1115, 298] width 19 height 19
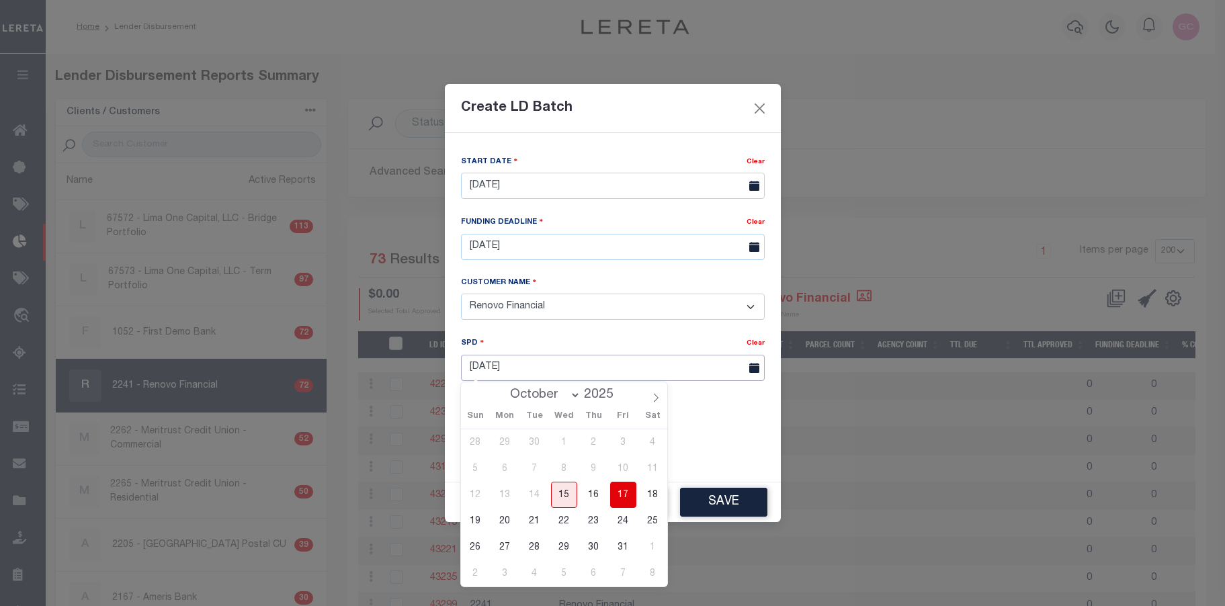
click at [738, 363] on input "10/17/2025" at bounding box center [613, 368] width 304 height 26
click at [597, 490] on span "16" at bounding box center [593, 495] width 26 height 26
type input "10/16/2025"
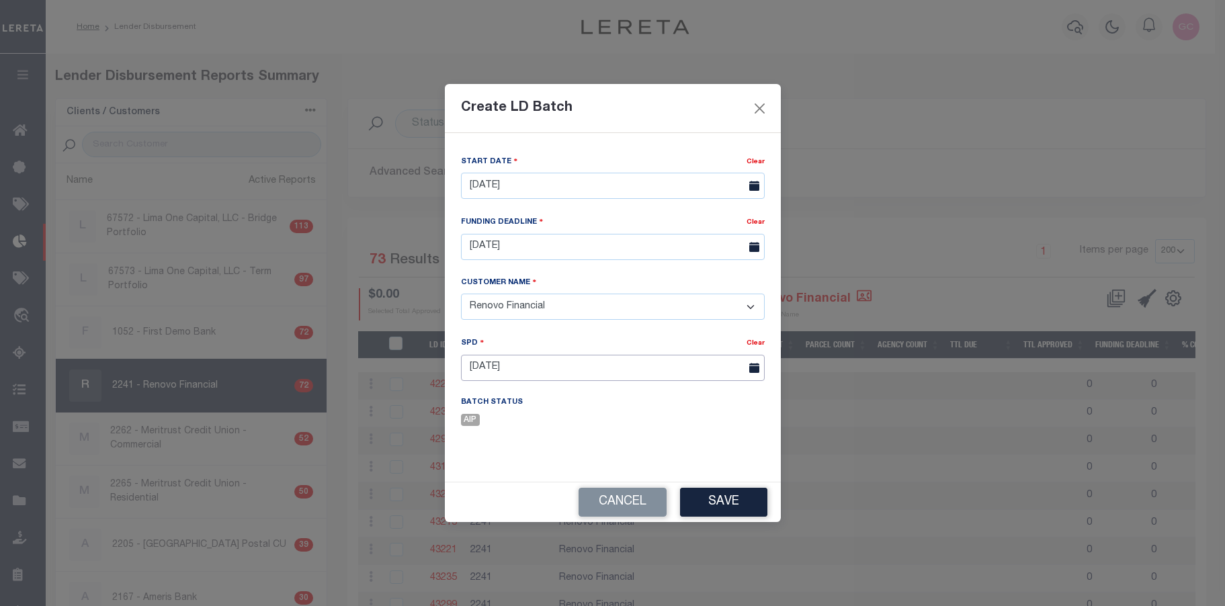
click at [720, 370] on input "10/16/2025" at bounding box center [613, 368] width 304 height 26
click at [721, 502] on button "Save" at bounding box center [723, 502] width 87 height 29
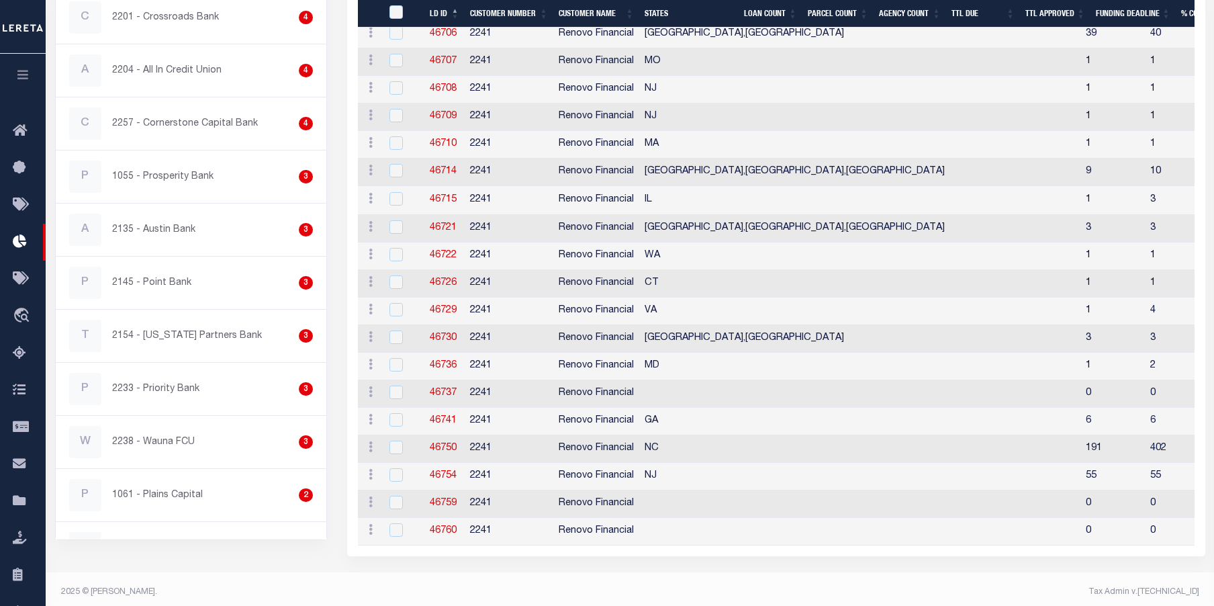
scroll to position [1869, 0]
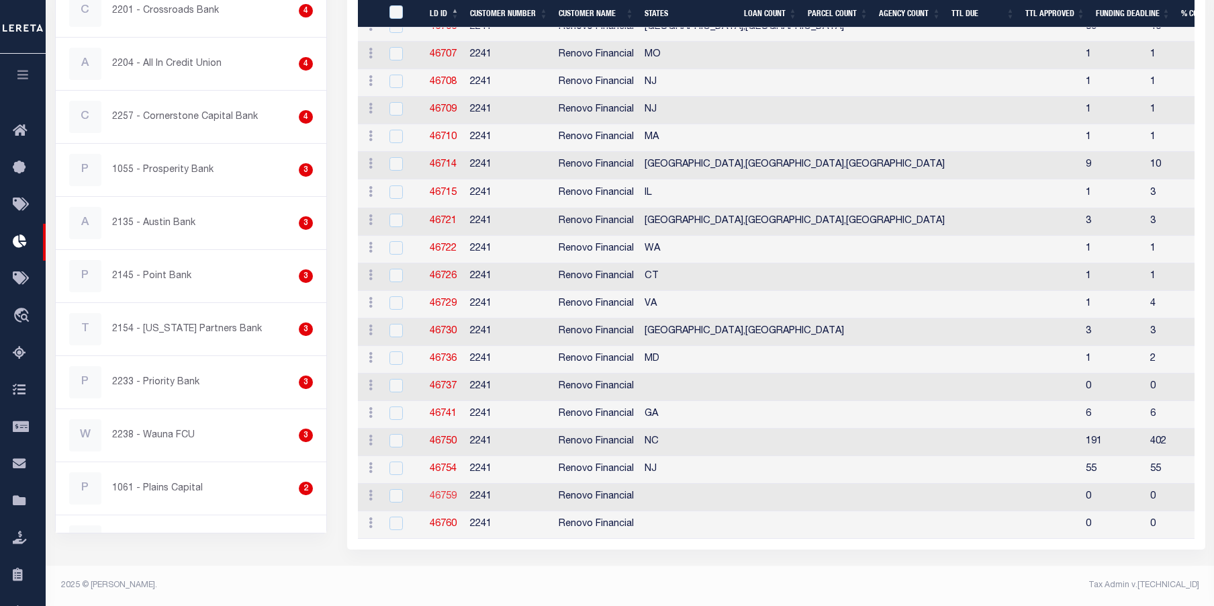
click at [451, 492] on link "46759" at bounding box center [443, 496] width 27 height 9
checkbox input "true"
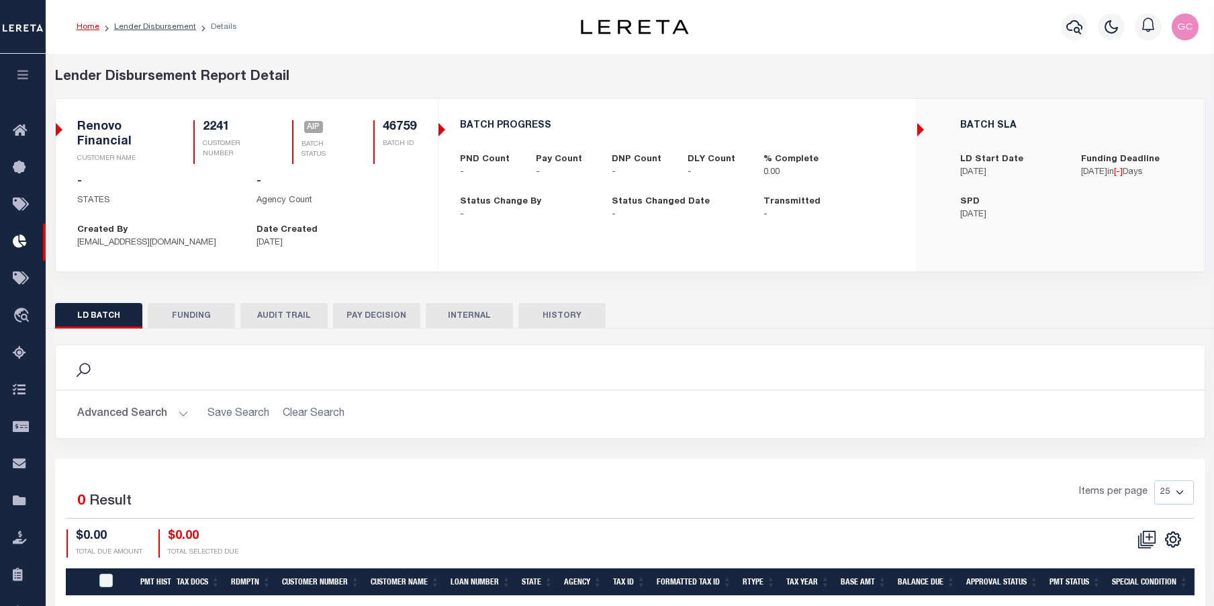
checkbox input "true"
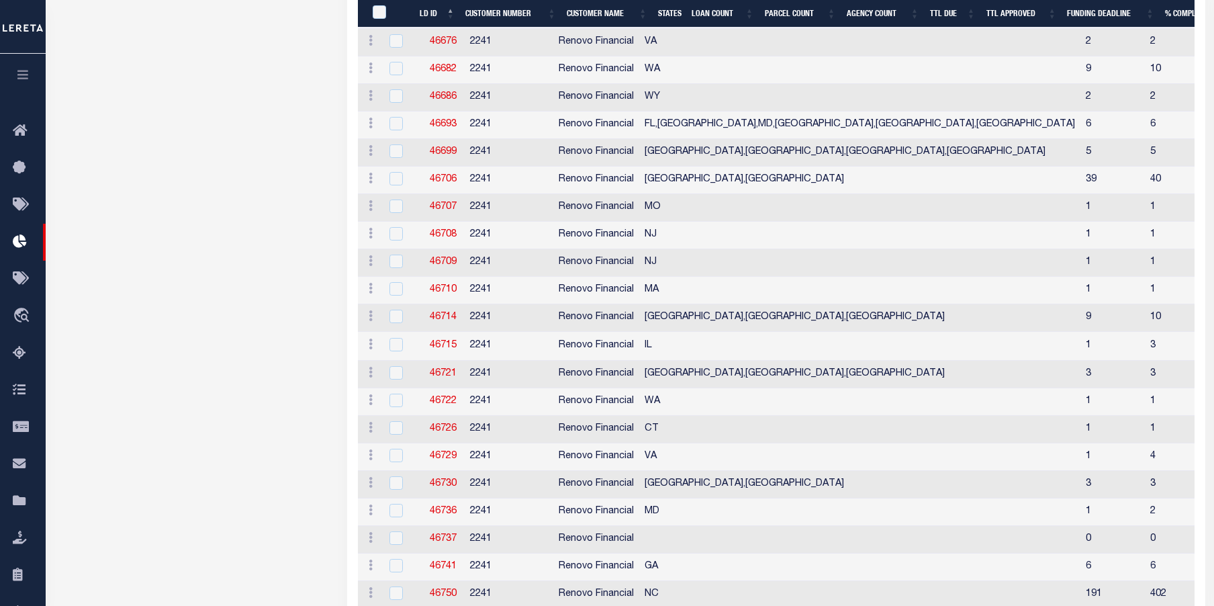
scroll to position [1898, 0]
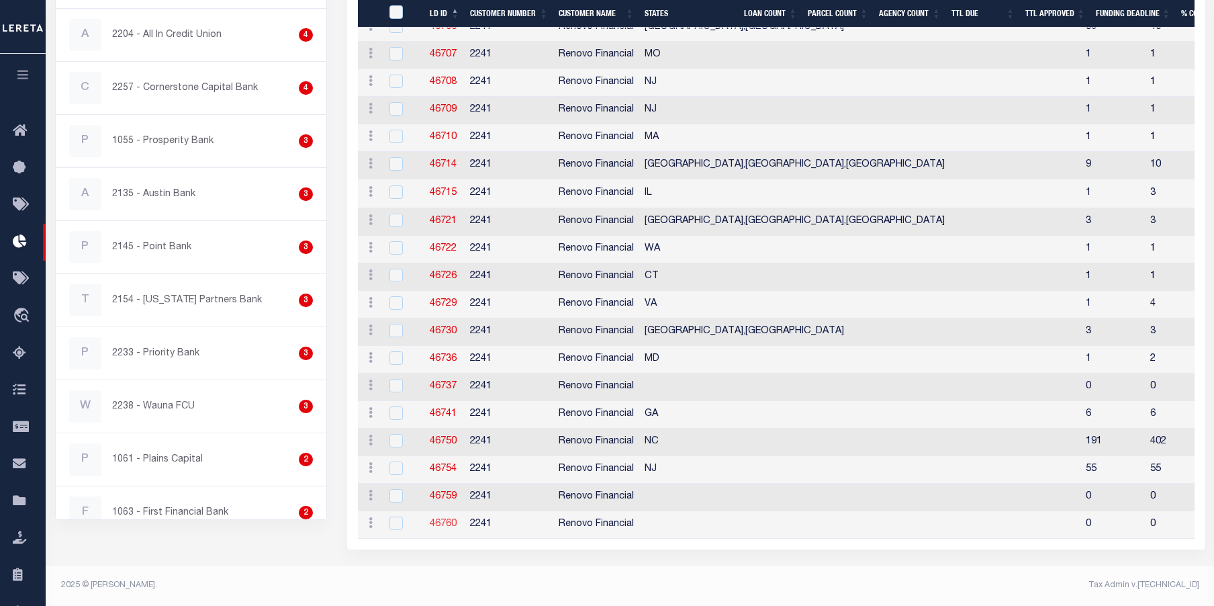
click at [441, 519] on link "46760" at bounding box center [443, 523] width 27 height 9
checkbox input "true"
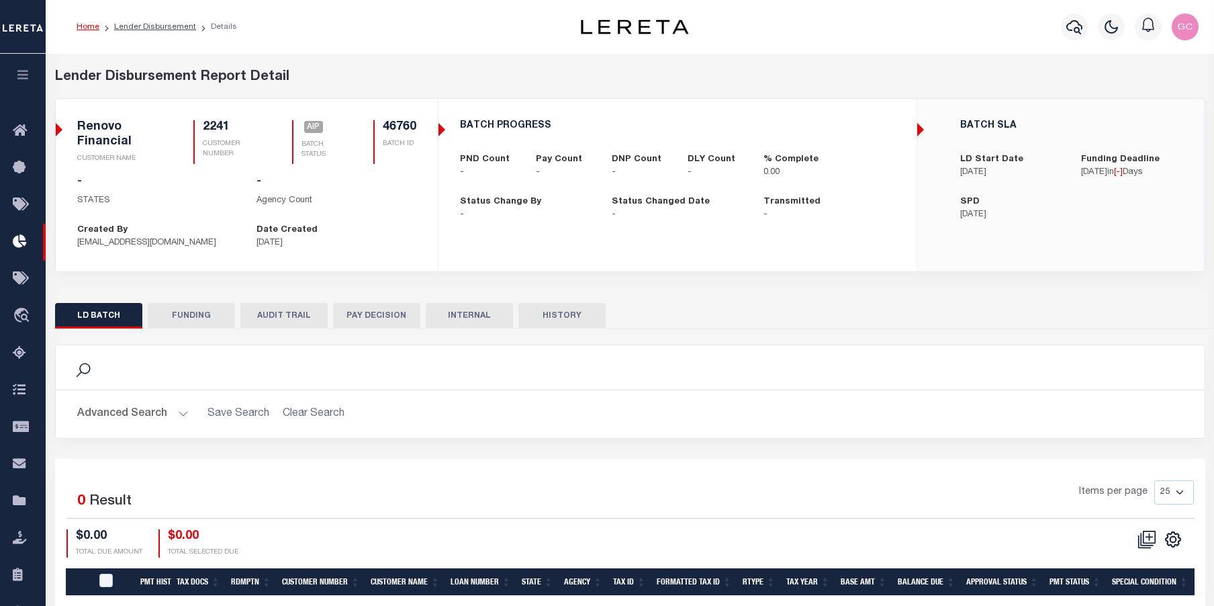
checkbox input "true"
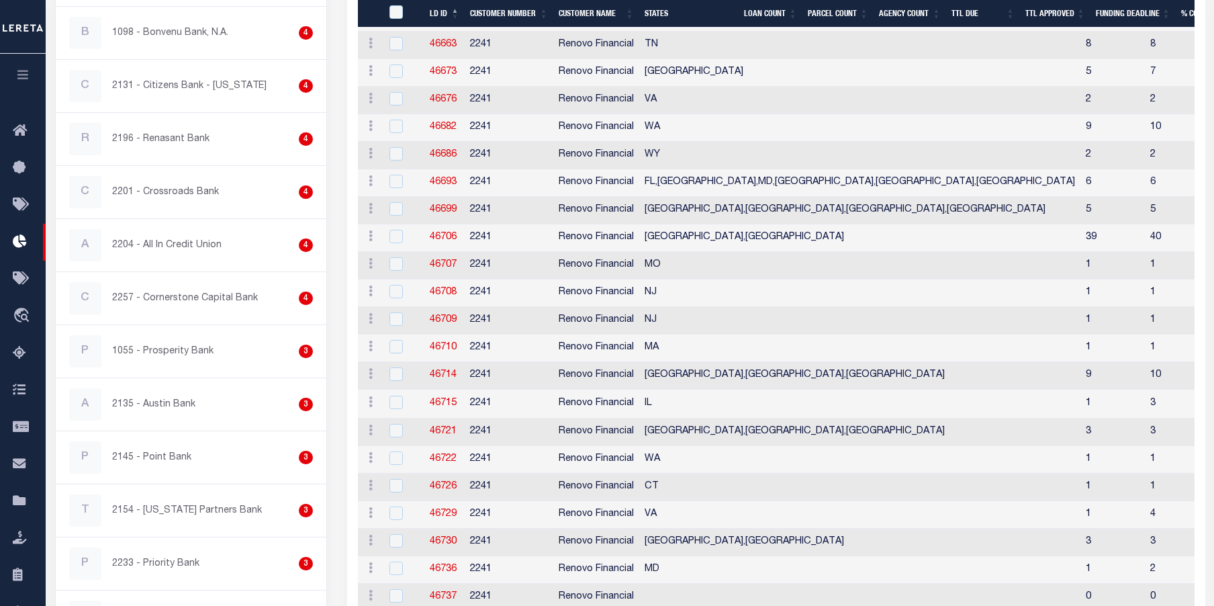
scroll to position [1898, 0]
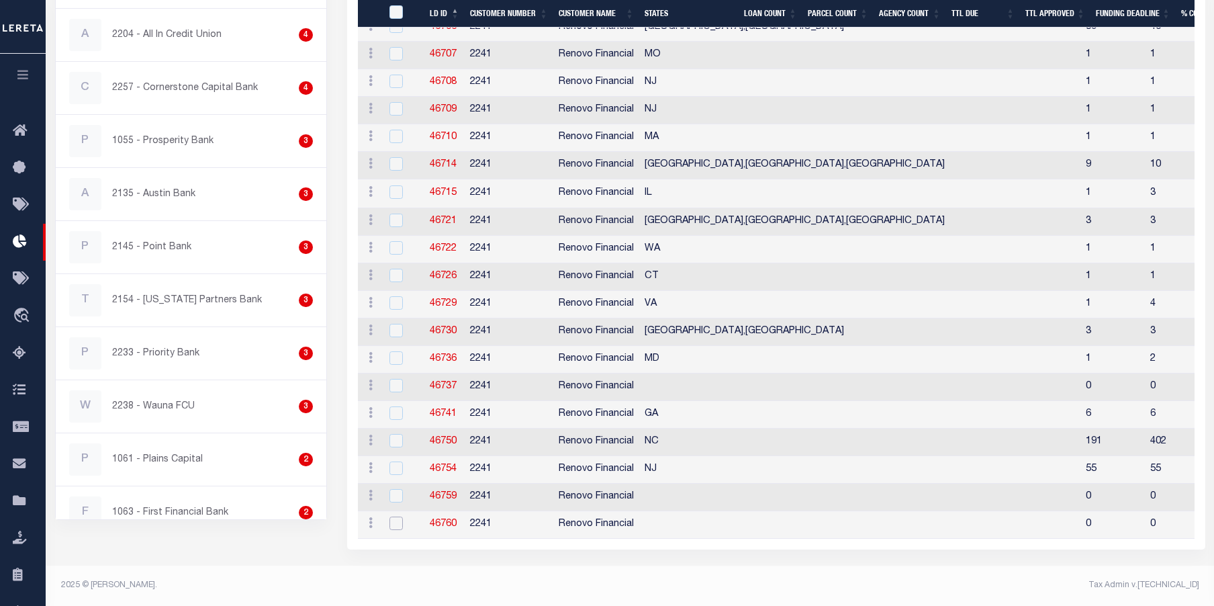
click at [396, 517] on input "checkbox" at bounding box center [396, 523] width 13 height 13
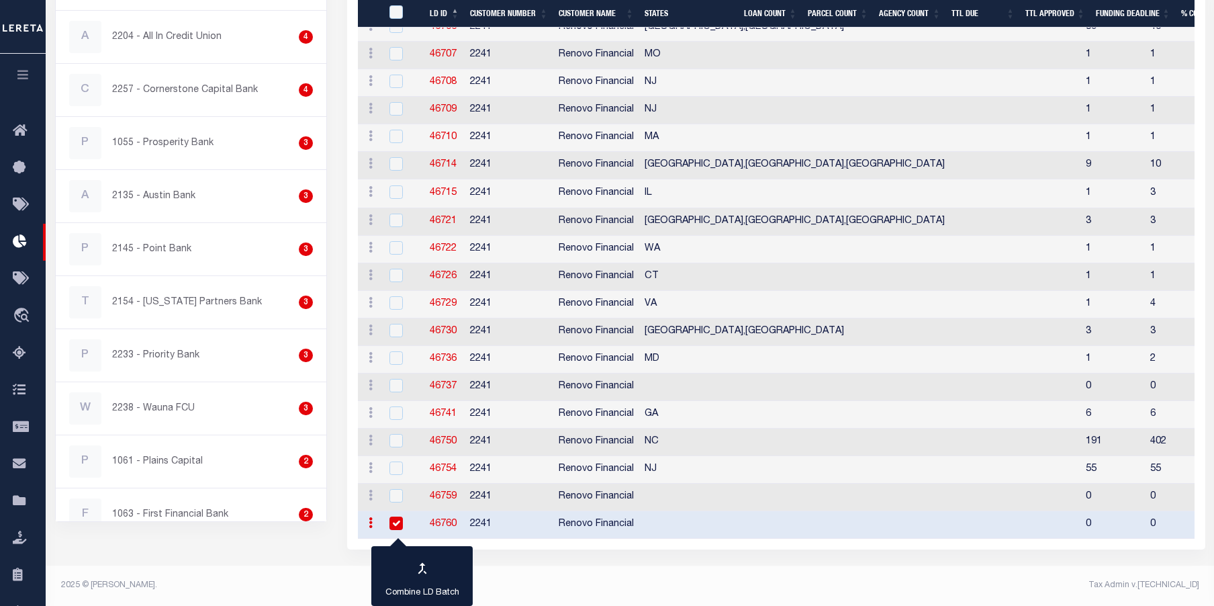
click at [372, 517] on icon at bounding box center [371, 522] width 4 height 11
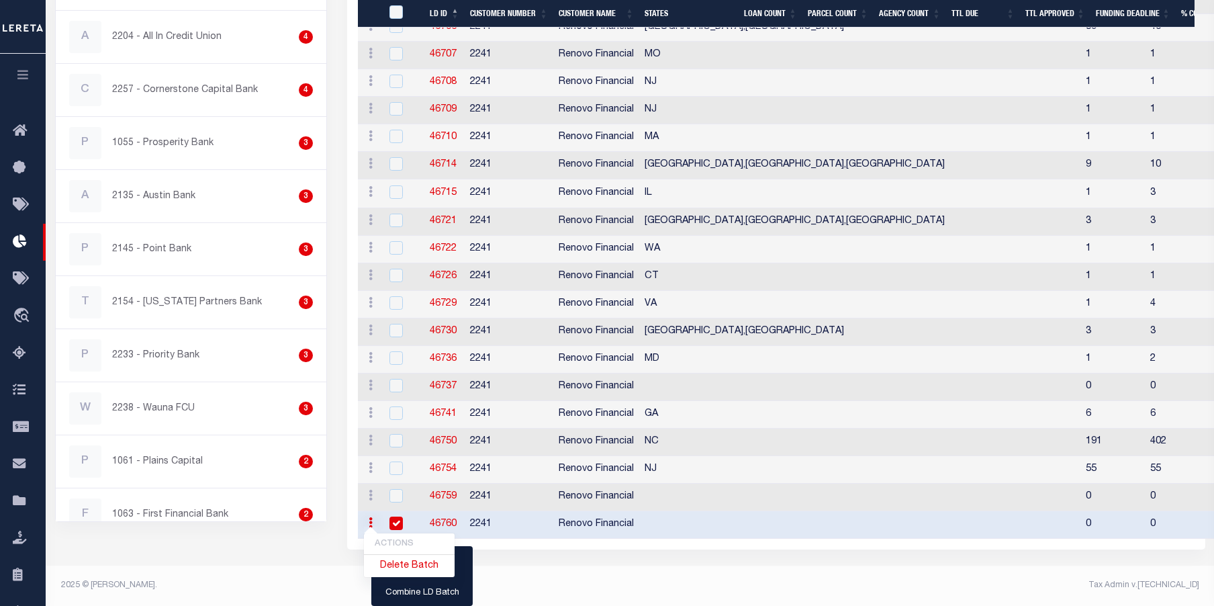
scroll to position [1887, 0]
click at [409, 564] on link "Delete Batch" at bounding box center [409, 567] width 91 height 22
checkbox input "false"
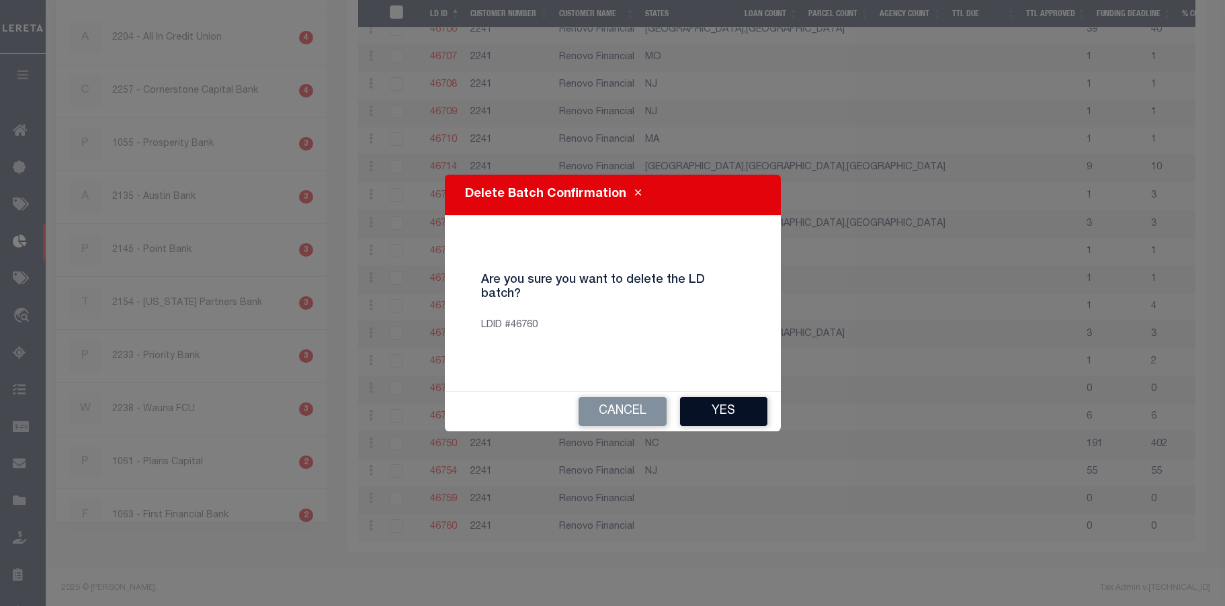
click at [739, 398] on button "Yes" at bounding box center [723, 411] width 87 height 29
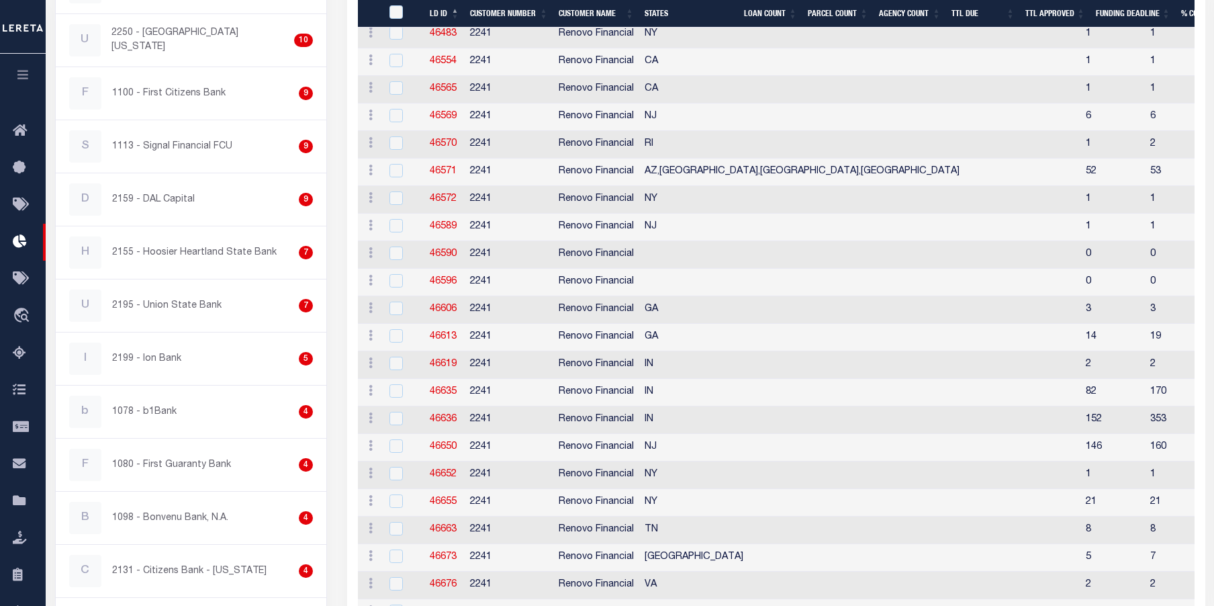
scroll to position [930, 0]
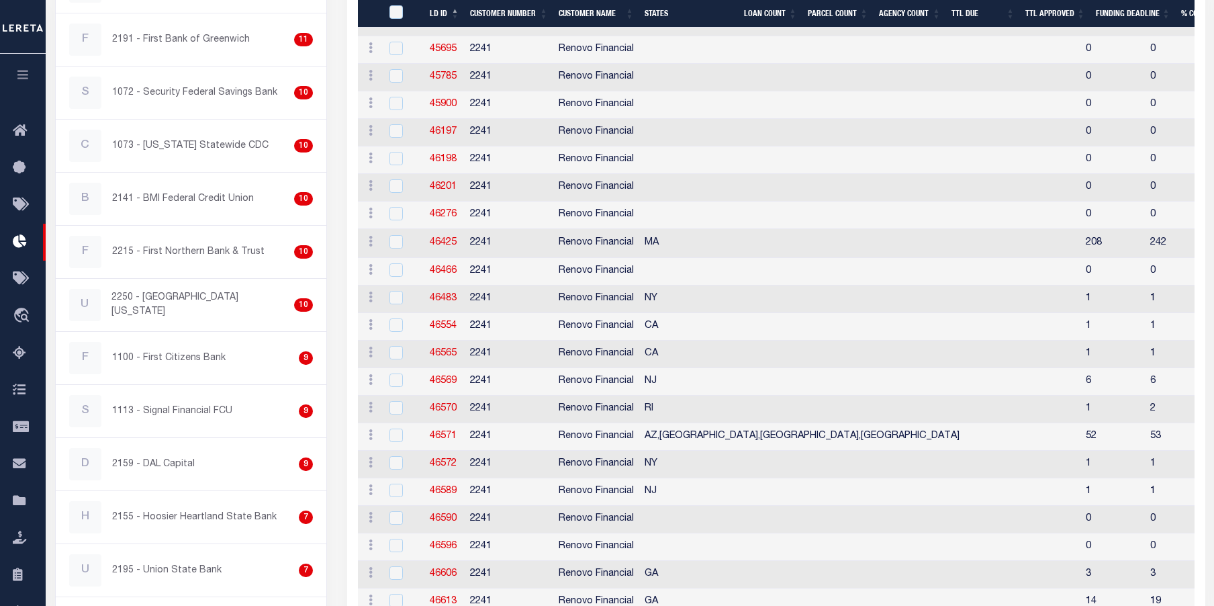
click at [31, 79] on button "button" at bounding box center [23, 77] width 46 height 46
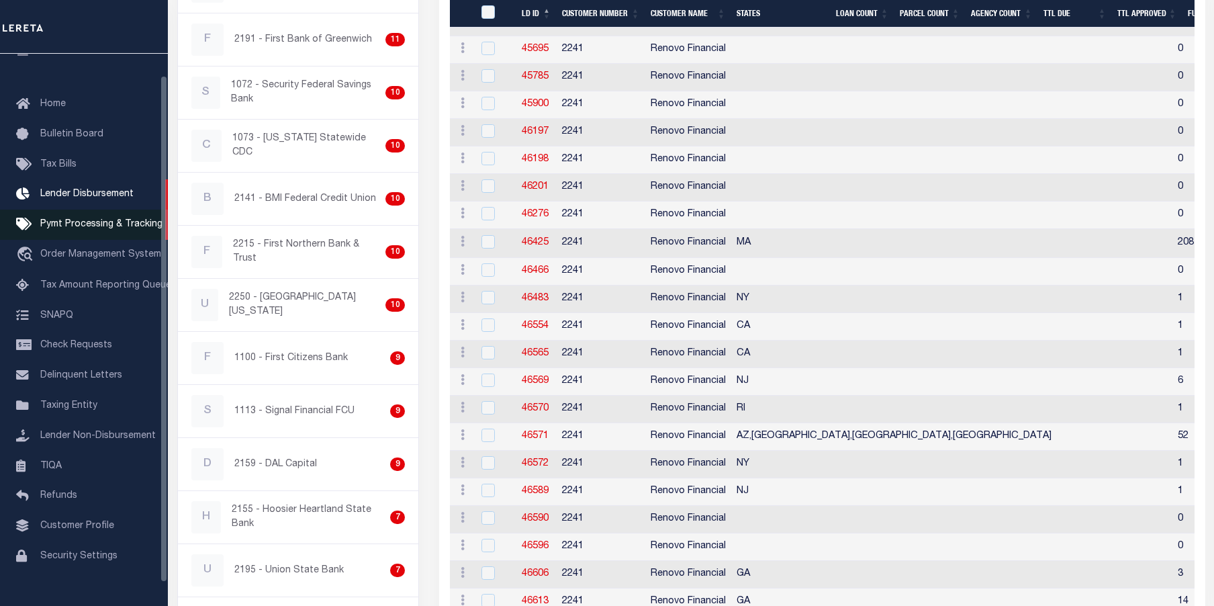
click at [111, 227] on span "Pymt Processing & Tracking" at bounding box center [101, 224] width 122 height 9
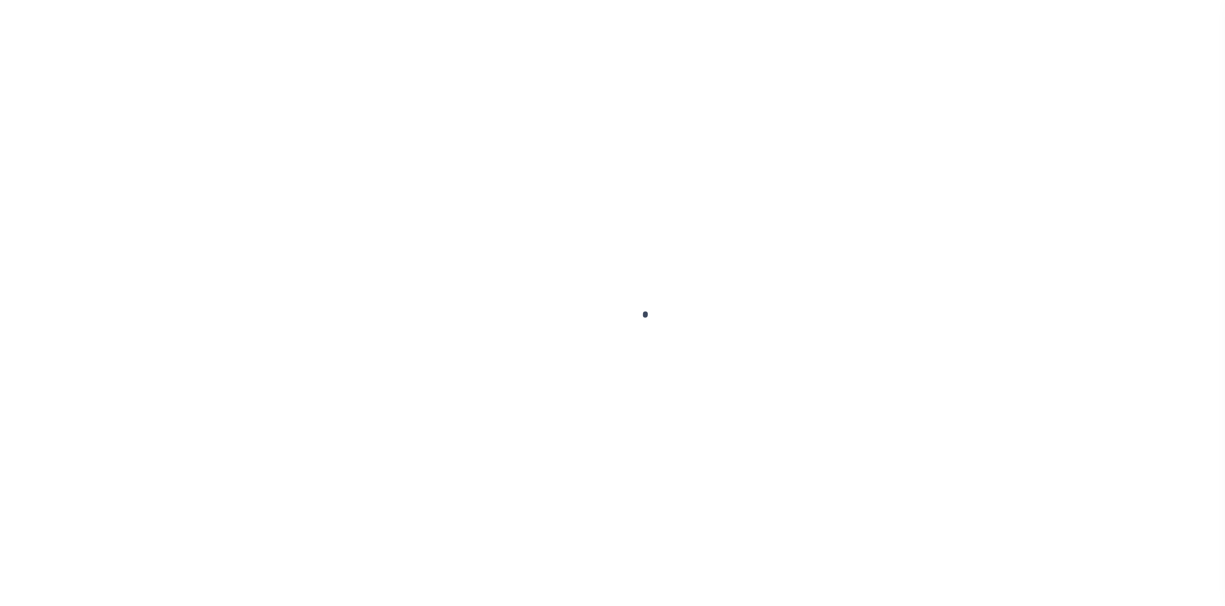
select select "1000"
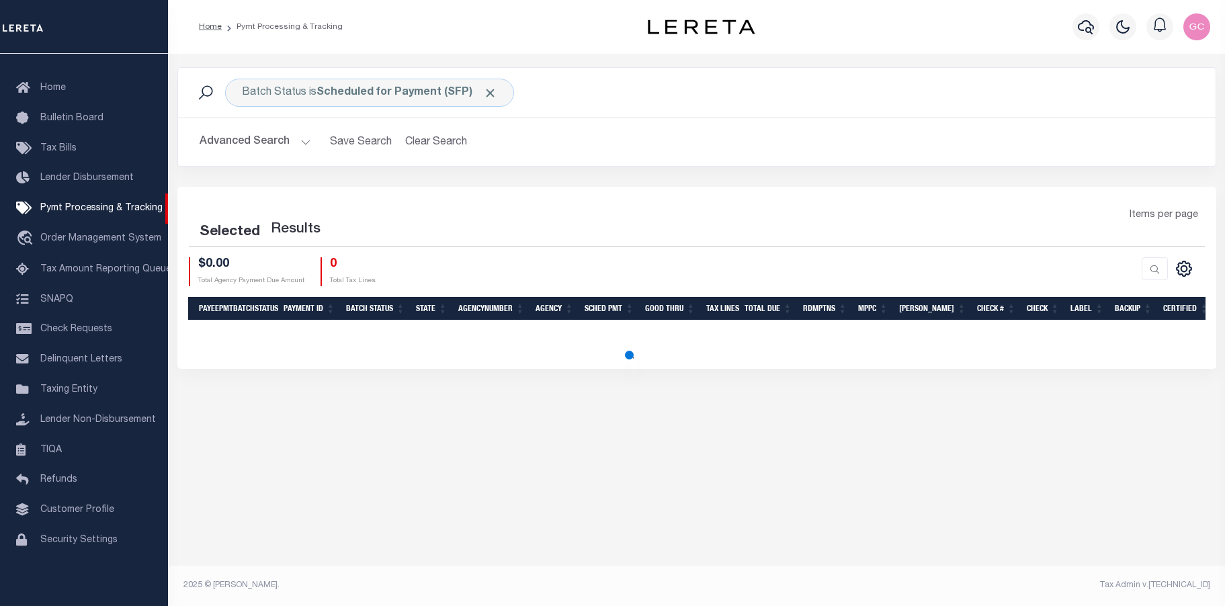
select select "1000"
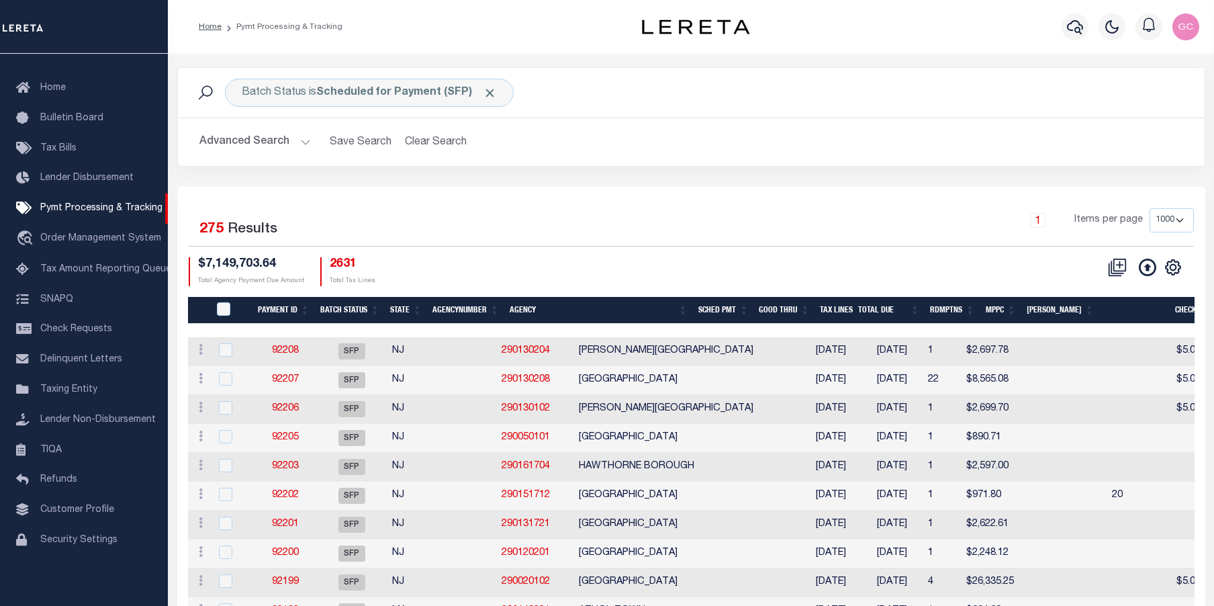
click at [308, 143] on button "Advanced Search" at bounding box center [255, 142] width 112 height 26
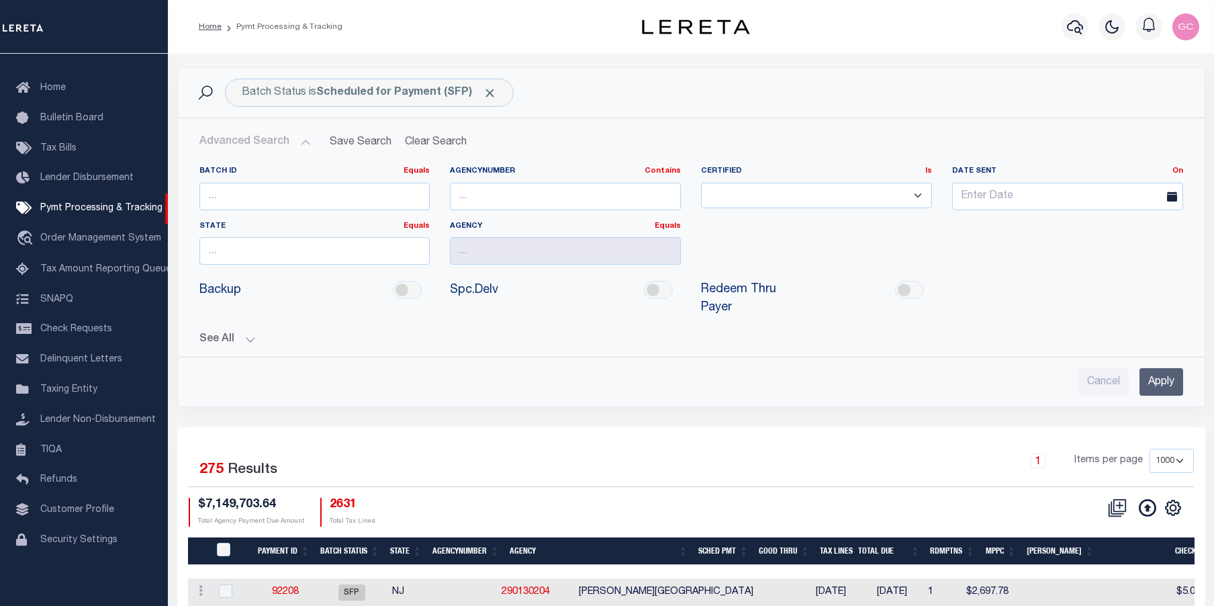
click at [251, 341] on button "See All" at bounding box center [691, 339] width 984 height 13
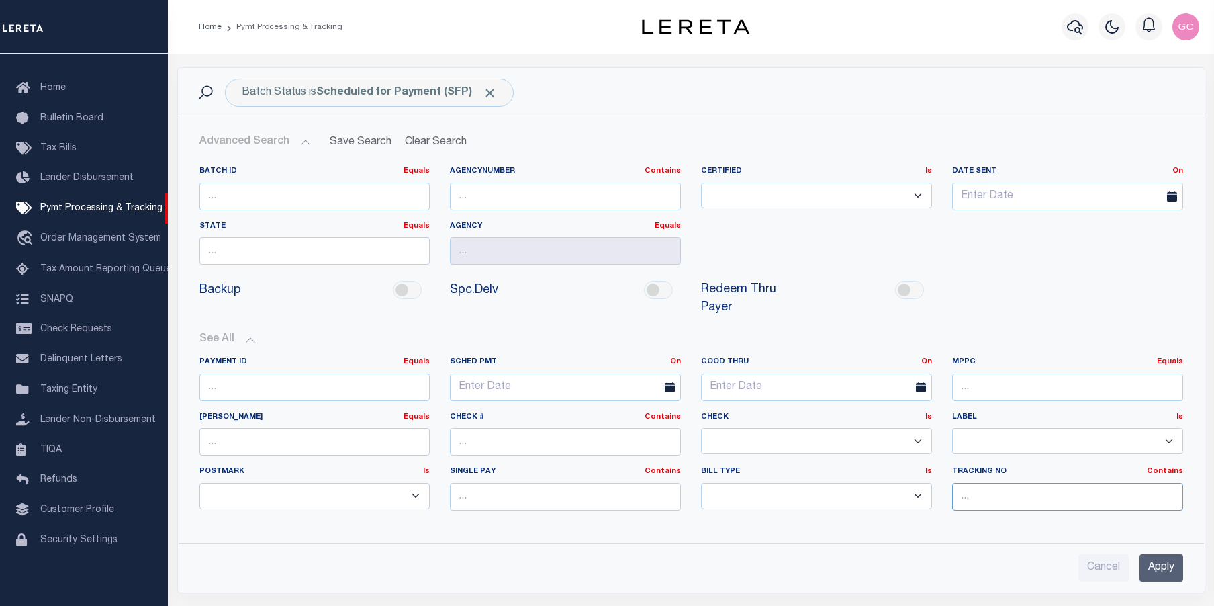
click at [979, 494] on input "text" at bounding box center [1067, 497] width 231 height 28
type input "Gloria"
click at [1169, 575] on input "Apply" at bounding box center [1162, 568] width 44 height 28
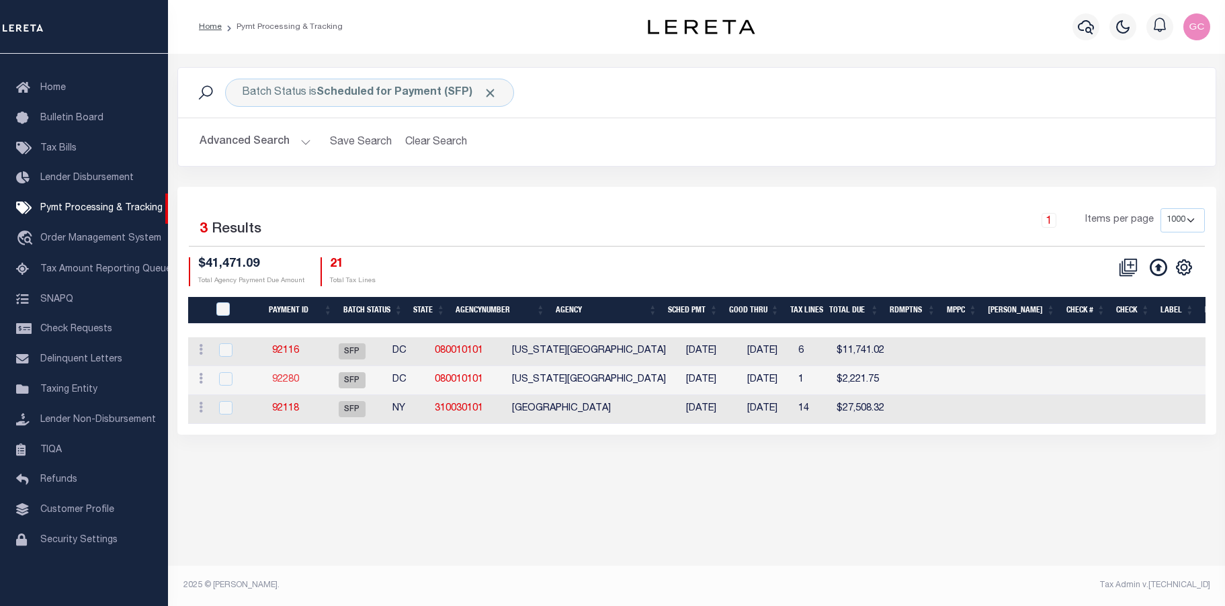
click at [296, 381] on link "92280" at bounding box center [285, 379] width 27 height 9
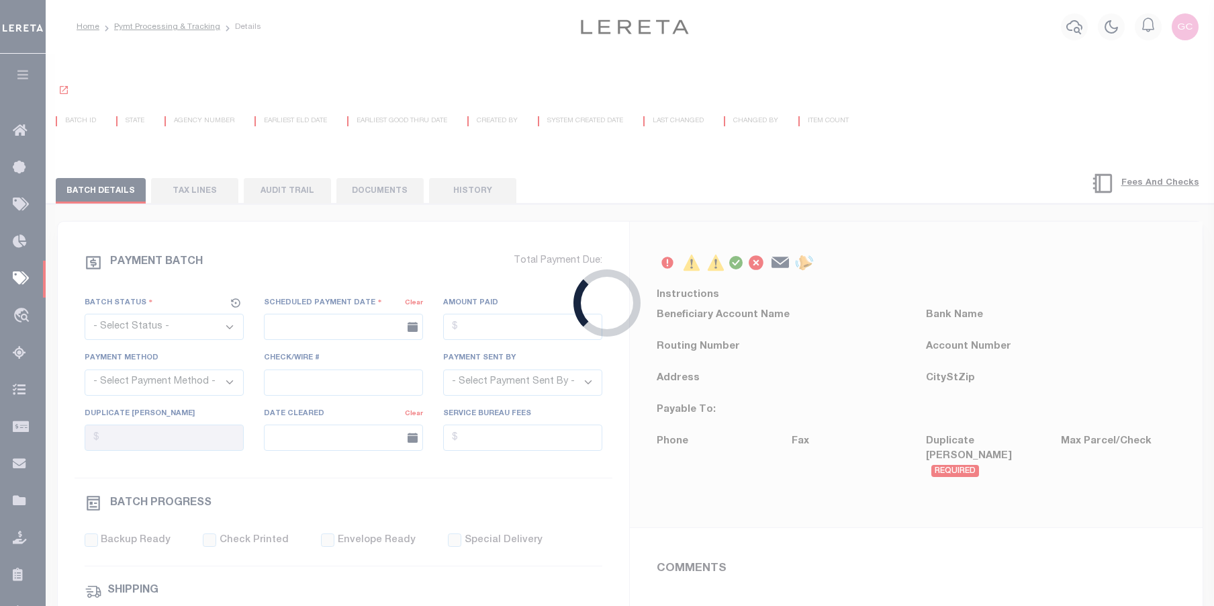
select select "SFP"
type input "09/06/2023"
type input "Gloria"
type input "N"
radio input "true"
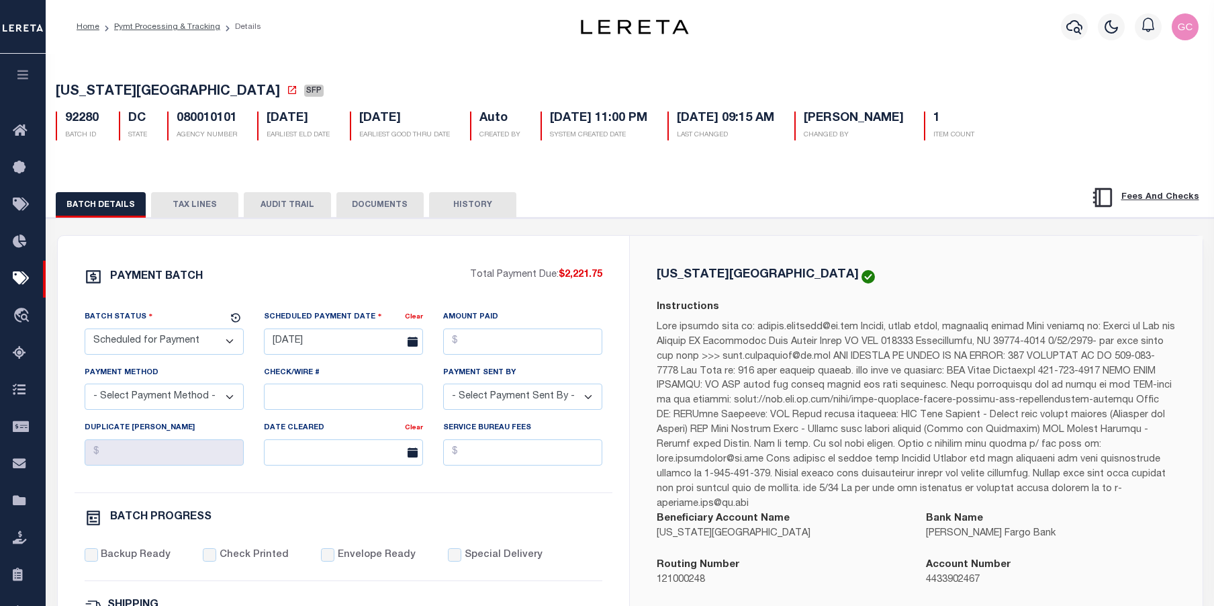
click at [189, 208] on button "TAX LINES" at bounding box center [194, 205] width 87 height 26
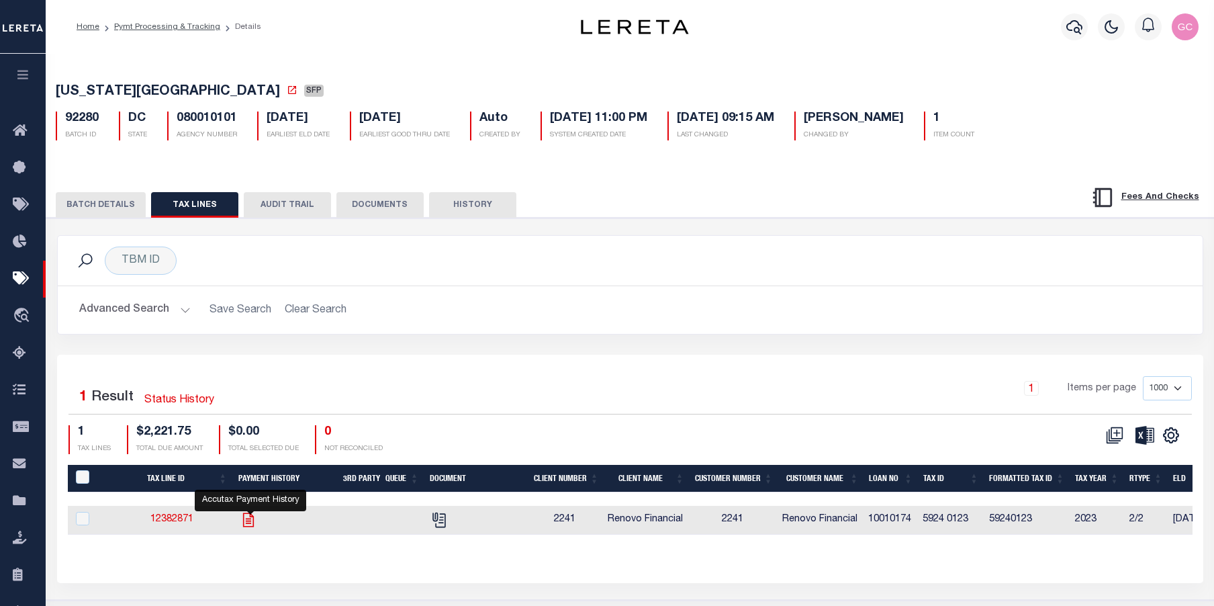
click at [251, 526] on icon "" at bounding box center [248, 519] width 17 height 17
checkbox input "true"
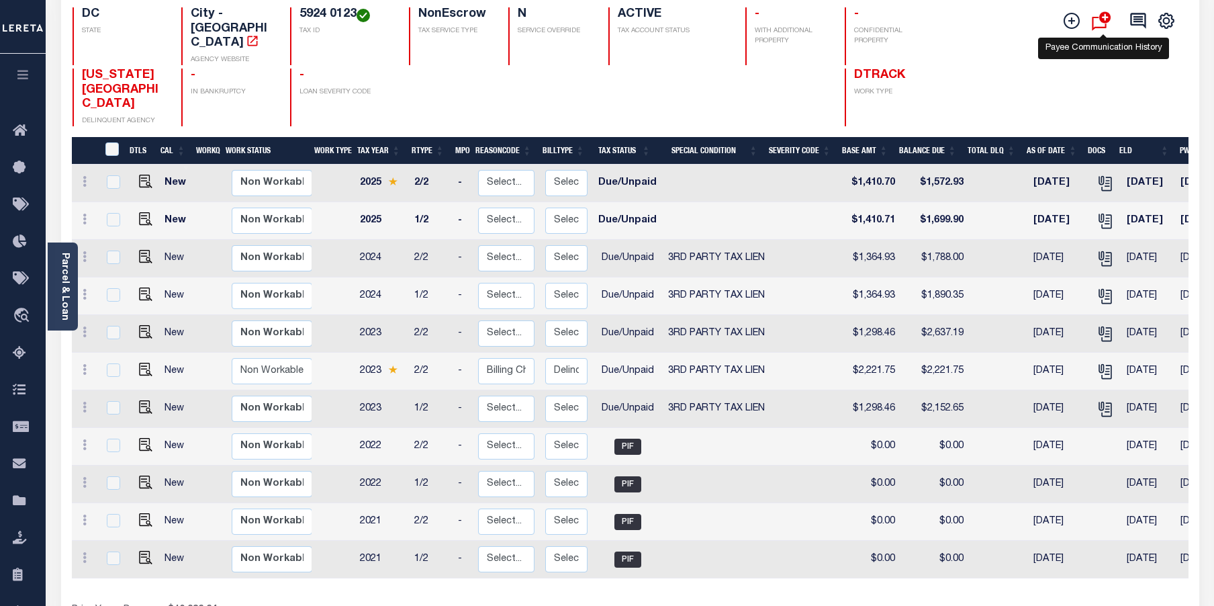
click at [1100, 21] on icon "" at bounding box center [1103, 21] width 23 height 26
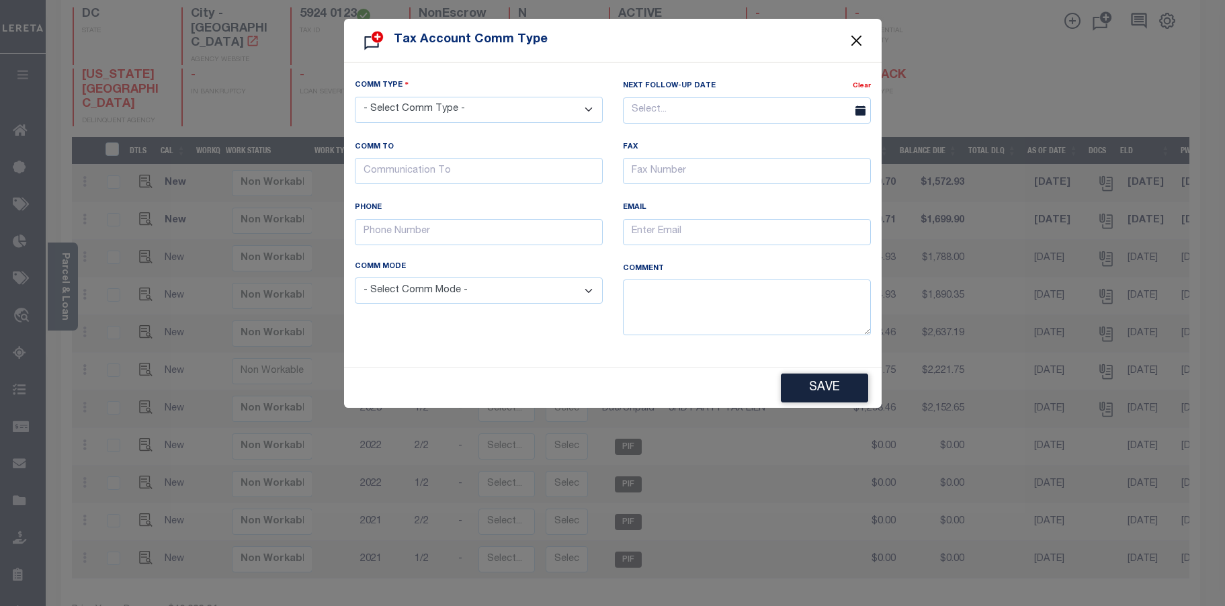
click at [856, 36] on button "Close" at bounding box center [855, 40] width 17 height 17
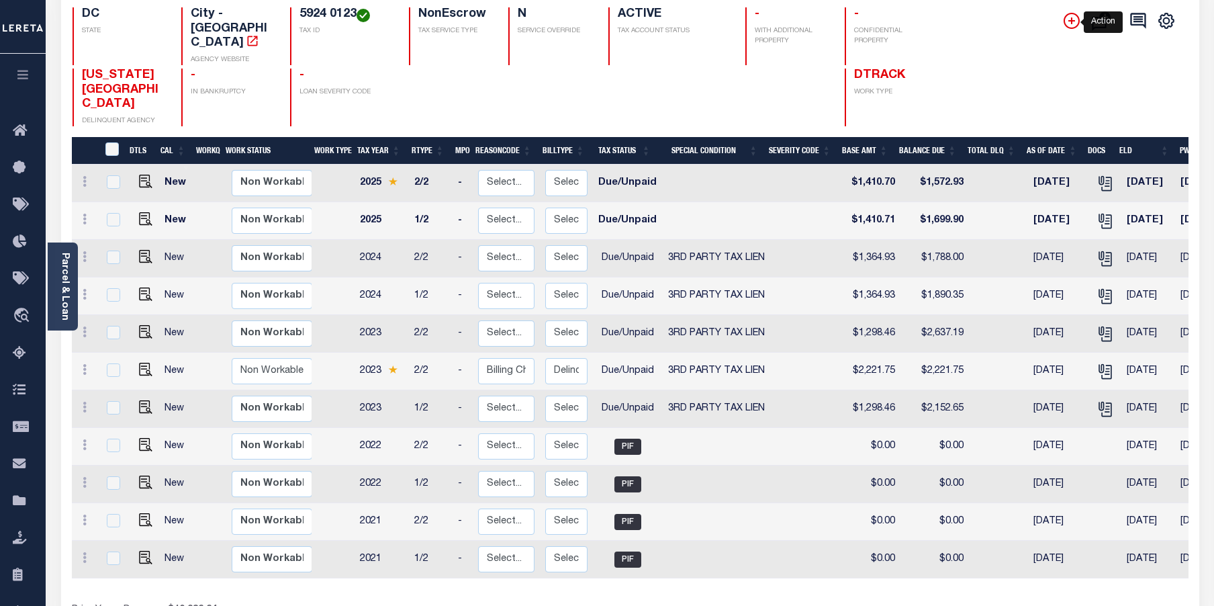
click at [1069, 23] on icon "" at bounding box center [1072, 20] width 7 height 7
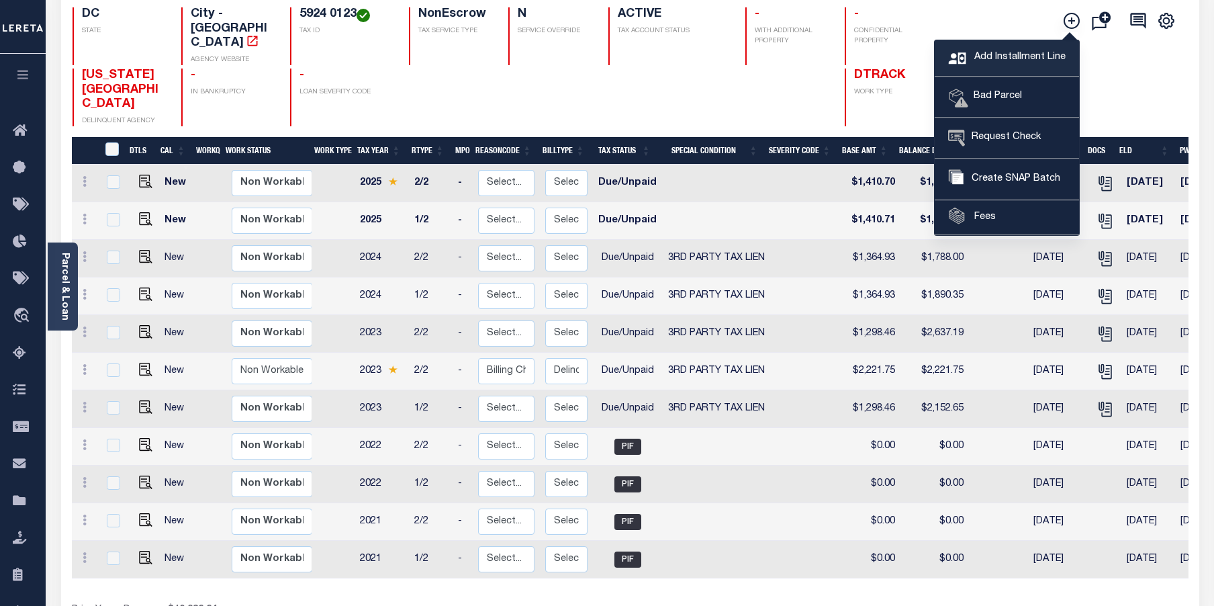
click at [1010, 61] on span "Add Installment Line" at bounding box center [1018, 57] width 95 height 15
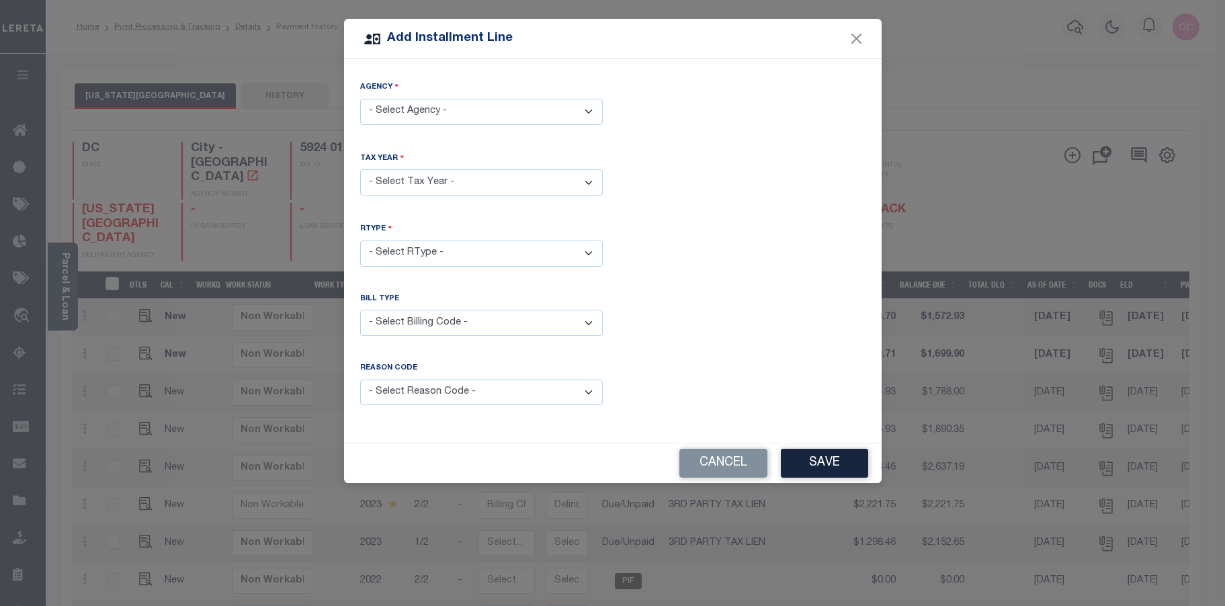
click at [521, 111] on select "- Select Agency - [US_STATE][GEOGRAPHIC_DATA]" at bounding box center [481, 112] width 242 height 26
select select "1100100000"
click at [360, 99] on select "- Select Agency - [US_STATE][GEOGRAPHIC_DATA]" at bounding box center [481, 112] width 242 height 26
click at [465, 184] on select "- Select Year - 2005 2006 2007 2008 2009 2010 2011 2012 2013 2014 2015 2016 201…" at bounding box center [481, 182] width 242 height 26
select select "2023"
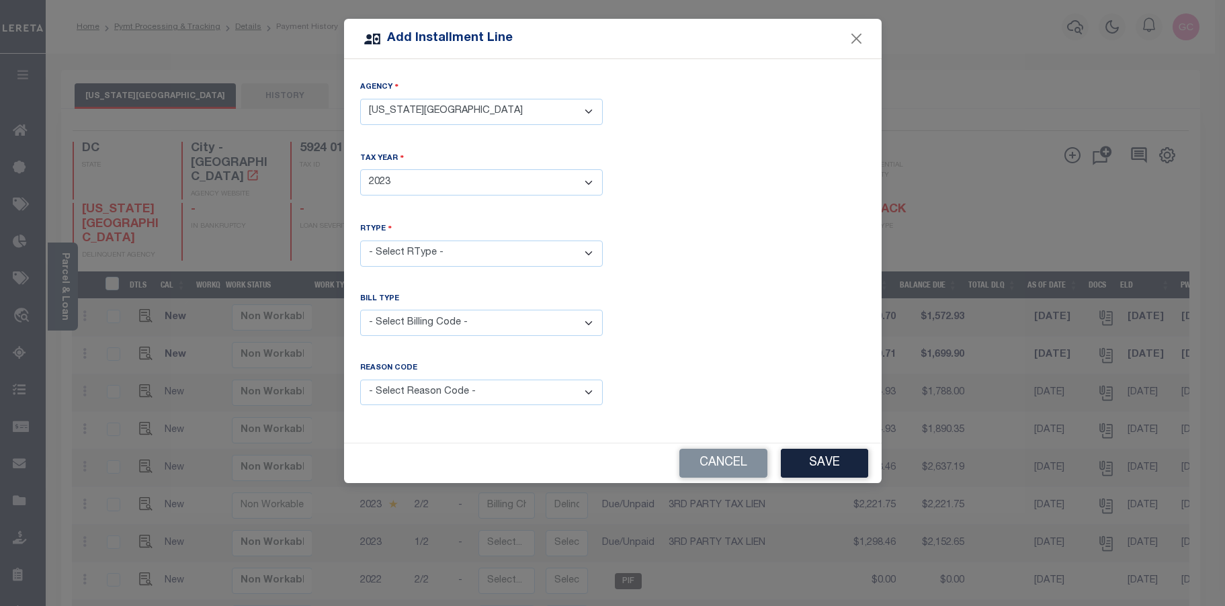
click at [360, 169] on select "- Select Year - 2005 2006 2007 2008 2009 2010 2011 2012 2013 2014 2015 2016 201…" at bounding box center [481, 182] width 242 height 26
click at [420, 247] on select "- Select RType - 1/2 2/2" at bounding box center [481, 253] width 242 height 26
select select "0"
click at [360, 240] on select "- Select RType - 1/2 2/2" at bounding box center [481, 253] width 242 height 26
click at [449, 319] on select "- Select Billing Code - Regular Delinquent Supplemental Corrected/Adjusted Bill…" at bounding box center [481, 323] width 242 height 26
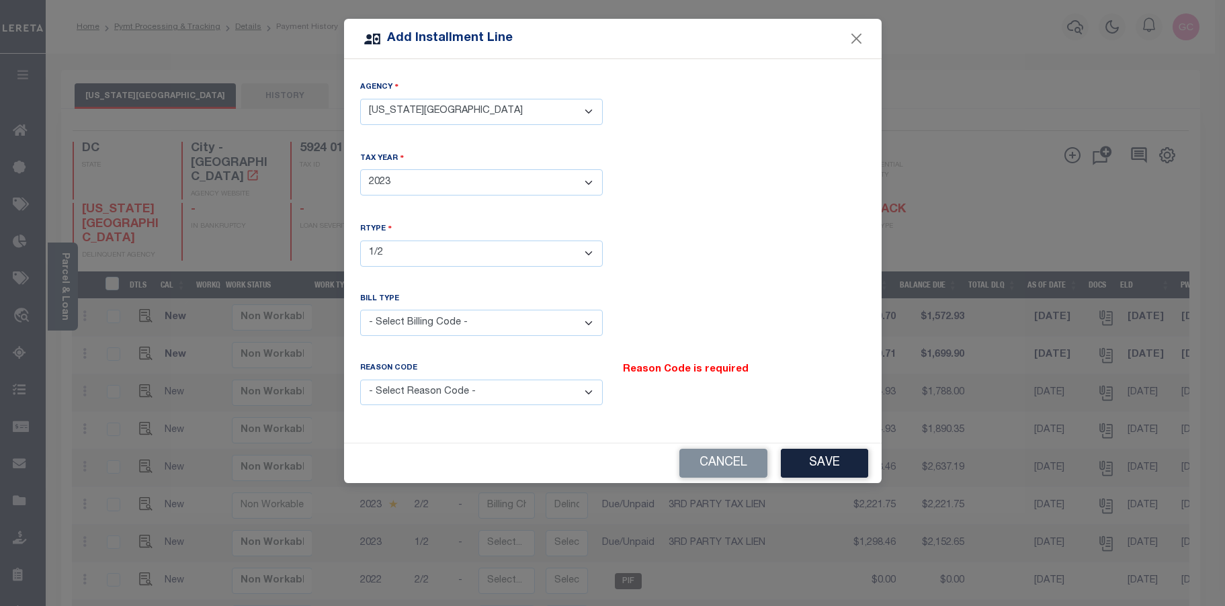
select select "2"
click at [360, 310] on select "- Select Billing Code - Regular Delinquent Supplemental Corrected/Adjusted Bill…" at bounding box center [481, 323] width 242 height 26
click at [418, 392] on select "- Select Reason Code - Payment Reversal Taxable Value Change Assessment Change …" at bounding box center [481, 393] width 242 height 26
select select "6"
click at [360, 380] on select "- Select Reason Code - Payment Reversal Taxable Value Change Assessment Change …" at bounding box center [481, 393] width 242 height 26
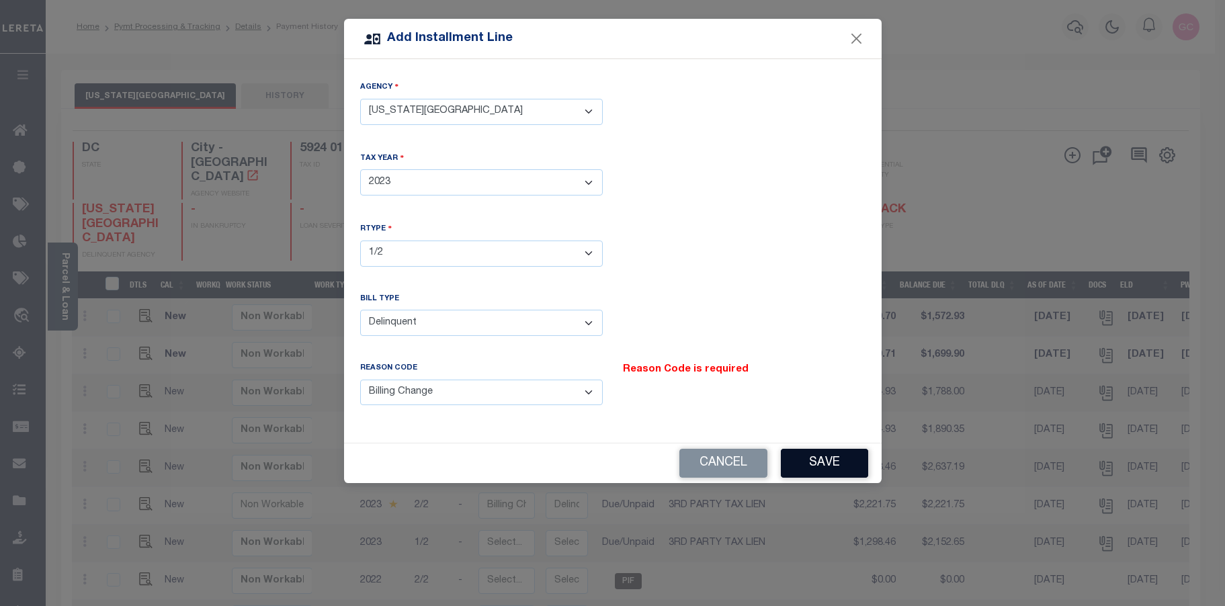
click at [819, 453] on button "Save" at bounding box center [824, 463] width 87 height 29
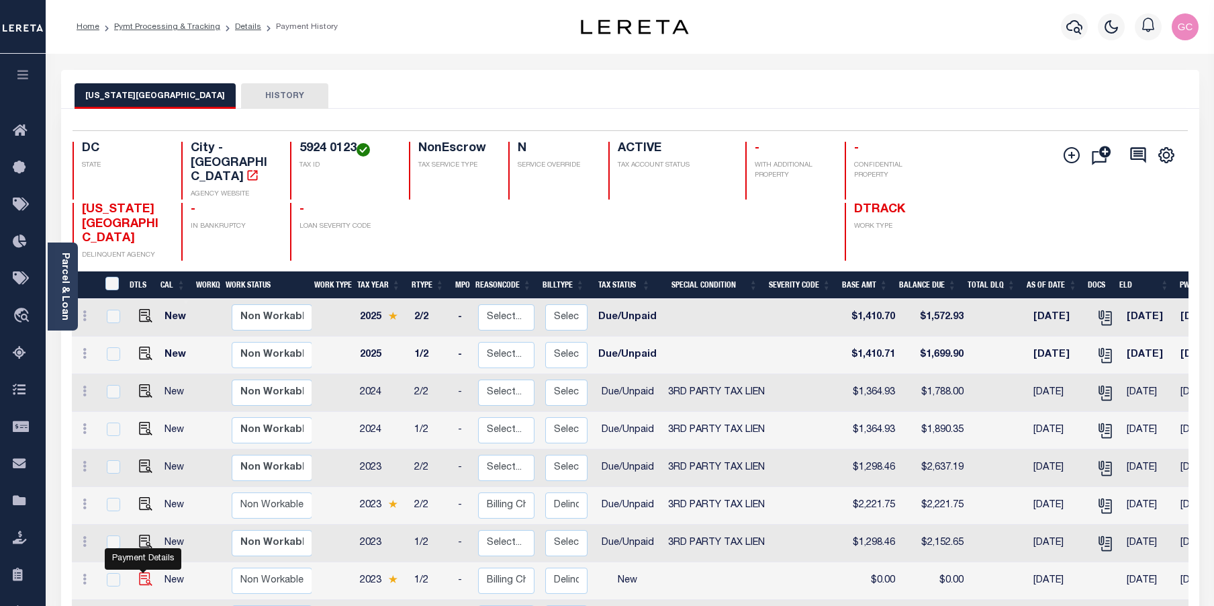
click at [145, 572] on img at bounding box center [145, 578] width 13 height 13
checkbox input "true"
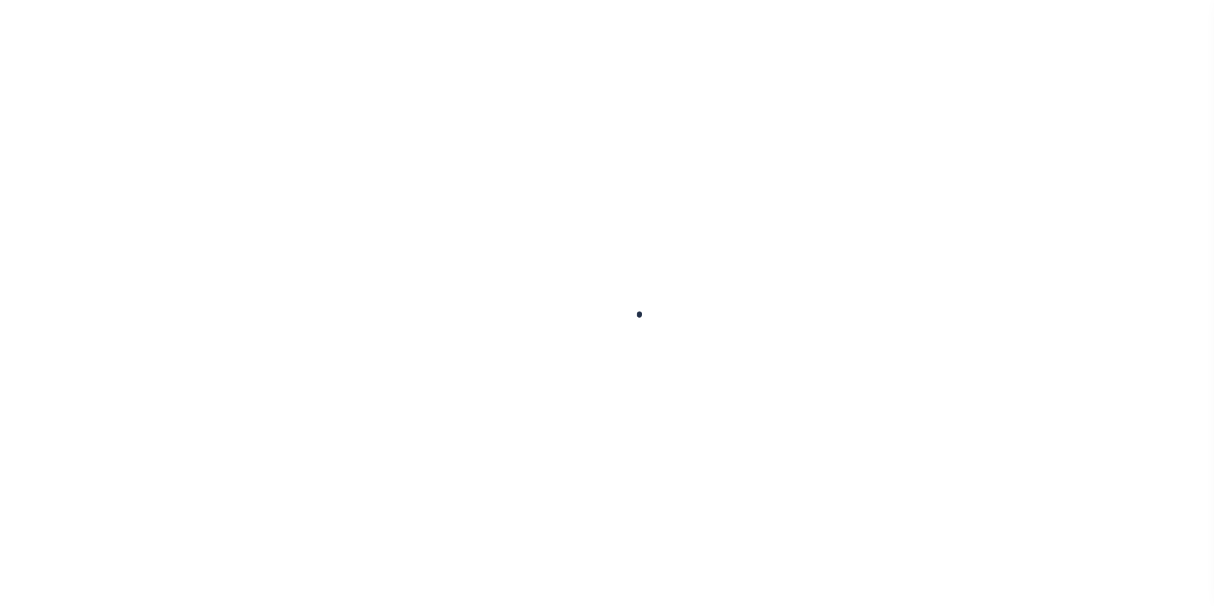
checkbox input "false"
type input "[DATE]"
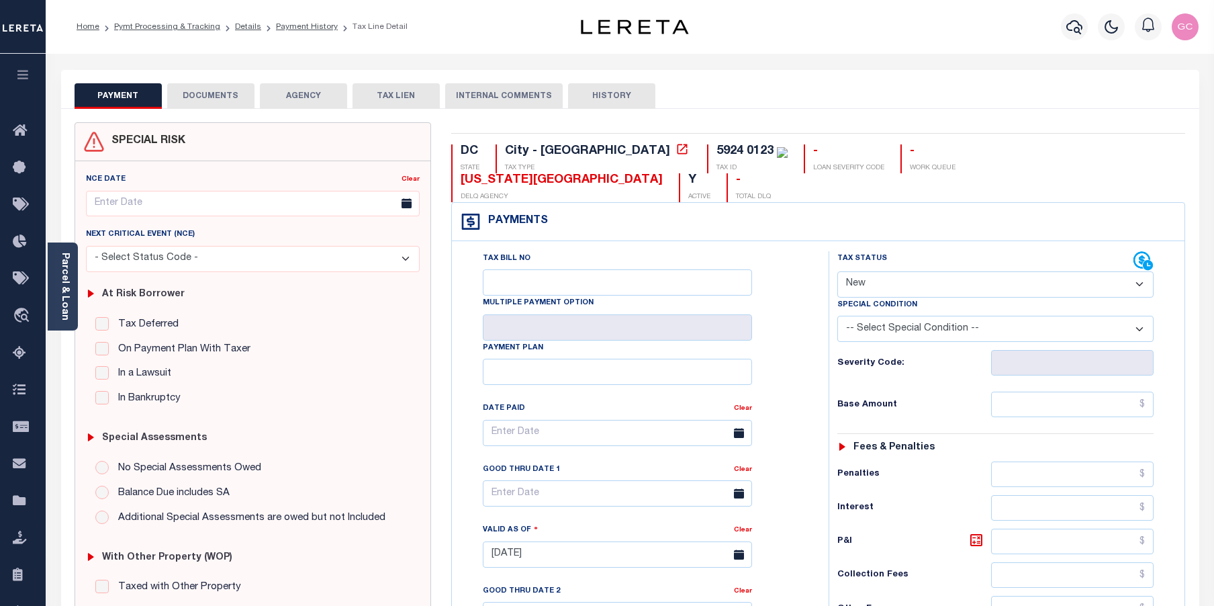
click at [1063, 271] on select "- Select Status Code - Open Due/Unpaid Paid Incomplete No Tax Due Internal Refu…" at bounding box center [996, 284] width 317 height 26
select select "DUE"
click at [838, 271] on select "- Select Status Code - Open Due/Unpaid Paid Incomplete No Tax Due Internal Refu…" at bounding box center [996, 284] width 317 height 26
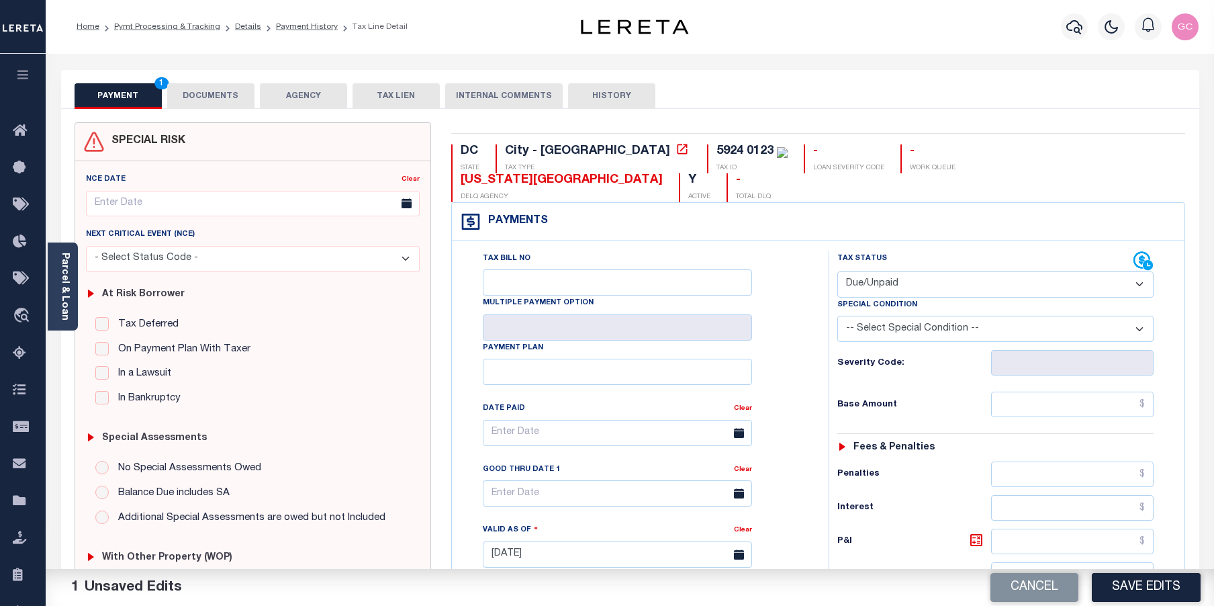
click at [1020, 316] on select "-- Select Special Condition -- 3RD PARTY TAX LIEN AGENCY TAX LIEN (A.K.A Inside…" at bounding box center [996, 329] width 317 height 26
select select "20"
click at [838, 316] on select "-- Select Special Condition -- 3RD PARTY TAX LIEN AGENCY TAX LIEN (A.K.A Inside…" at bounding box center [996, 329] width 317 height 26
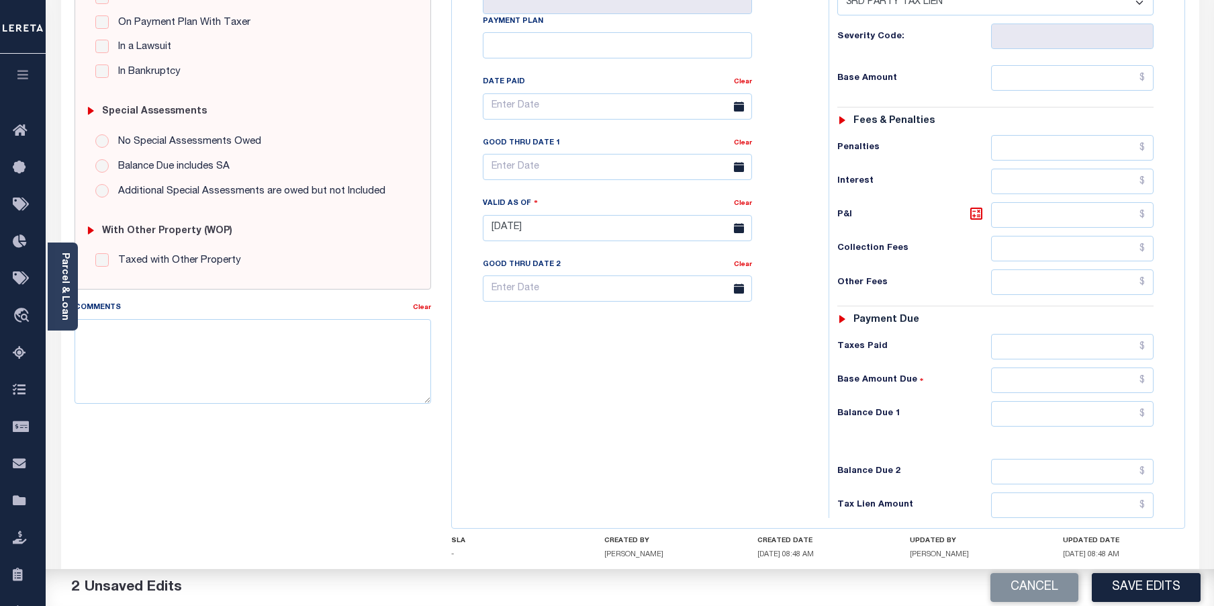
scroll to position [336, 0]
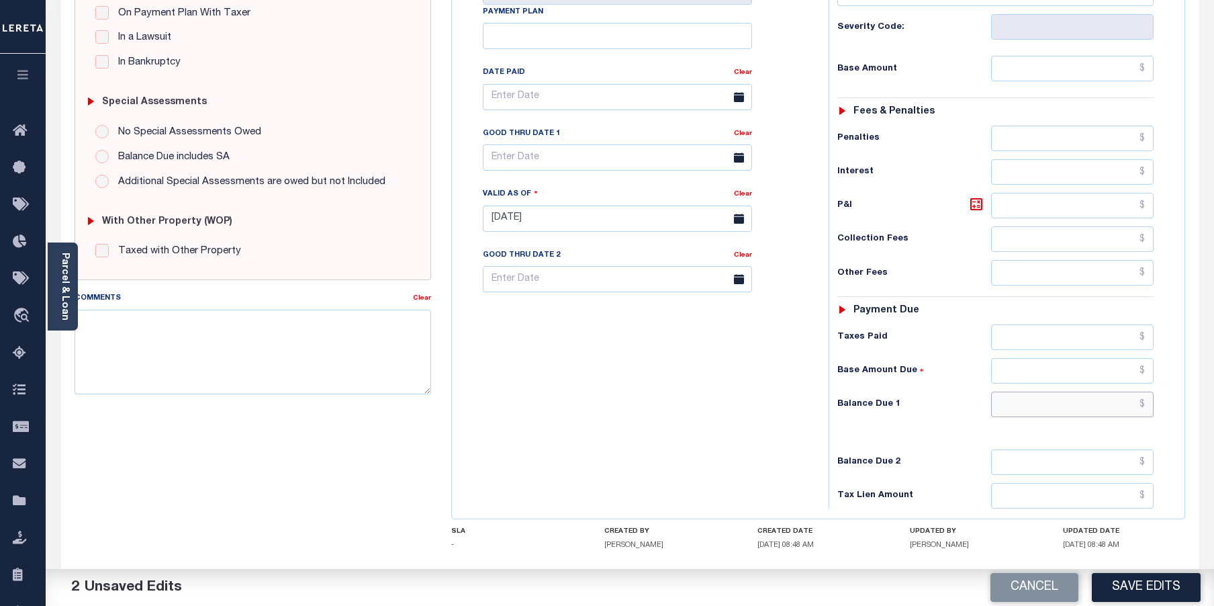
click at [1053, 392] on input "text" at bounding box center [1072, 405] width 163 height 26
type input "$154.61"
click at [1026, 193] on input "text" at bounding box center [1072, 206] width 163 height 26
type input "$154.61"
click at [202, 330] on textarea "Comments" at bounding box center [253, 352] width 357 height 85
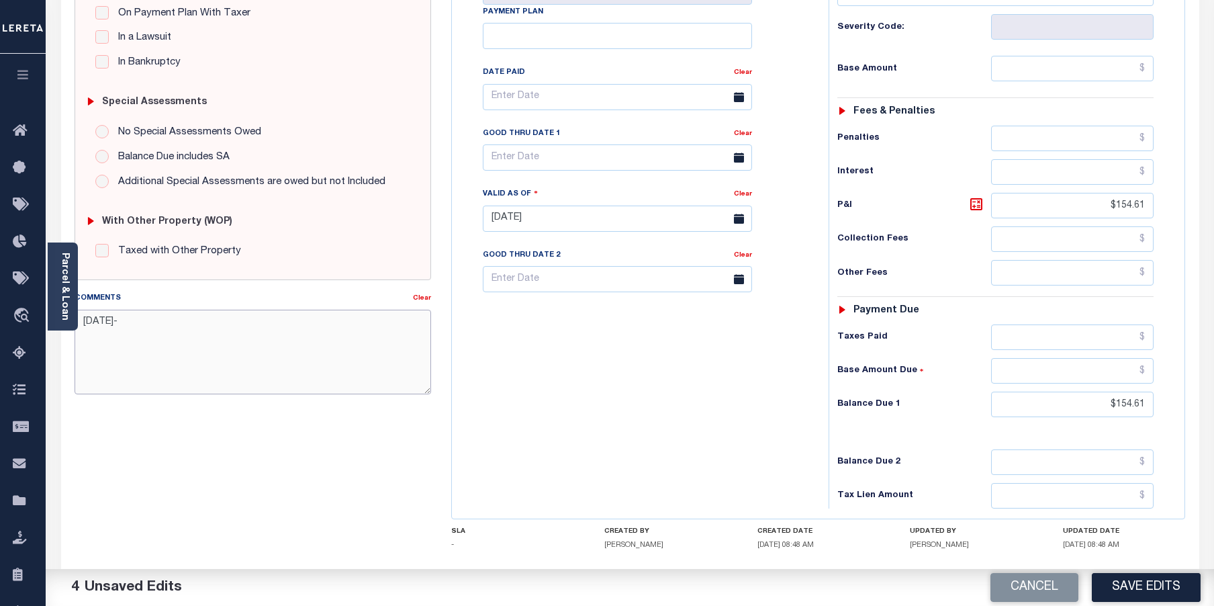
paste textarea "The client’s wire payment was received after 5:30 PM on Friday, October 10, 202…"
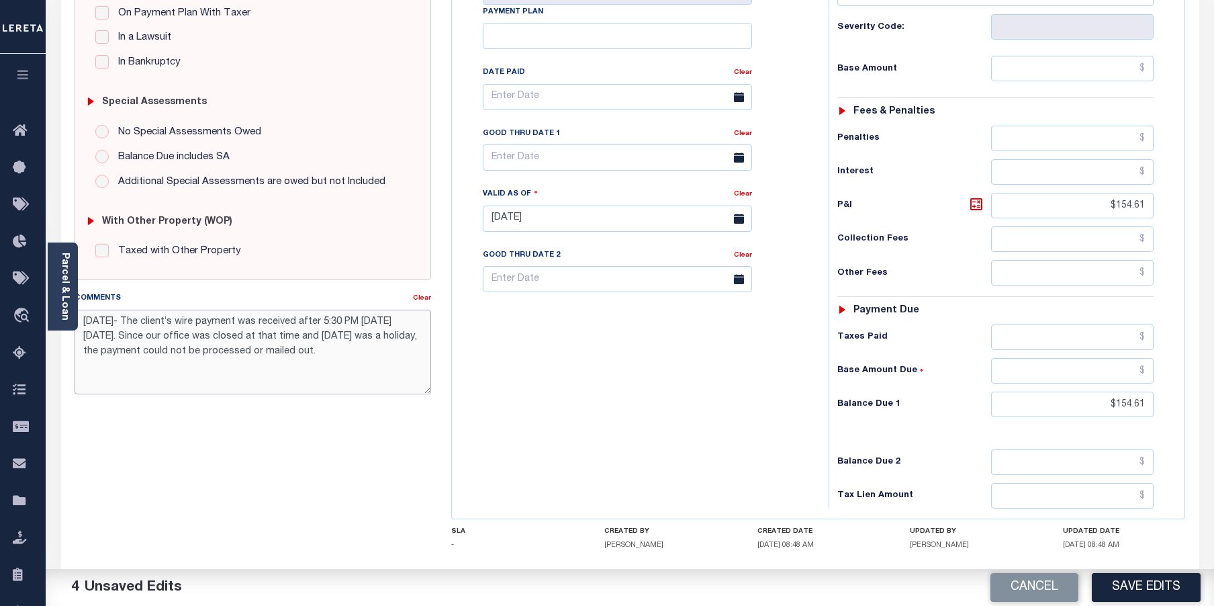
drag, startPoint x: 189, startPoint y: 322, endPoint x: 159, endPoint y: 326, distance: 30.4
click at [159, 326] on textarea "10/15/2025- The client’s wire payment was received after 5:30 PM on Friday, Oct…" at bounding box center [253, 352] width 357 height 85
type textarea "[DATE]- The Payment wire payment was received after 5:30 PM [DATE][DATE]. Since…"
drag, startPoint x: 416, startPoint y: 351, endPoint x: 78, endPoint y: 319, distance: 339.3
click at [78, 319] on textarea "[DATE]- The Payment wire payment was received after 5:30 PM [DATE][DATE]. Since…" at bounding box center [253, 352] width 357 height 85
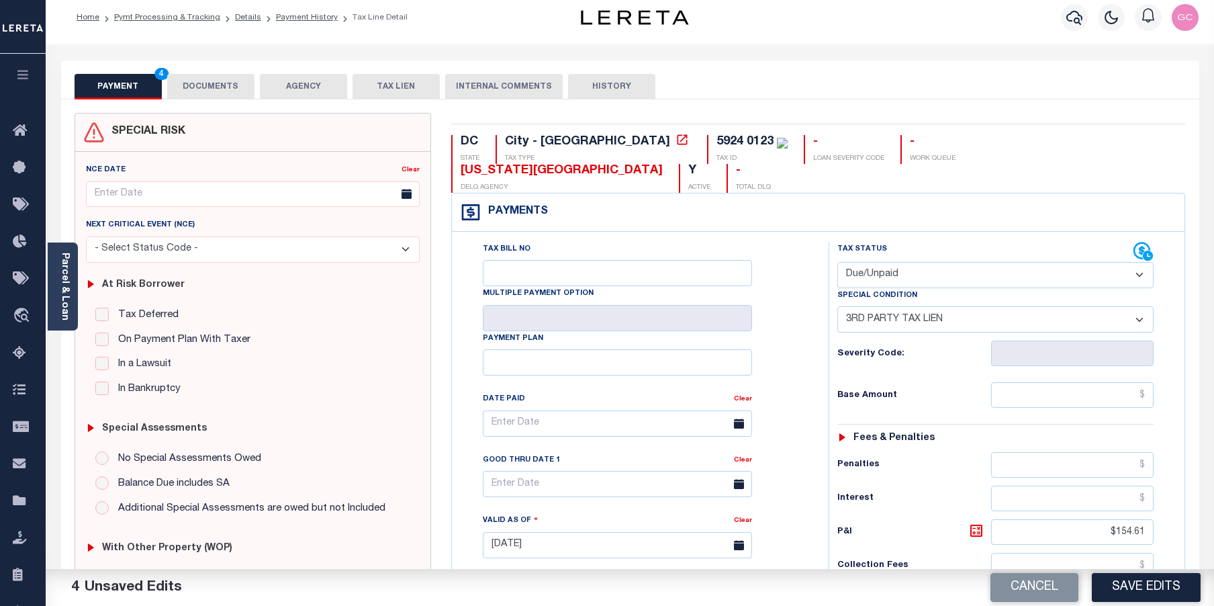
scroll to position [0, 0]
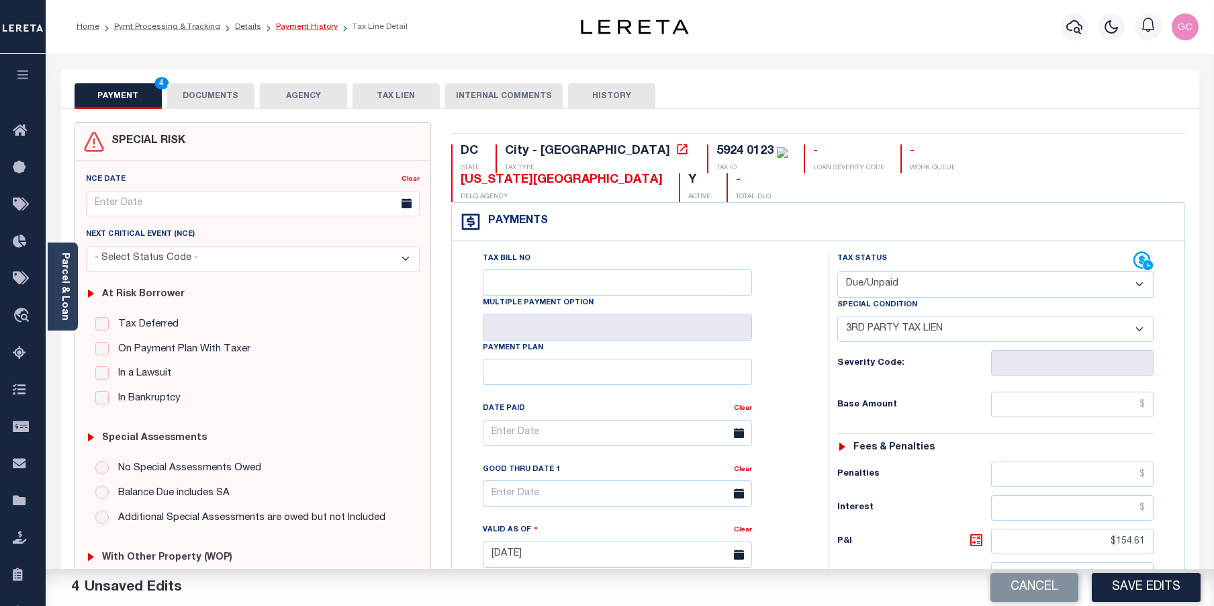
click at [302, 28] on link "Payment History" at bounding box center [307, 27] width 62 height 8
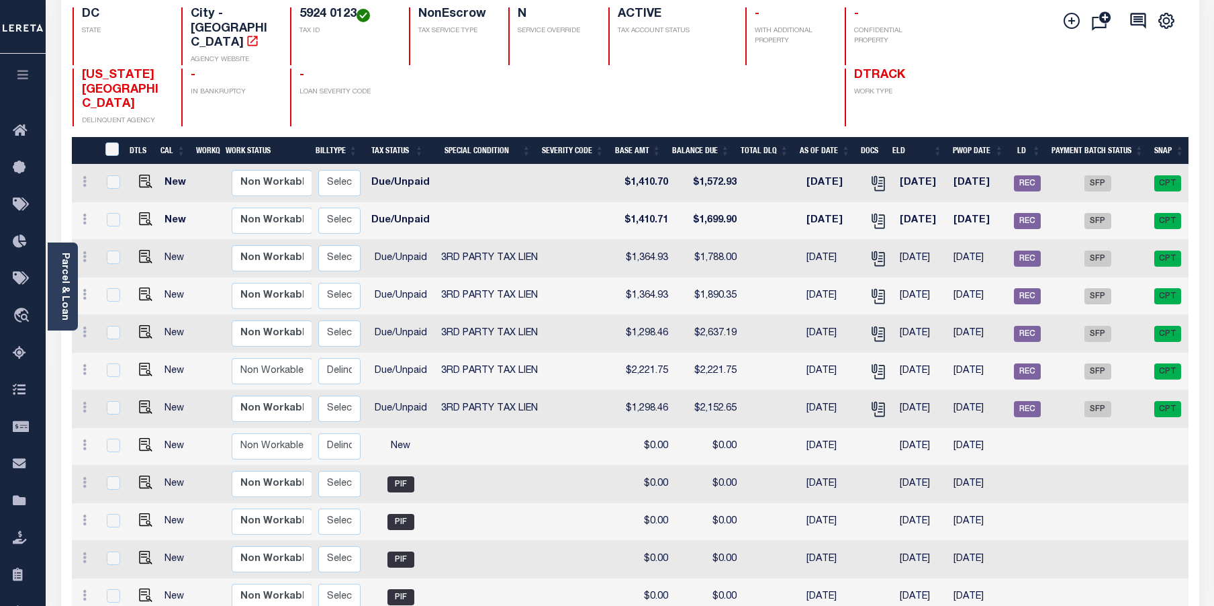
scroll to position [0, 228]
click at [1022, 363] on span "REC" at bounding box center [1026, 371] width 27 height 16
checkbox input "true"
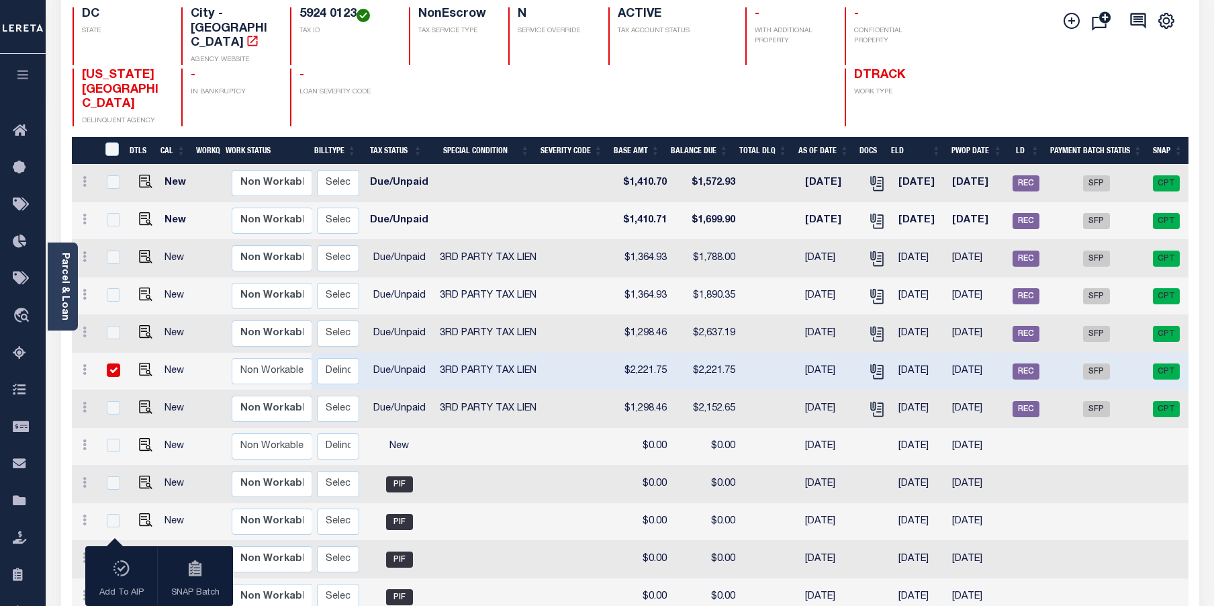
scroll to position [0, 0]
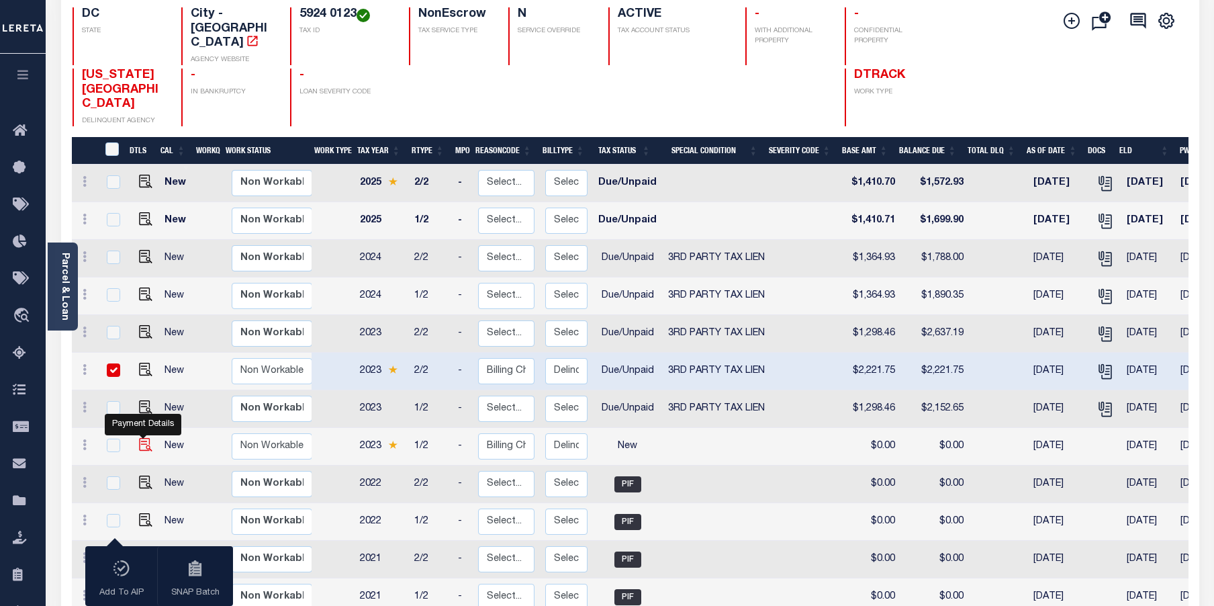
click at [139, 438] on img "" at bounding box center [145, 444] width 13 height 13
checkbox input "true"
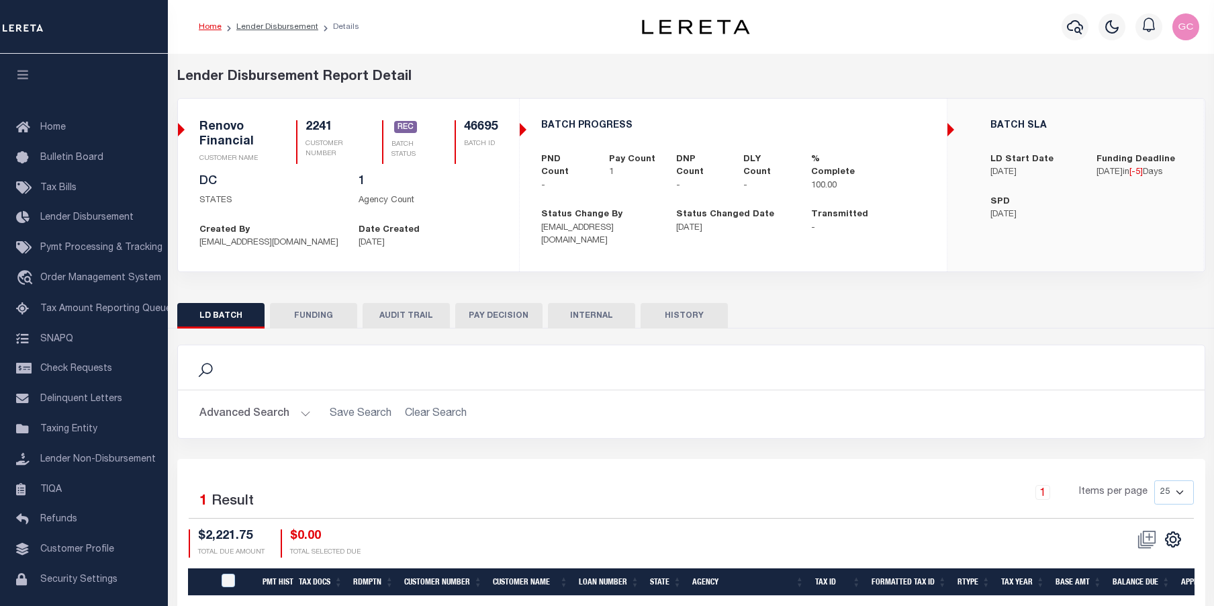
click at [294, 313] on button "FUNDING" at bounding box center [313, 316] width 87 height 26
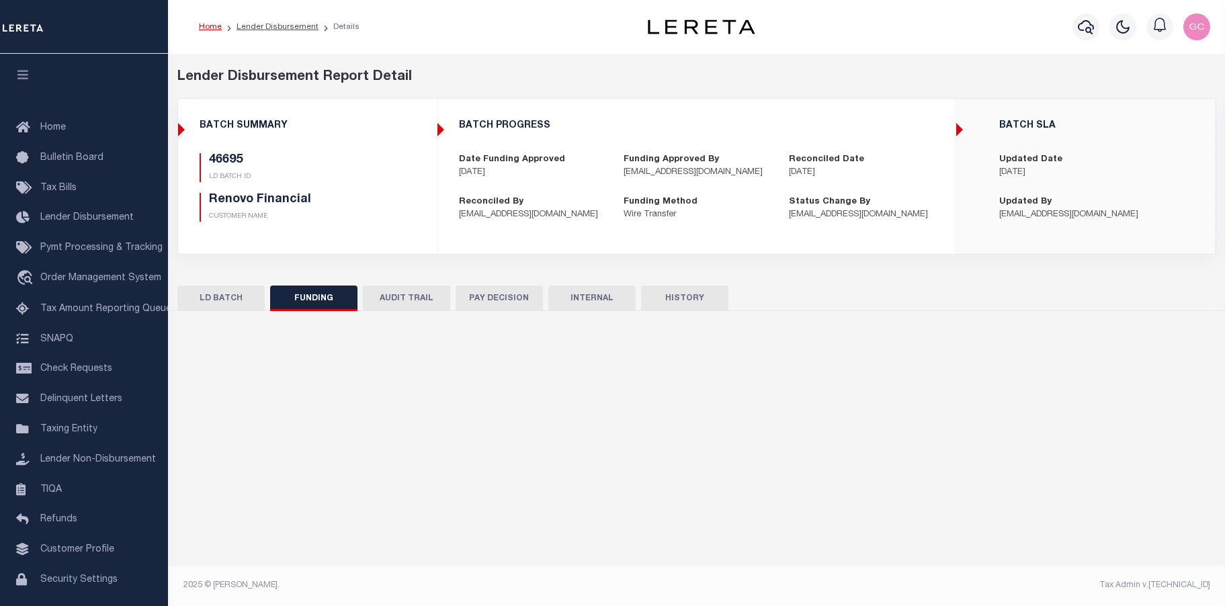
type input "$2,221.75"
type input "$0"
type input "[DATE]"
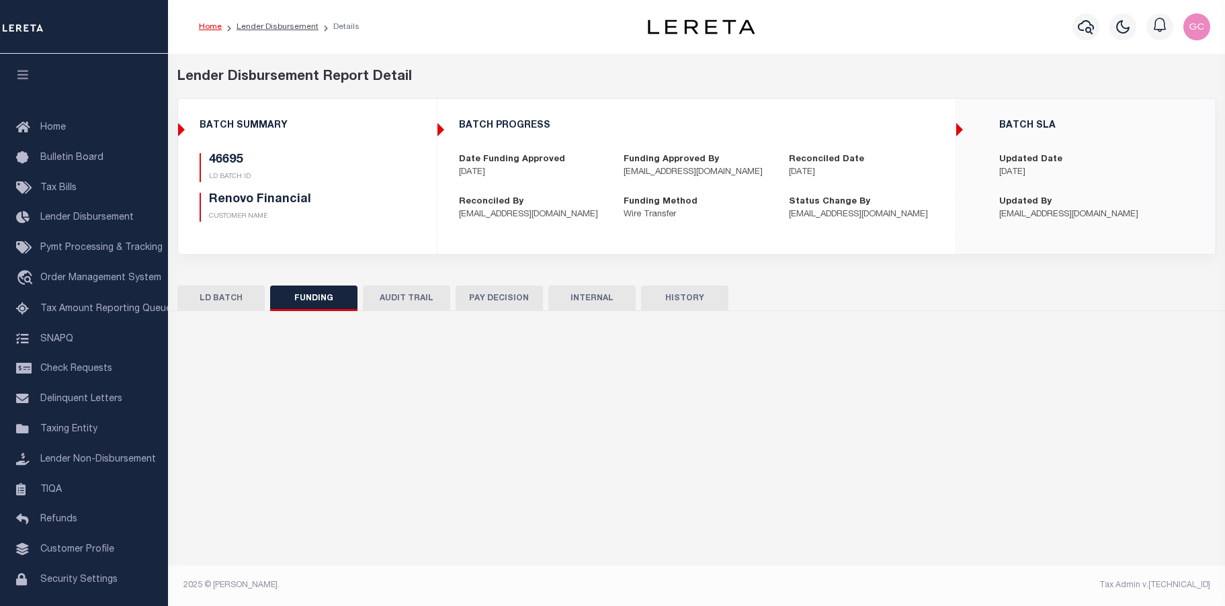
type input "20251010MMQFMP2700401610101711FT03"
type input "[DATE]"
select select "100"
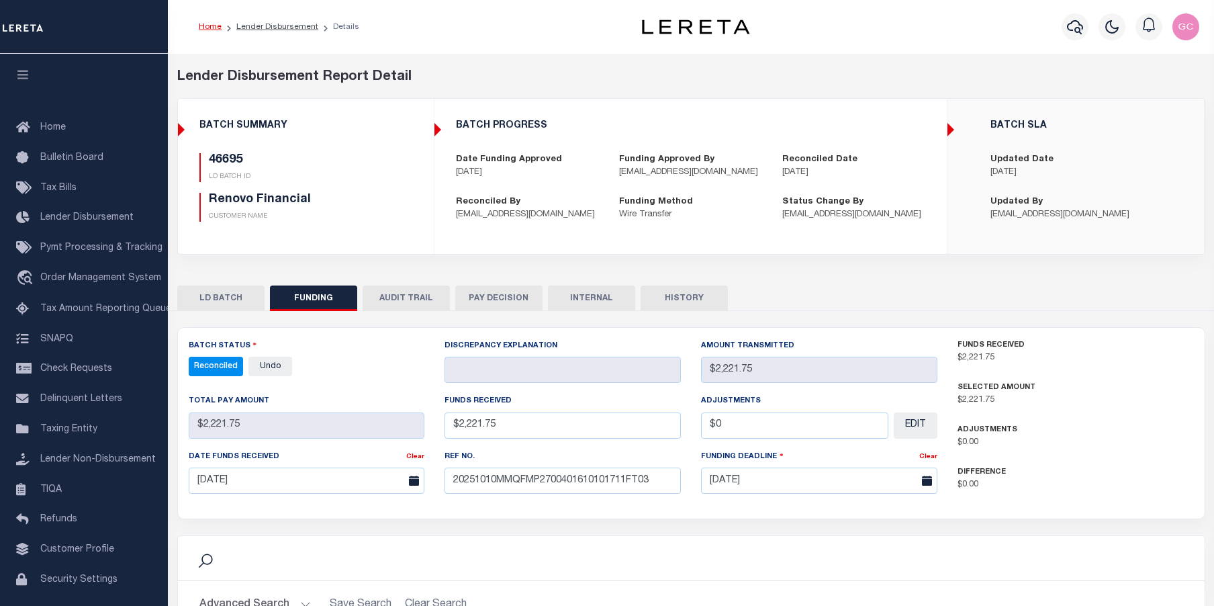
select select "100"
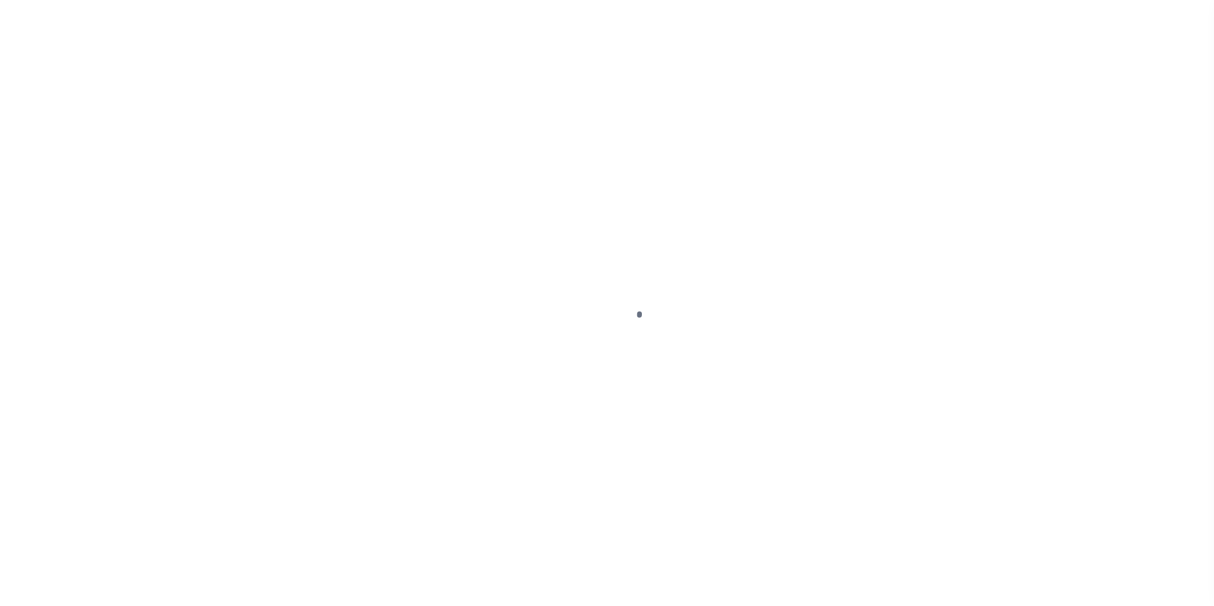
select select "NW2"
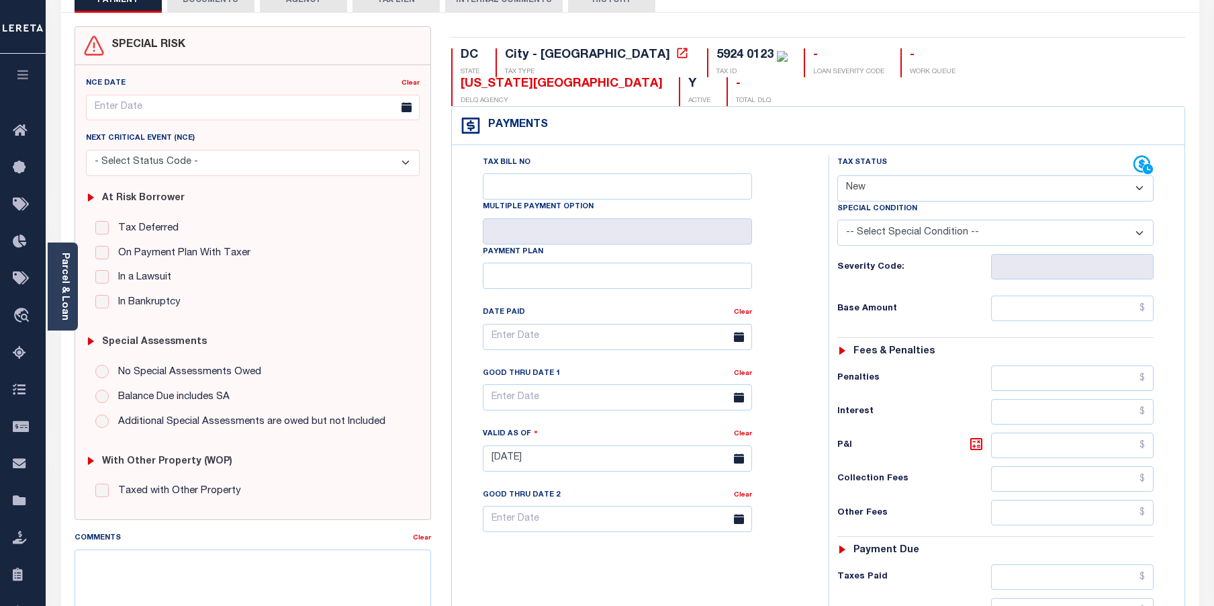
scroll to position [134, 0]
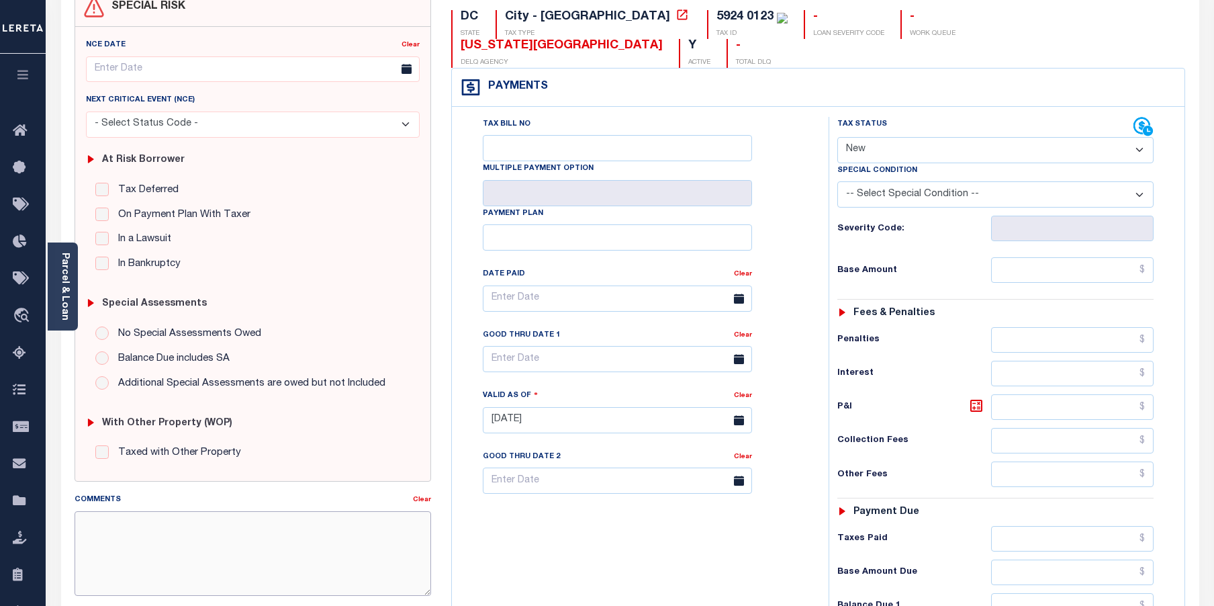
click at [177, 535] on textarea "Comments" at bounding box center [253, 553] width 357 height 85
paste textarea "[DATE]- The Payment wire payment was received after 5:30 PM [DATE][DATE]. Since…"
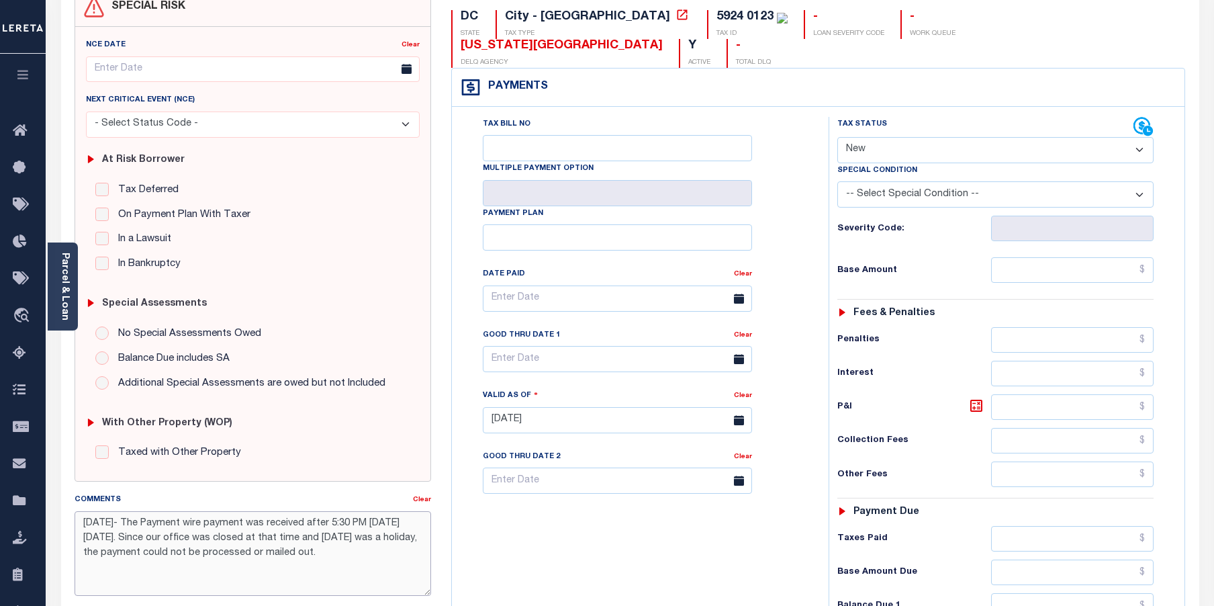
drag, startPoint x: 261, startPoint y: 525, endPoint x: 222, endPoint y: 523, distance: 39.7
click at [222, 523] on textarea "[DATE]- The Payment wire payment was received after 5:30 PM [DATE][DATE]. Since…" at bounding box center [253, 553] width 357 height 85
click at [398, 533] on textarea "[DATE]- The Payment wire was received after 5:30 PM [DATE][DATE]. Since our off…" at bounding box center [253, 553] width 357 height 85
click at [195, 553] on textarea "[DATE]- The Payment wire was received after 5:30 PM [DATE][DATE]. Since our off…" at bounding box center [253, 553] width 357 height 85
click at [163, 550] on textarea "[DATE]- The Payment wire was received after 5:30 PM [DATE][DATE]. Since our off…" at bounding box center [253, 553] width 357 height 85
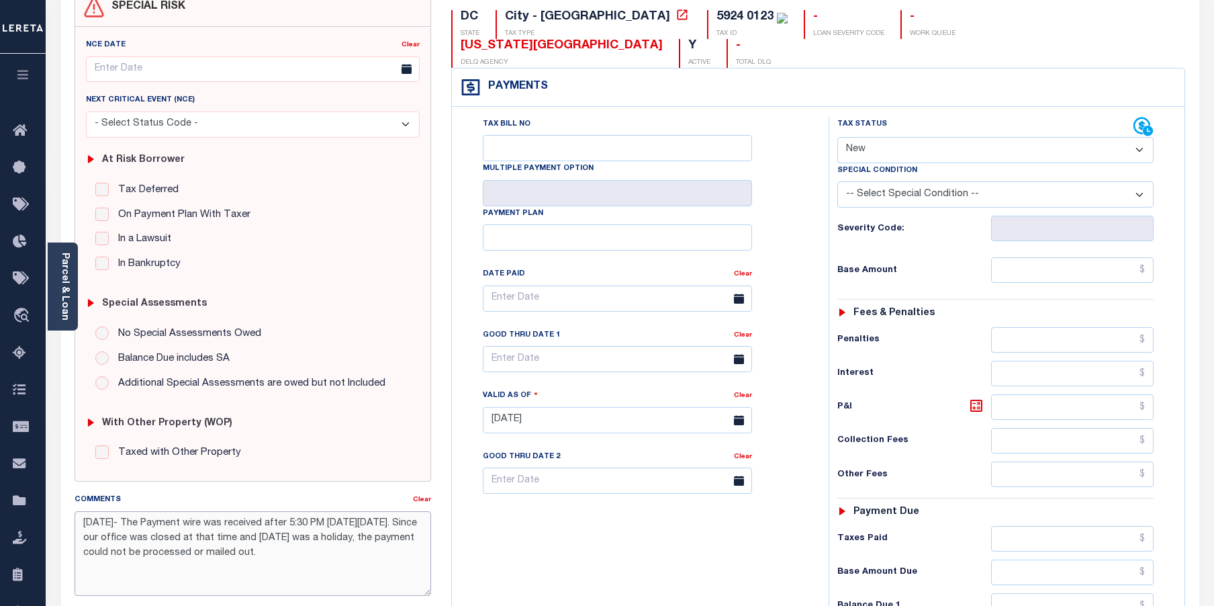
click at [165, 552] on textarea "[DATE]- The Payment wire was received after 5:30 PM [DATE][DATE]. Since our off…" at bounding box center [253, 553] width 357 height 85
drag, startPoint x: 196, startPoint y: 553, endPoint x: 156, endPoint y: 550, distance: 40.4
click at [156, 550] on textarea "[DATE]- The Payment wire was received after 5:30 PM [DATE][DATE]. Since our off…" at bounding box center [253, 553] width 357 height 85
click at [236, 572] on textarea "[DATE]- The Payment wire was received after 5:30 PM [DATE][DATE]. Since our off…" at bounding box center [253, 553] width 357 height 85
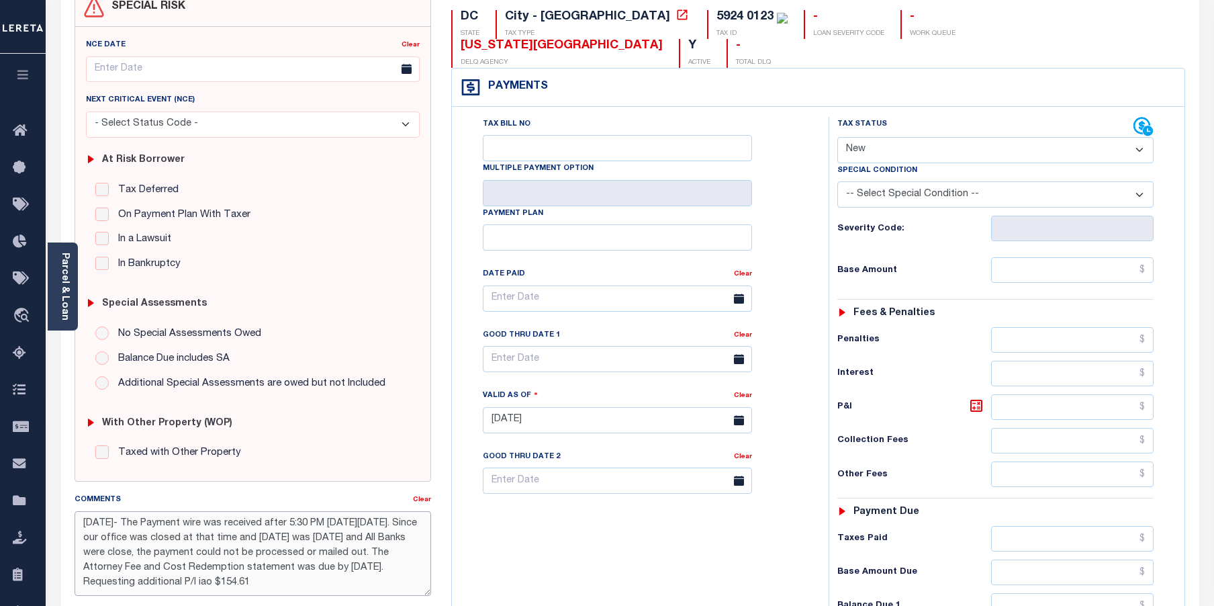
type textarea "[DATE]- The Payment wire was received after 5:30 PM [DATE][DATE]. Since our off…"
